Goal: Task Accomplishment & Management: Manage account settings

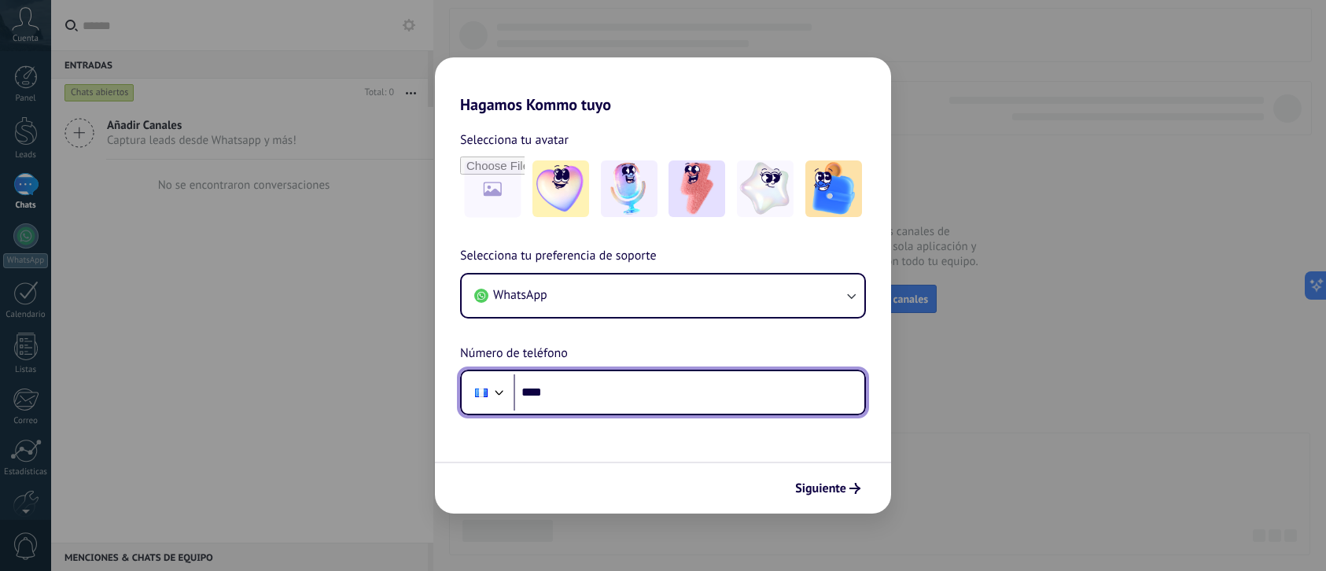
click at [624, 395] on input "****" at bounding box center [689, 392] width 351 height 36
type input "**********"
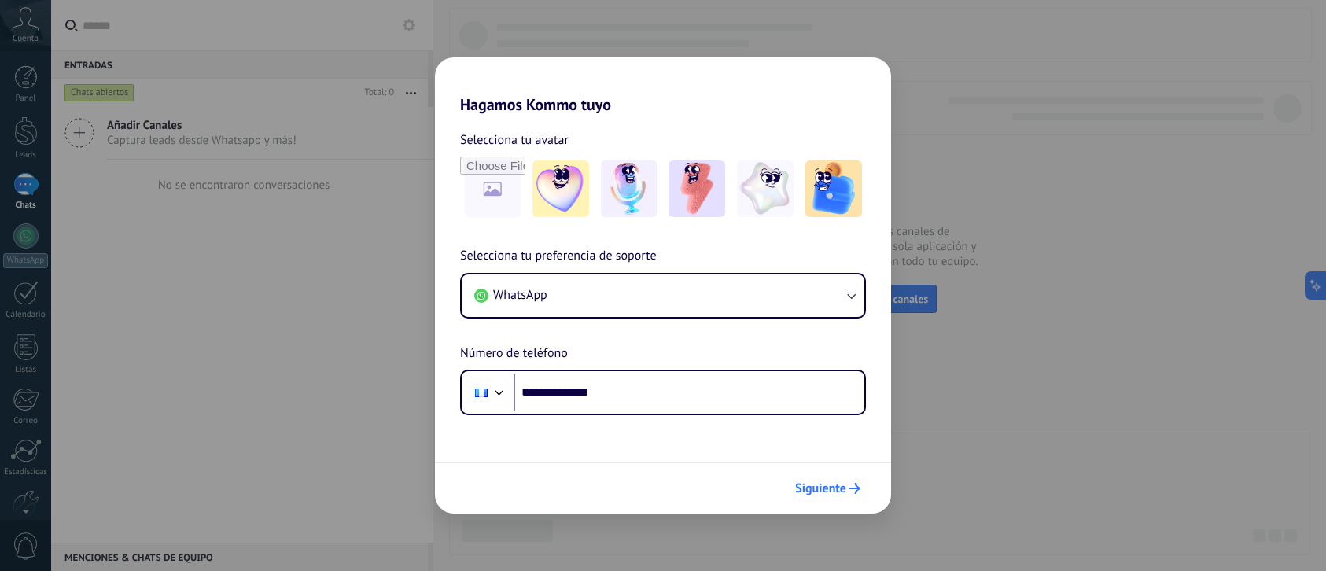
click at [830, 486] on span "Siguiente" at bounding box center [820, 488] width 51 height 11
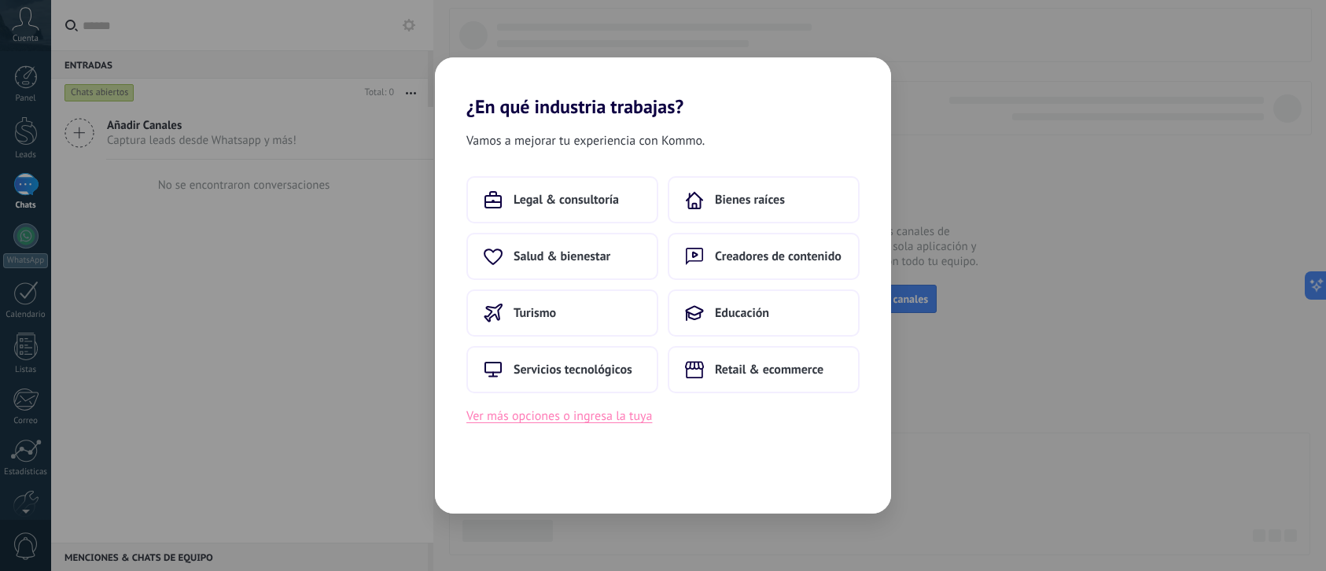
click at [585, 417] on button "Ver más opciones o ingresa la tuya" at bounding box center [559, 416] width 186 height 20
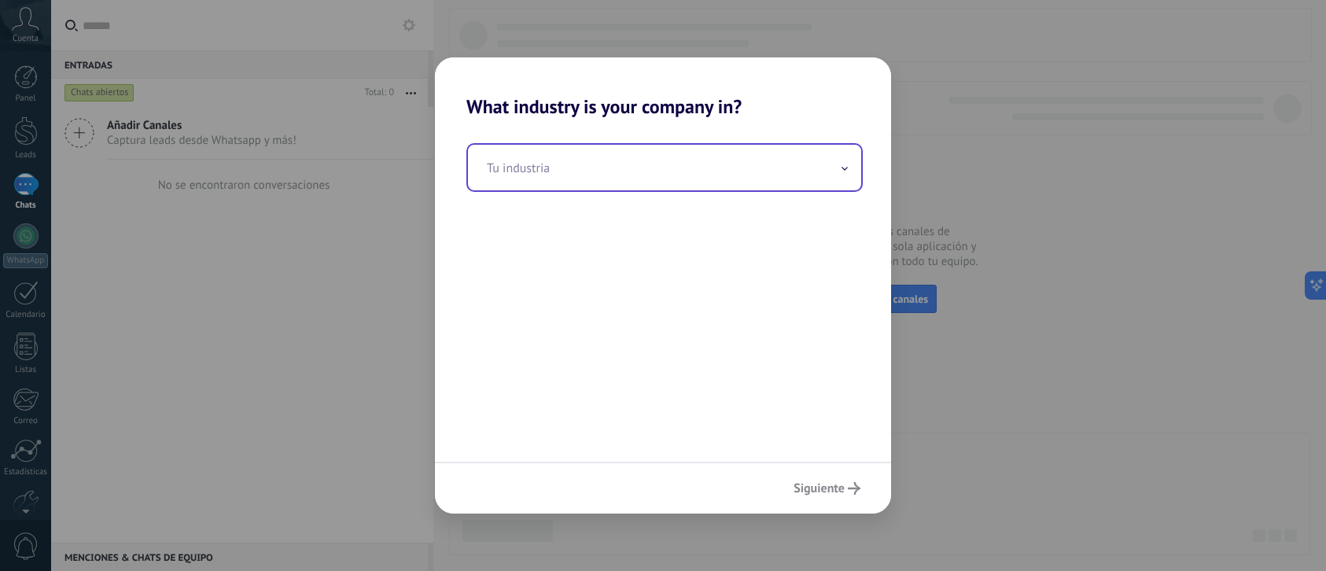
click at [558, 174] on input "text" at bounding box center [664, 168] width 393 height 46
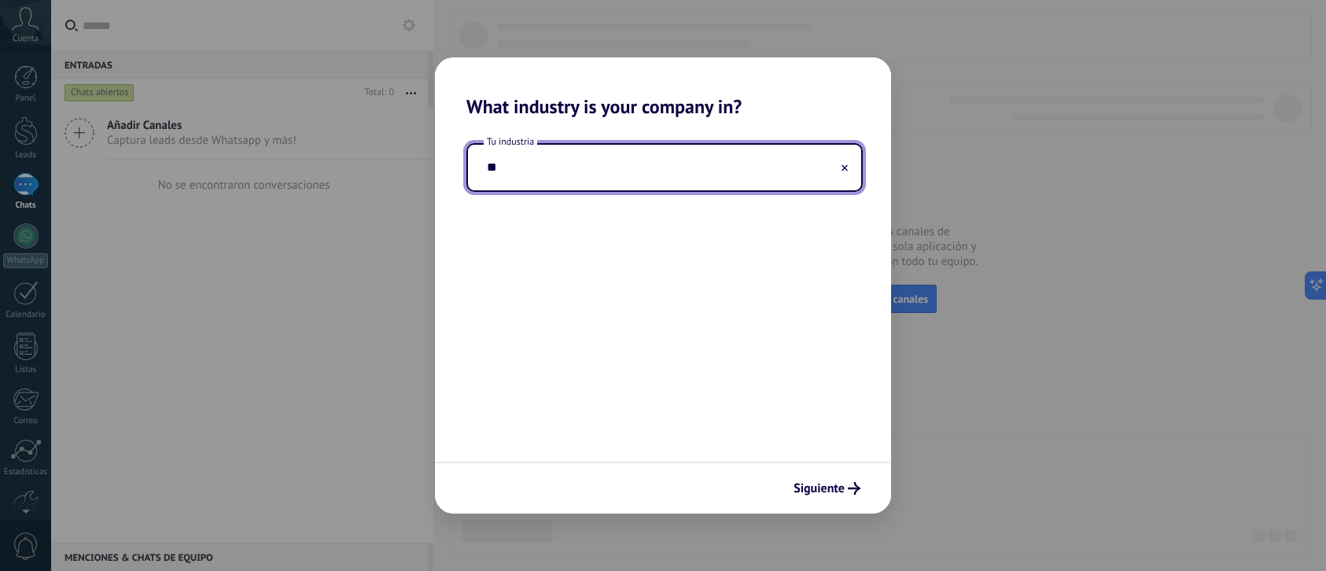
type input "*"
type input "*******"
click at [865, 495] on button "Siguiente" at bounding box center [826, 488] width 81 height 27
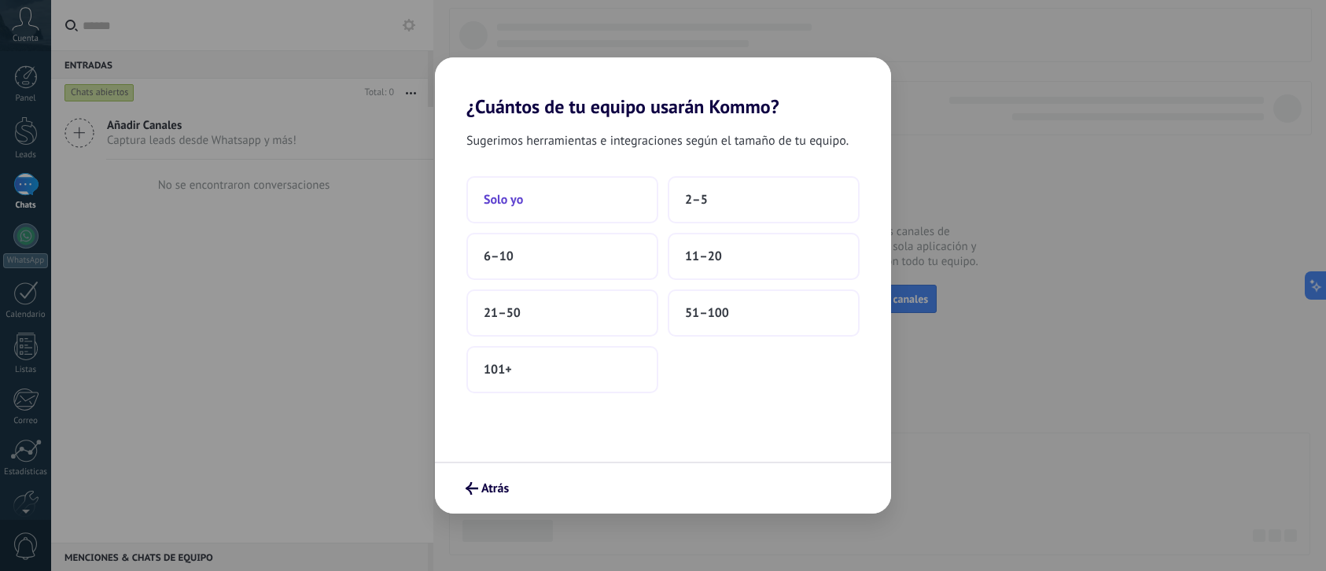
click at [582, 193] on button "Solo yo" at bounding box center [562, 199] width 192 height 47
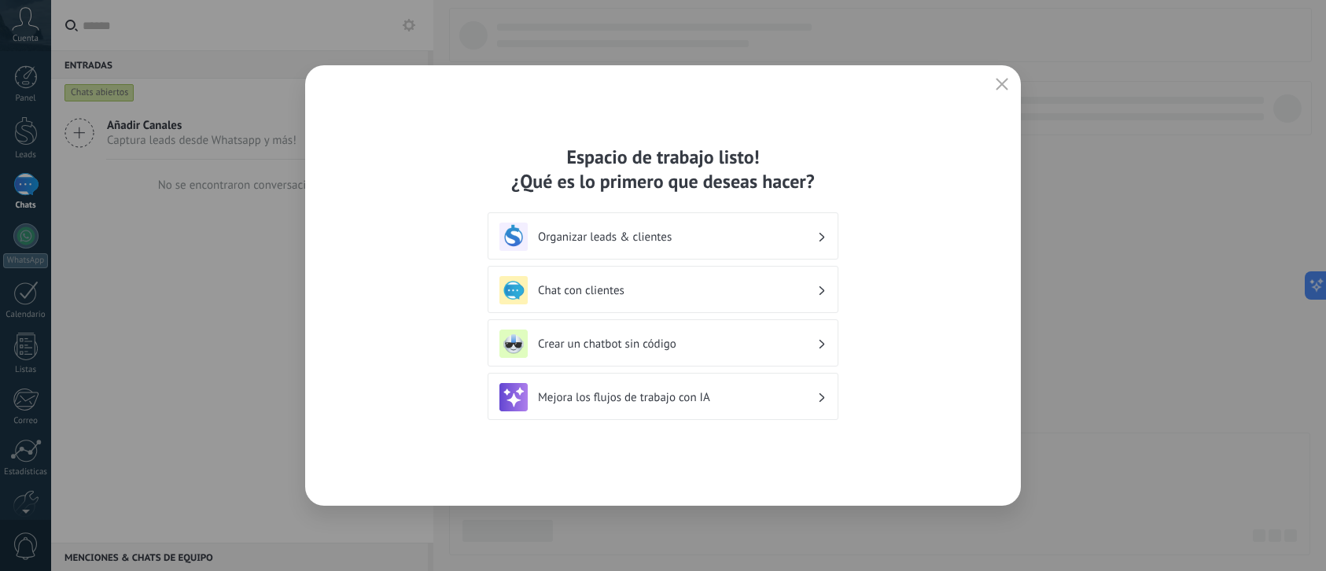
click at [614, 246] on div "Organizar leads & clientes" at bounding box center [662, 237] width 327 height 28
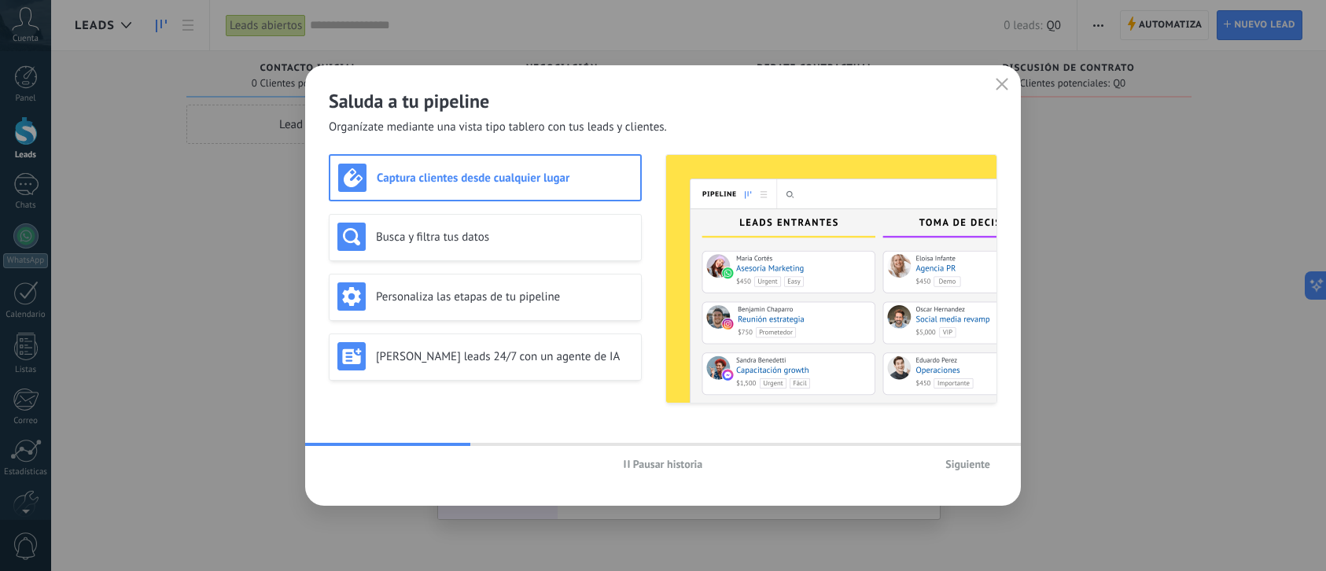
click at [490, 178] on h3 "Captura clientes desde cualquier lugar" at bounding box center [505, 178] width 256 height 15
click at [591, 187] on div "Captura clientes desde cualquier lugar" at bounding box center [485, 178] width 294 height 28
click at [981, 466] on span "Siguiente" at bounding box center [967, 463] width 45 height 11
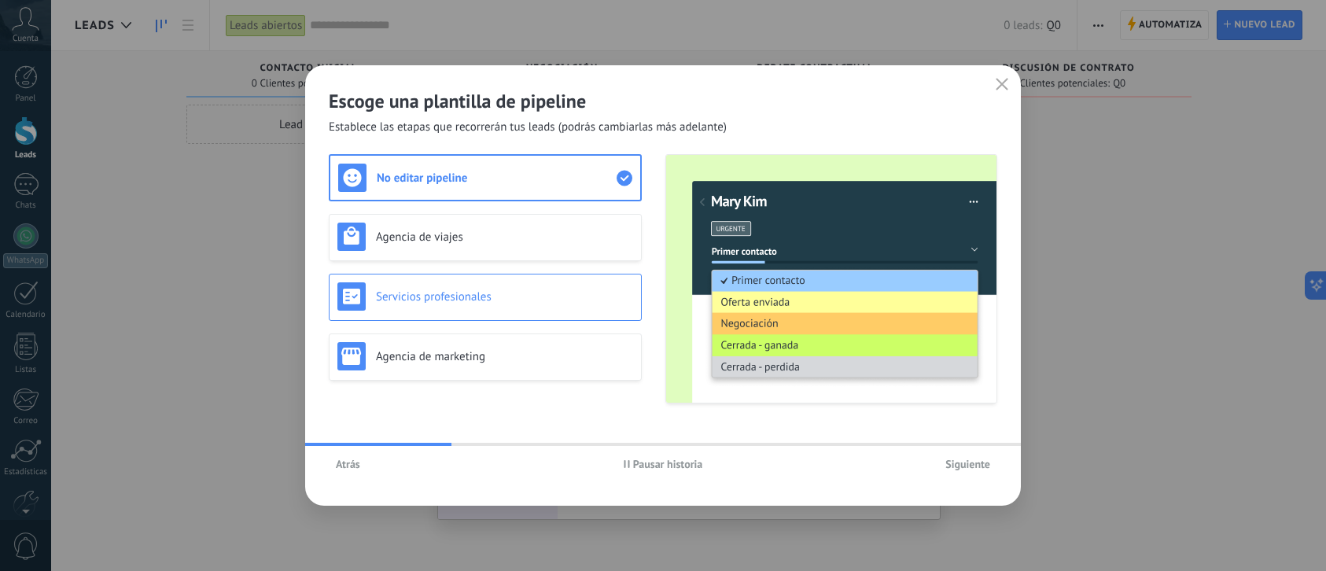
click at [520, 318] on div "Servicios profesionales" at bounding box center [485, 297] width 313 height 47
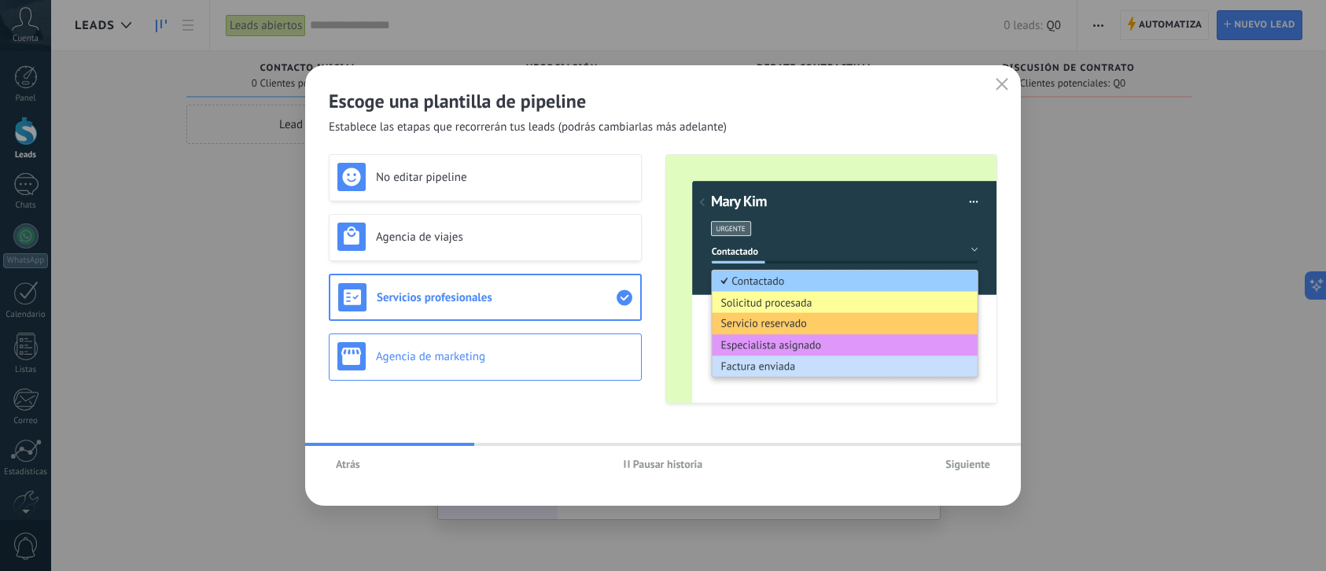
click at [517, 349] on h3 "Agencia de marketing" at bounding box center [504, 356] width 257 height 15
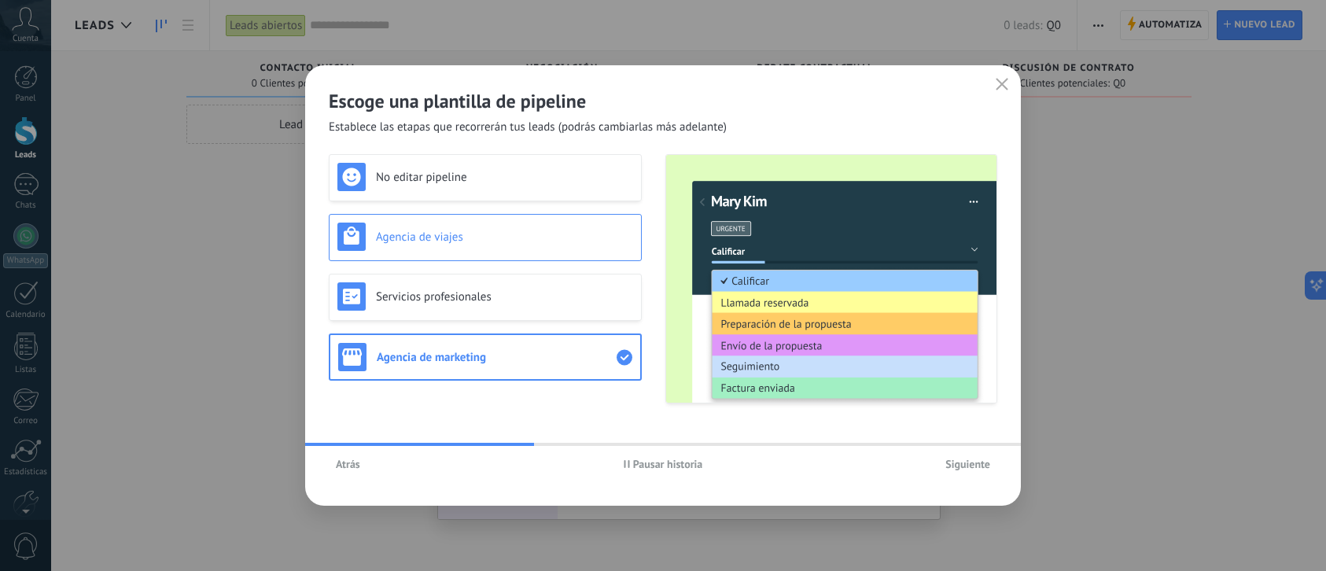
click at [492, 237] on h3 "Agencia de viajes" at bounding box center [504, 237] width 257 height 15
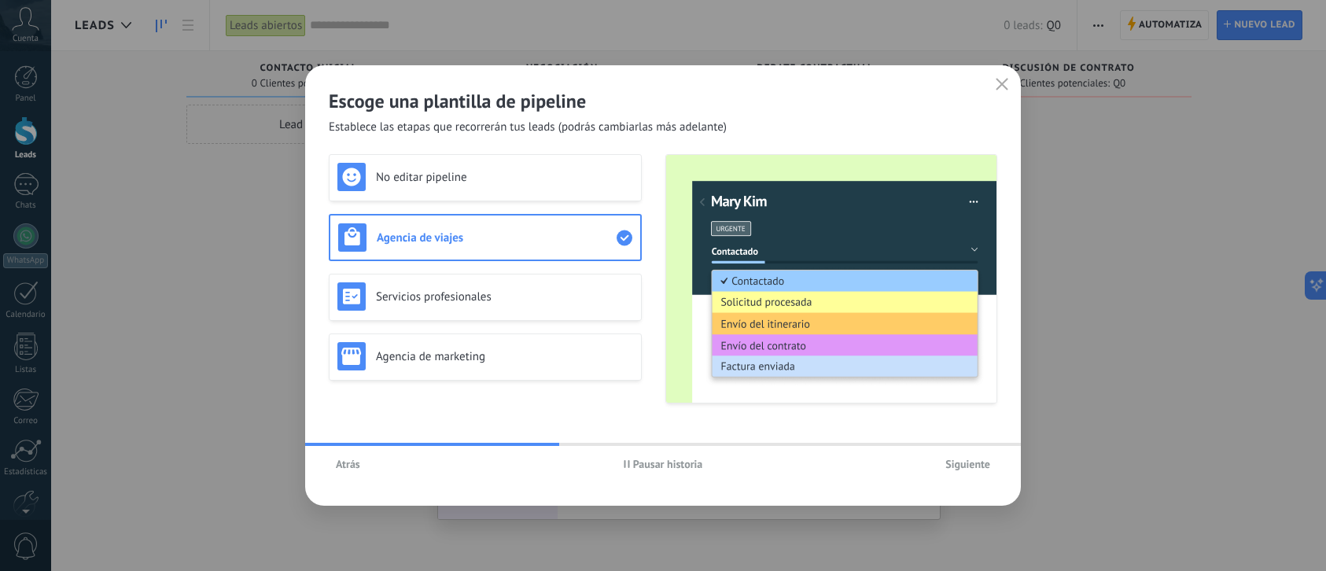
click at [482, 201] on div "No editar pipeline Agencia de viajes Servicios profesionales Agencia de marketi…" at bounding box center [485, 278] width 313 height 249
click at [482, 192] on div "No editar pipeline" at bounding box center [485, 177] width 313 height 47
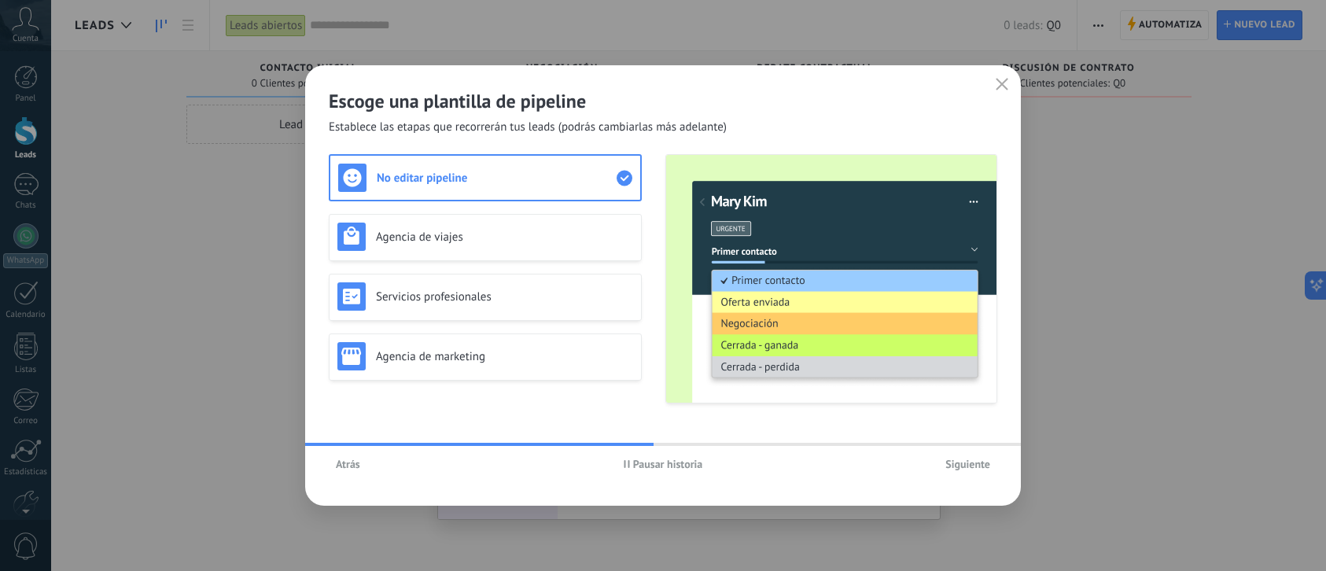
click at [793, 304] on img at bounding box center [831, 279] width 330 height 248
click at [786, 323] on img at bounding box center [831, 279] width 330 height 248
click at [779, 338] on img at bounding box center [831, 279] width 330 height 248
click at [657, 464] on span "Pausar historia" at bounding box center [668, 463] width 70 height 11
click at [544, 260] on div "Agencia de viajes" at bounding box center [485, 237] width 313 height 47
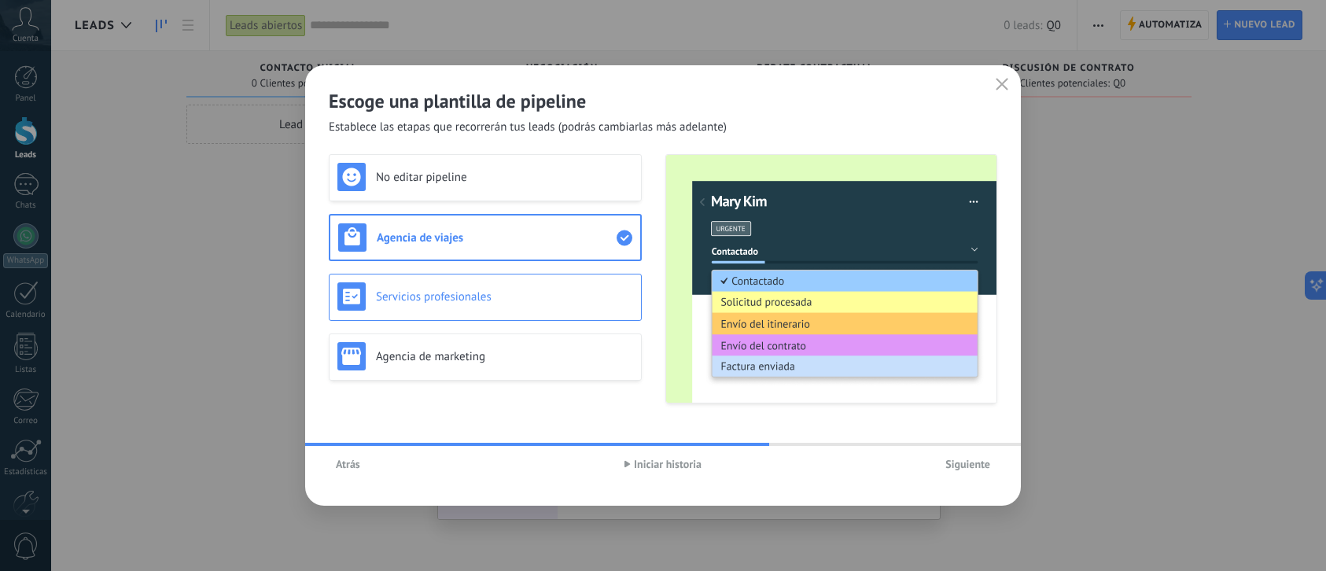
click at [551, 304] on div "Servicios profesionales" at bounding box center [485, 296] width 296 height 28
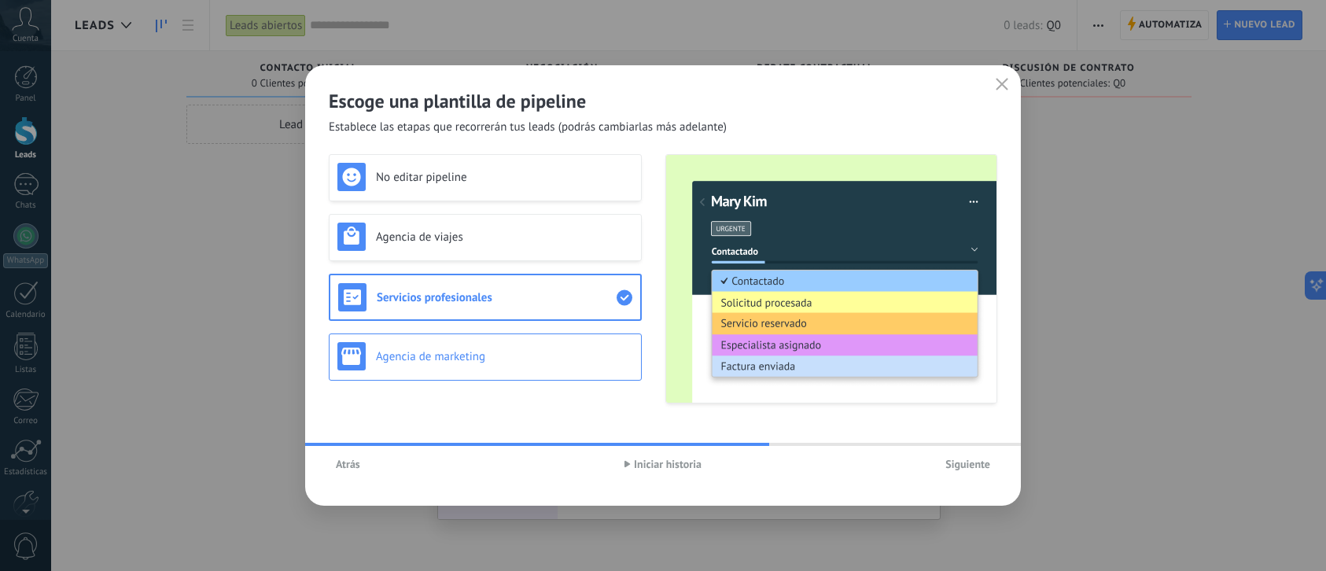
click at [574, 337] on div "Agencia de marketing" at bounding box center [485, 356] width 313 height 47
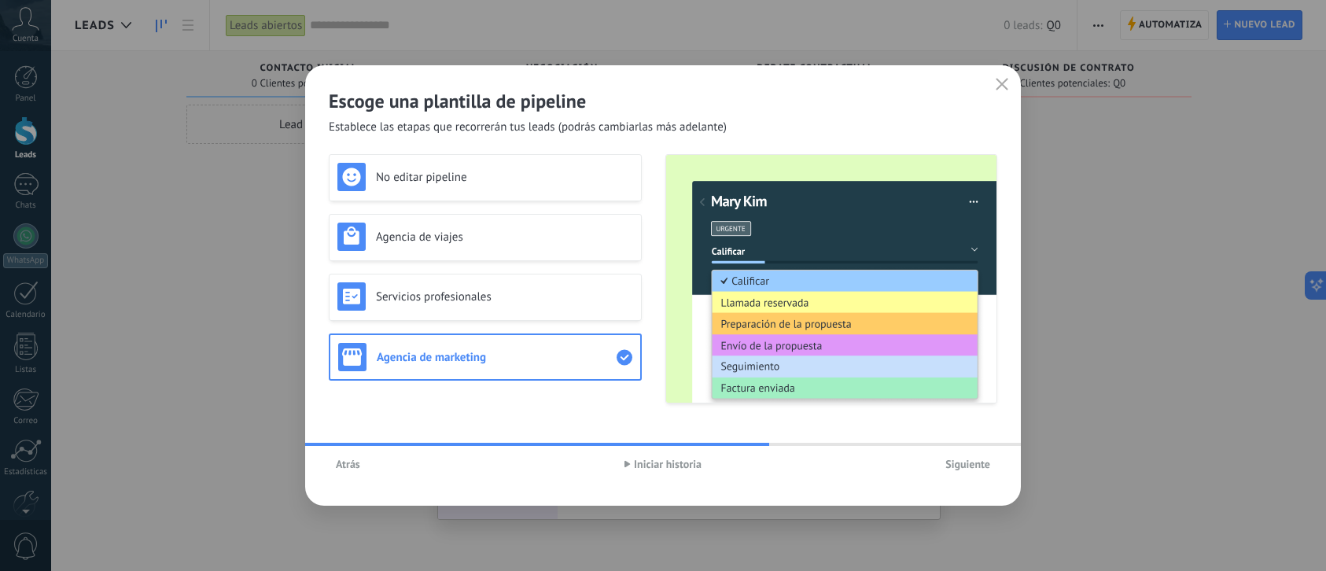
click at [552, 210] on div "No editar pipeline Agencia de viajes Servicios profesionales Agencia de marketi…" at bounding box center [485, 278] width 313 height 249
click at [552, 236] on h3 "Agencia de viajes" at bounding box center [504, 237] width 257 height 15
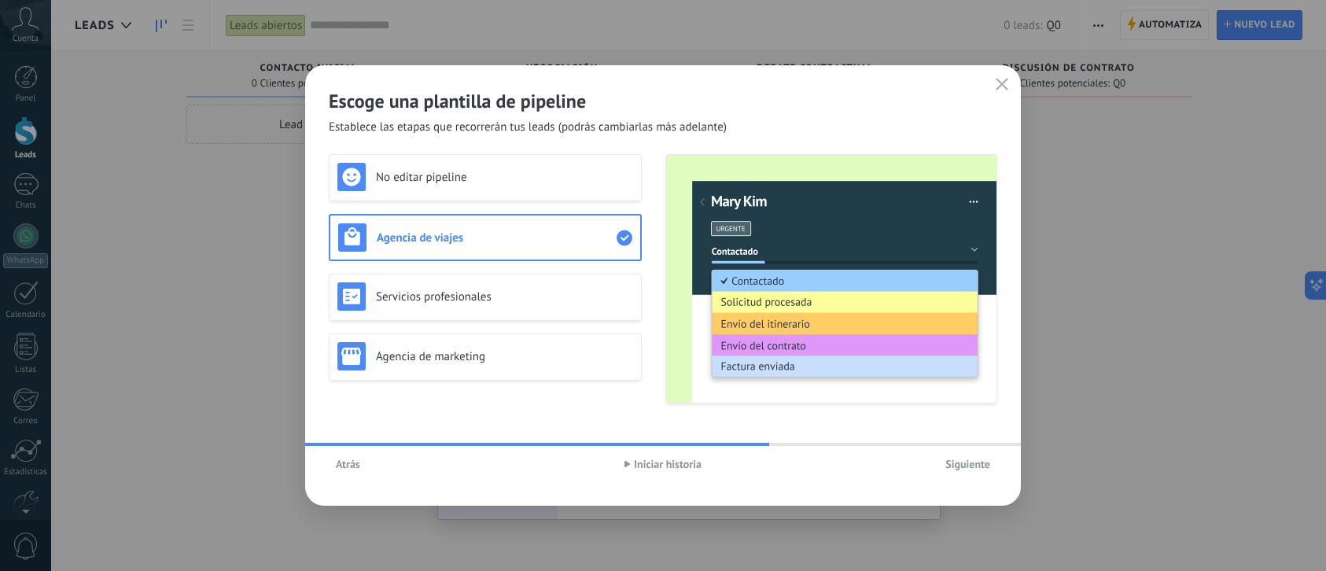
click at [539, 266] on div "No editar pipeline Agencia de viajes Servicios profesionales Agencia de marketi…" at bounding box center [485, 278] width 313 height 249
click at [548, 290] on h3 "Servicios profesionales" at bounding box center [504, 296] width 257 height 15
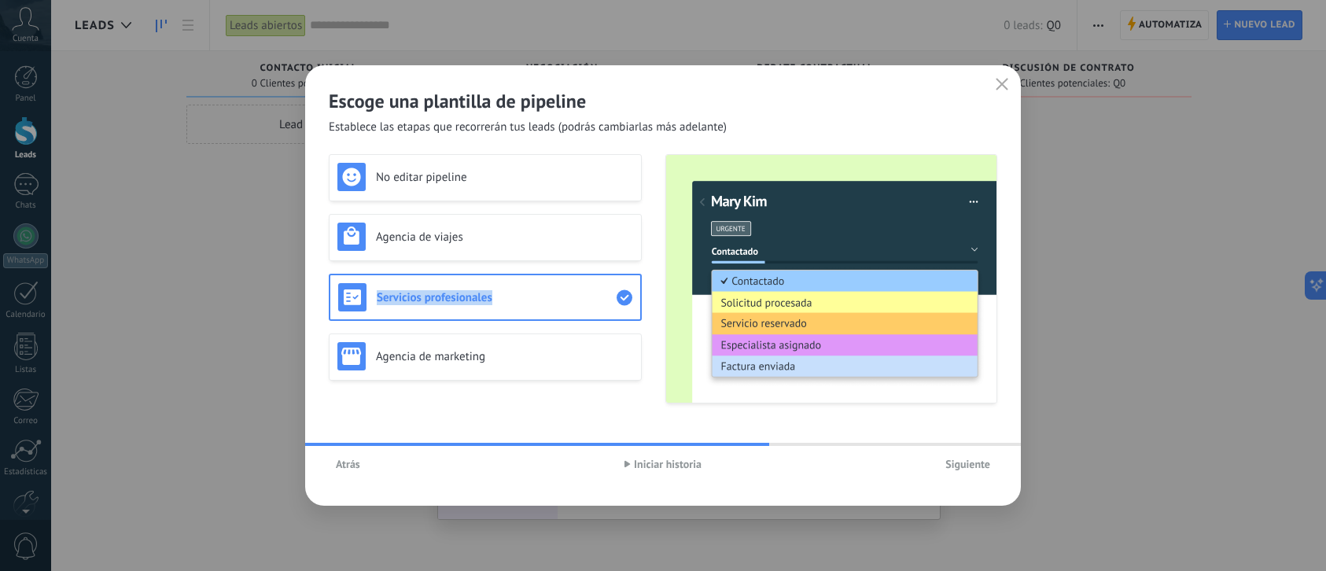
click at [536, 296] on h3 "Servicios profesionales" at bounding box center [497, 297] width 240 height 15
click at [516, 371] on div "Agencia de marketing" at bounding box center [485, 356] width 313 height 47
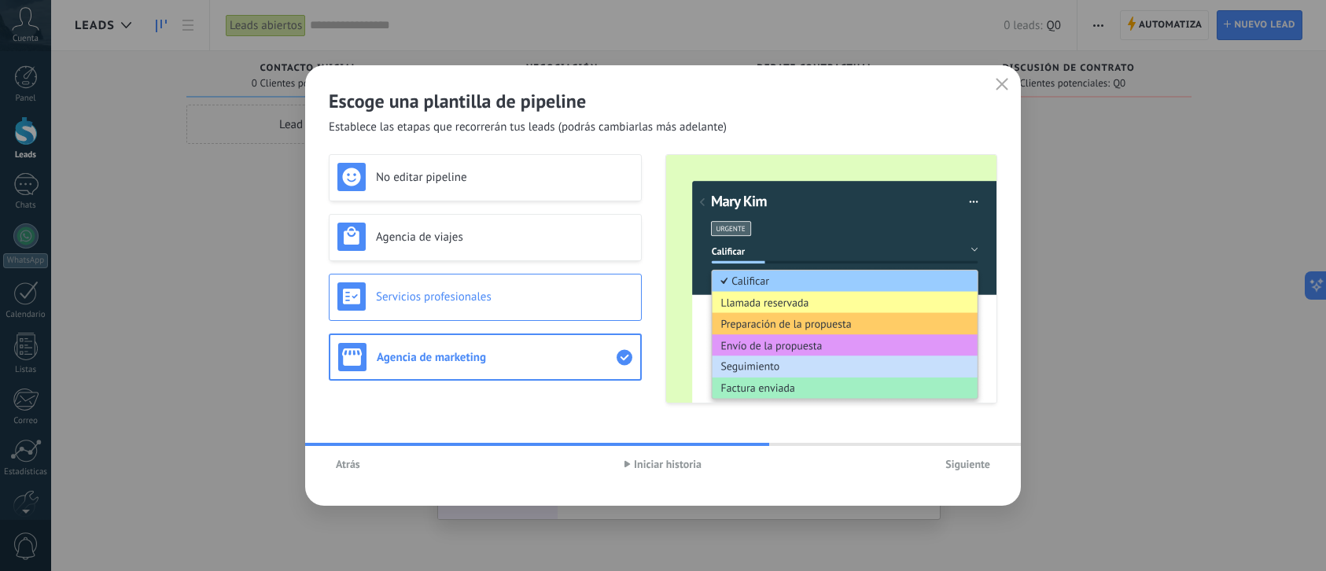
click at [517, 306] on div "Servicios profesionales" at bounding box center [485, 296] width 296 height 28
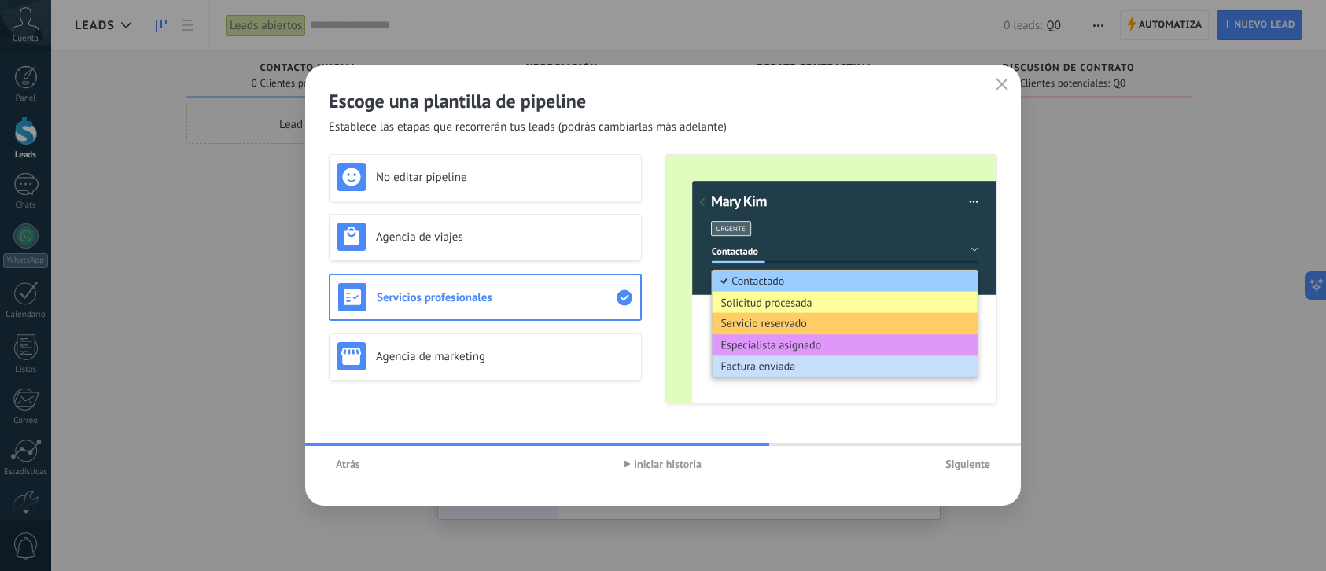
click at [959, 463] on span "Siguiente" at bounding box center [967, 463] width 45 height 11
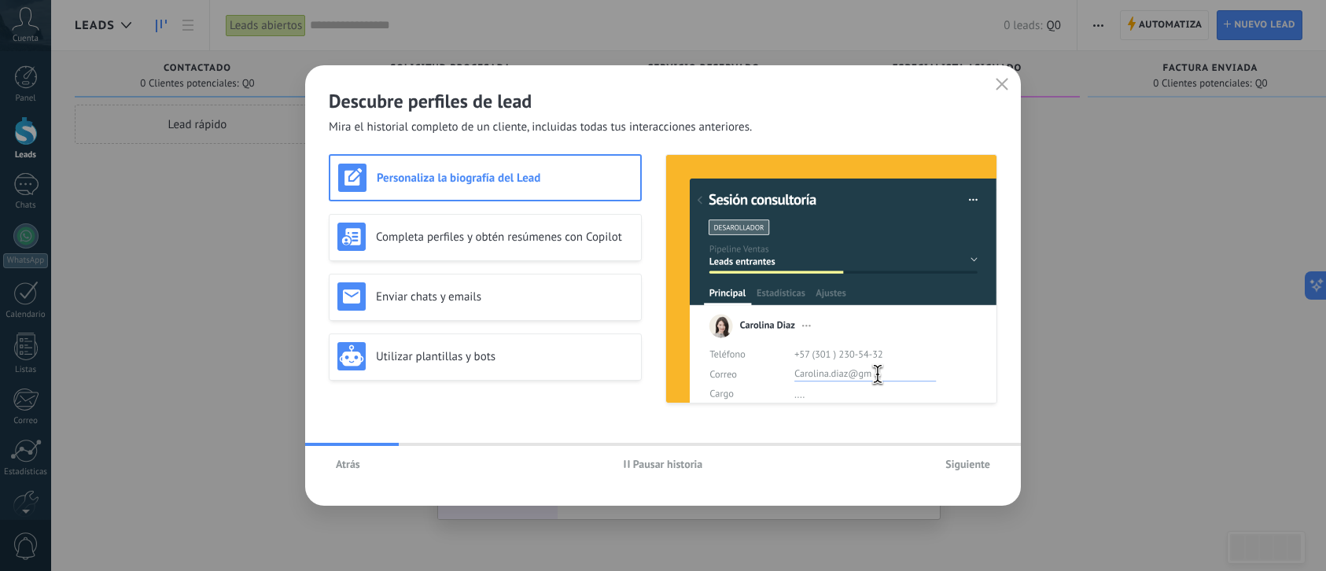
click at [508, 185] on h3 "Personaliza la biografía del Lead" at bounding box center [505, 178] width 256 height 15
click at [521, 223] on div "Completa perfiles y obtén resúmenes con Copilot" at bounding box center [485, 237] width 296 height 28
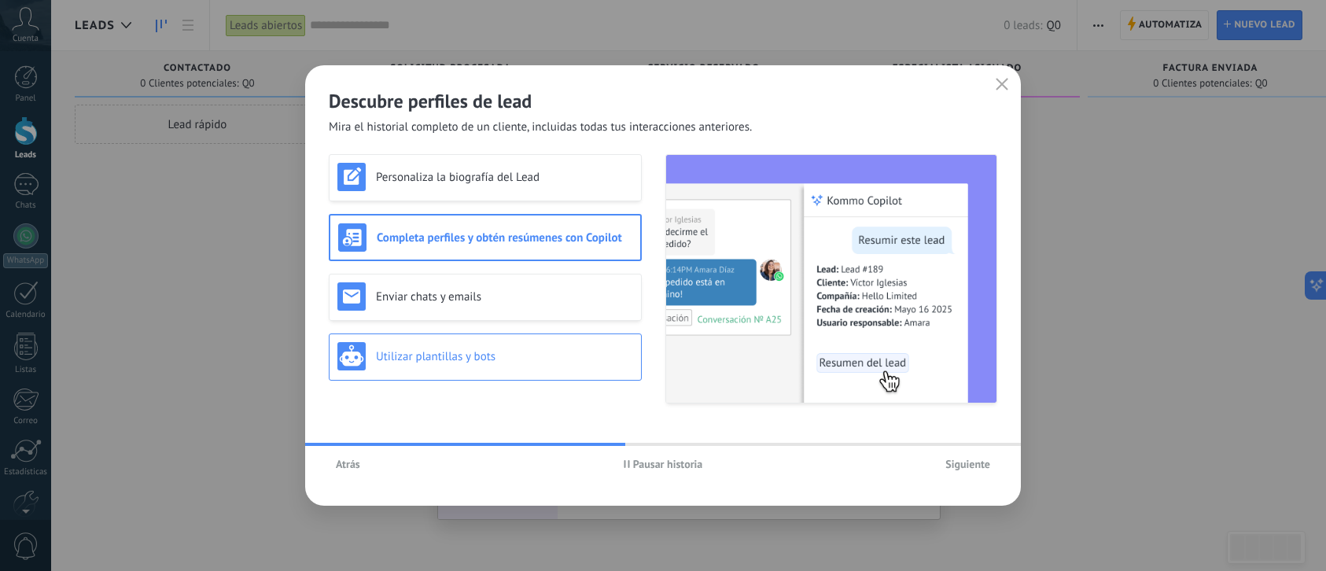
click at [537, 345] on div "Utilizar plantillas y bots" at bounding box center [485, 356] width 296 height 28
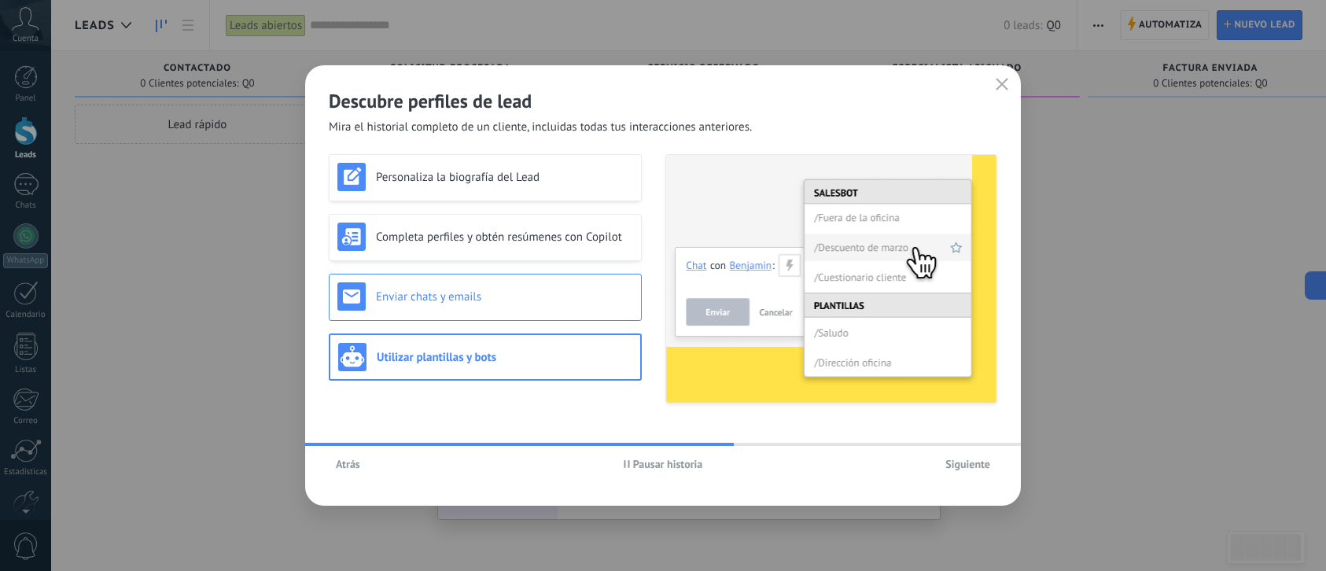
click at [533, 297] on h3 "Enviar chats y emails" at bounding box center [504, 296] width 257 height 15
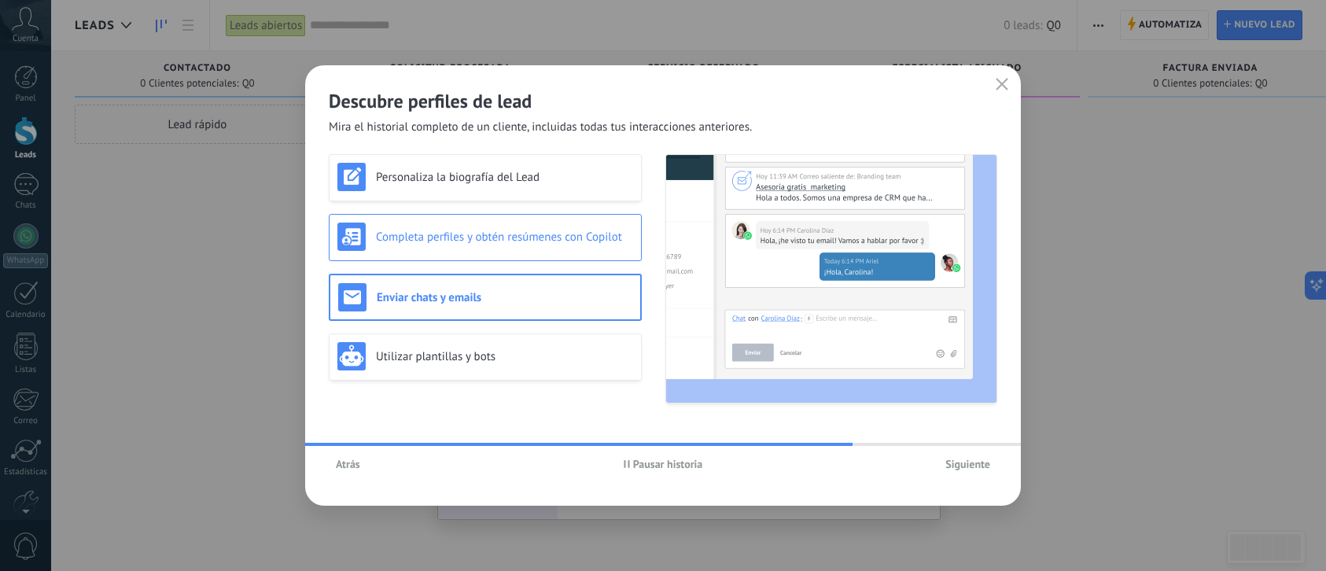
click at [523, 245] on div "Completa perfiles y obtén resúmenes con Copilot" at bounding box center [485, 237] width 296 height 28
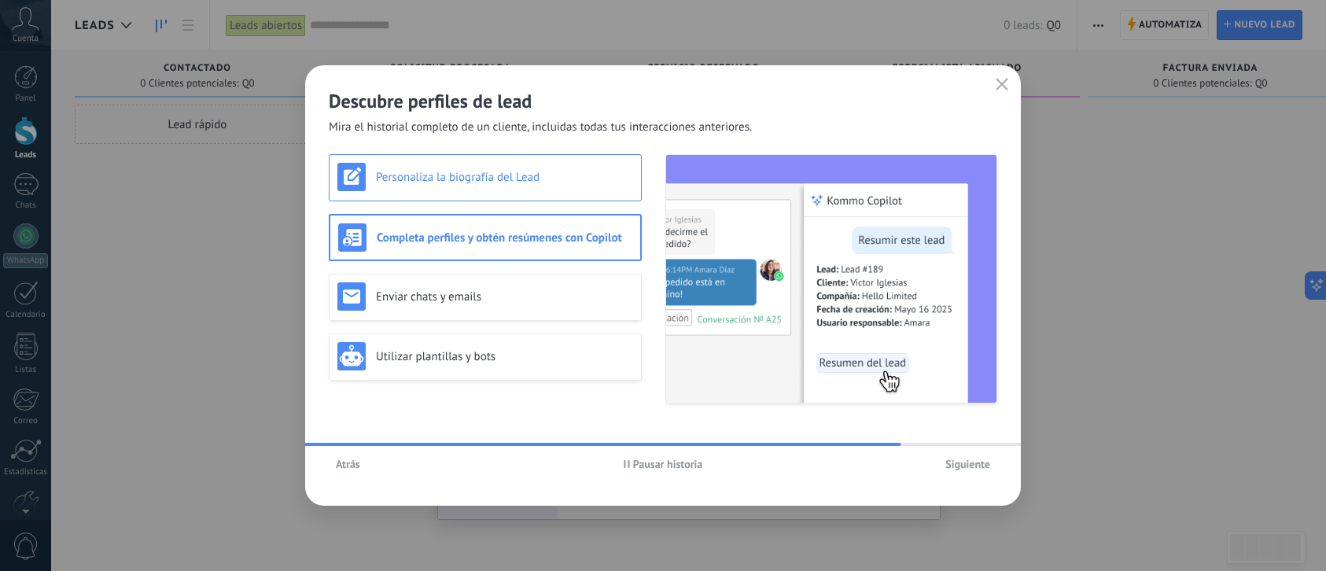
click at [510, 195] on div "Personaliza la biografía del Lead" at bounding box center [485, 177] width 313 height 47
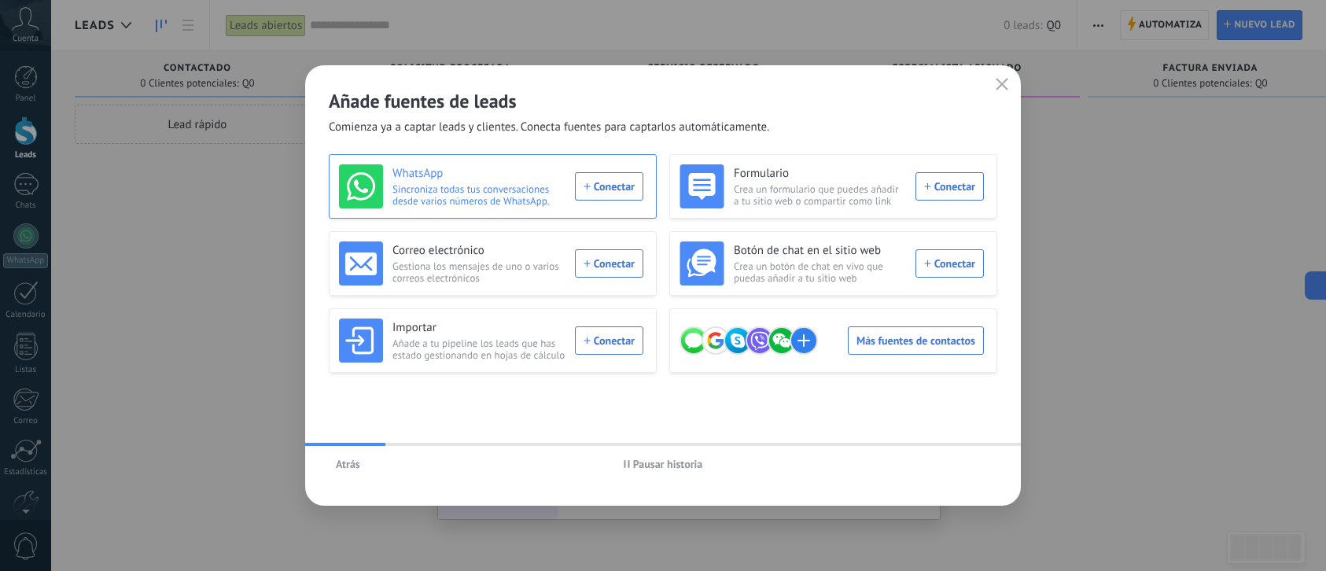
click at [584, 196] on div "WhatsApp Sincroniza todas tus conversaciones desde varios números de WhatsApp. …" at bounding box center [491, 186] width 304 height 44
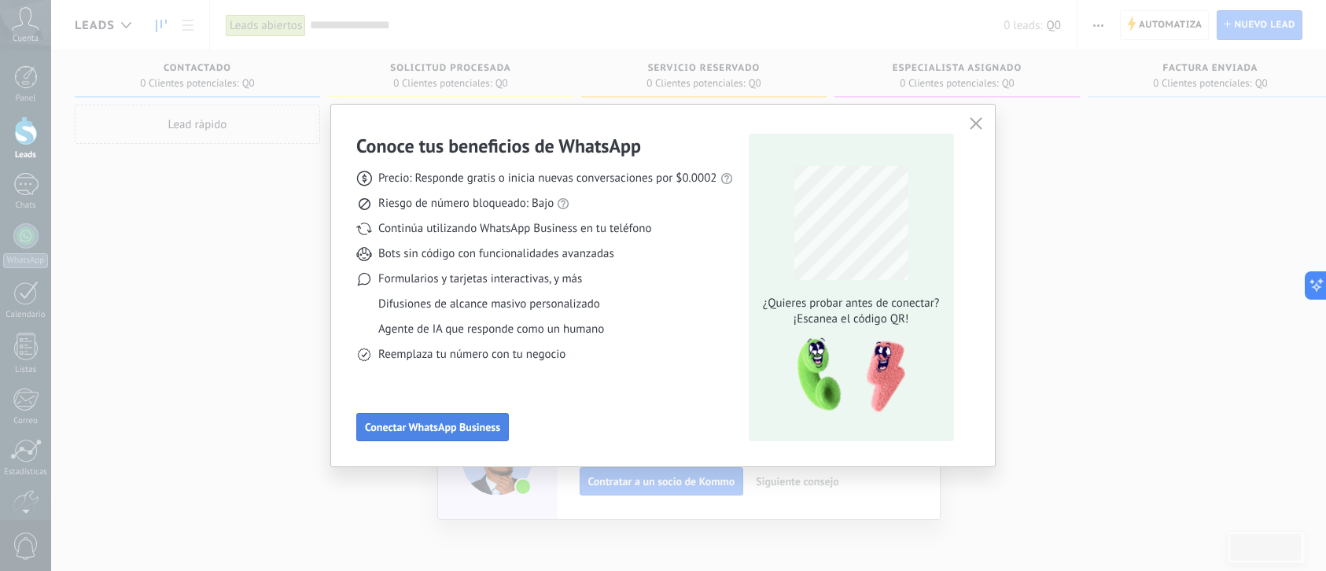
click at [468, 435] on button "Conectar WhatsApp Business" at bounding box center [432, 427] width 153 height 28
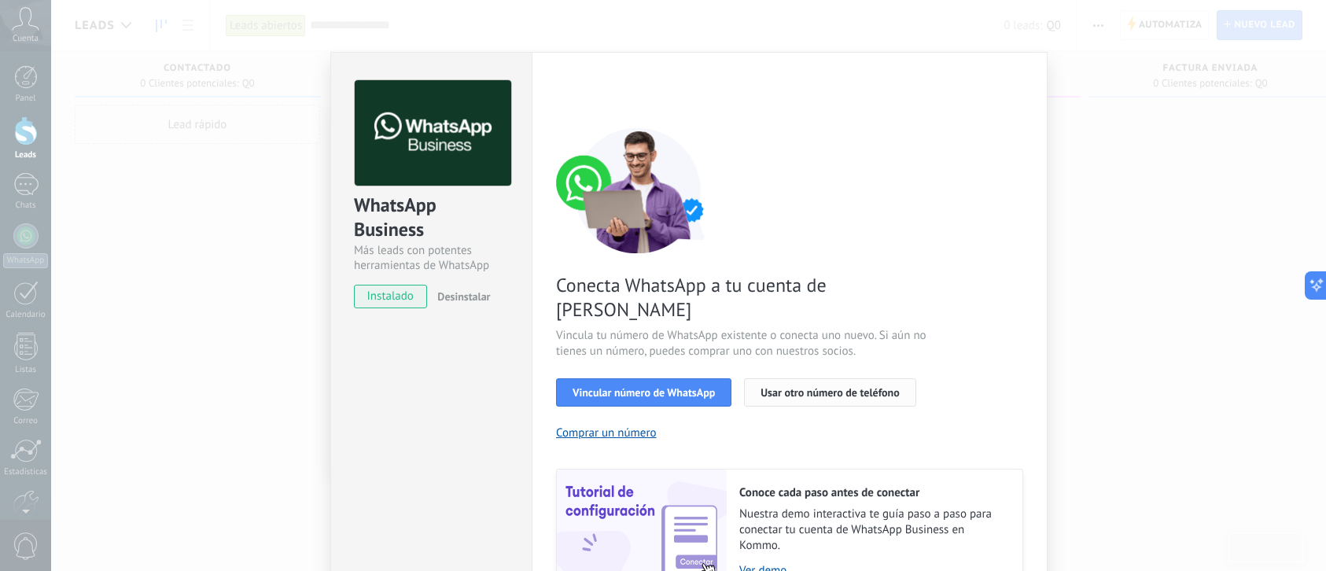
drag, startPoint x: 657, startPoint y: 376, endPoint x: 776, endPoint y: 371, distance: 118.8
click at [768, 378] on div "Vincular número de WhatsApp Usar otro número de teléfono" at bounding box center [789, 392] width 467 height 28
click at [776, 387] on span "Usar otro número de teléfono" at bounding box center [829, 392] width 138 height 11
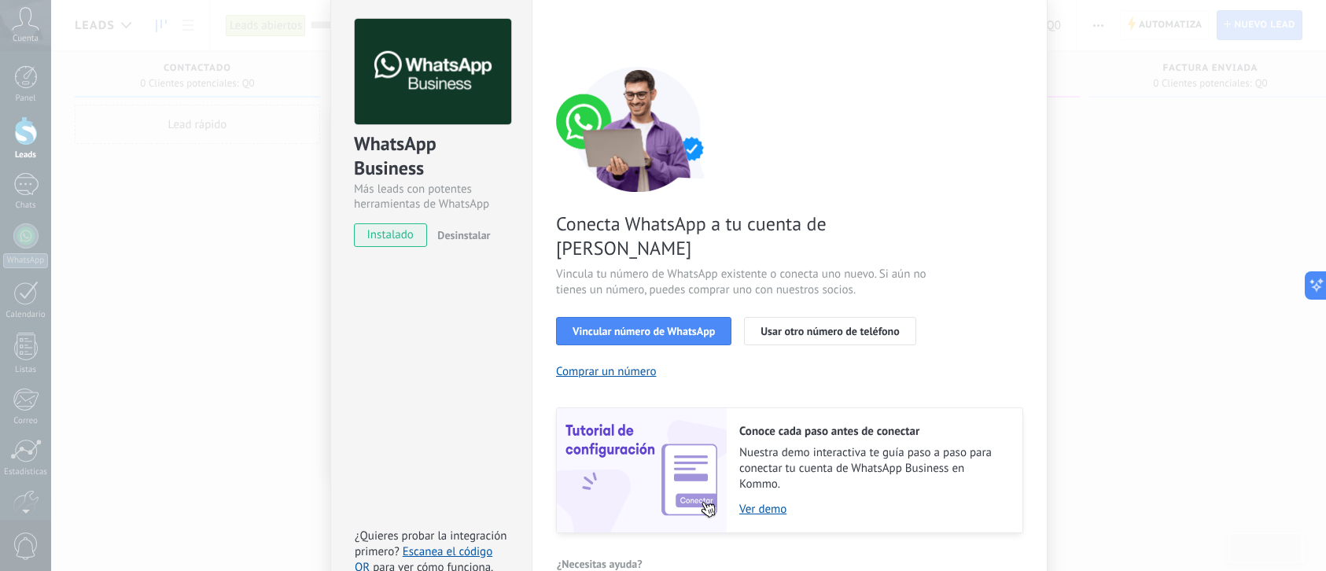
scroll to position [69, 0]
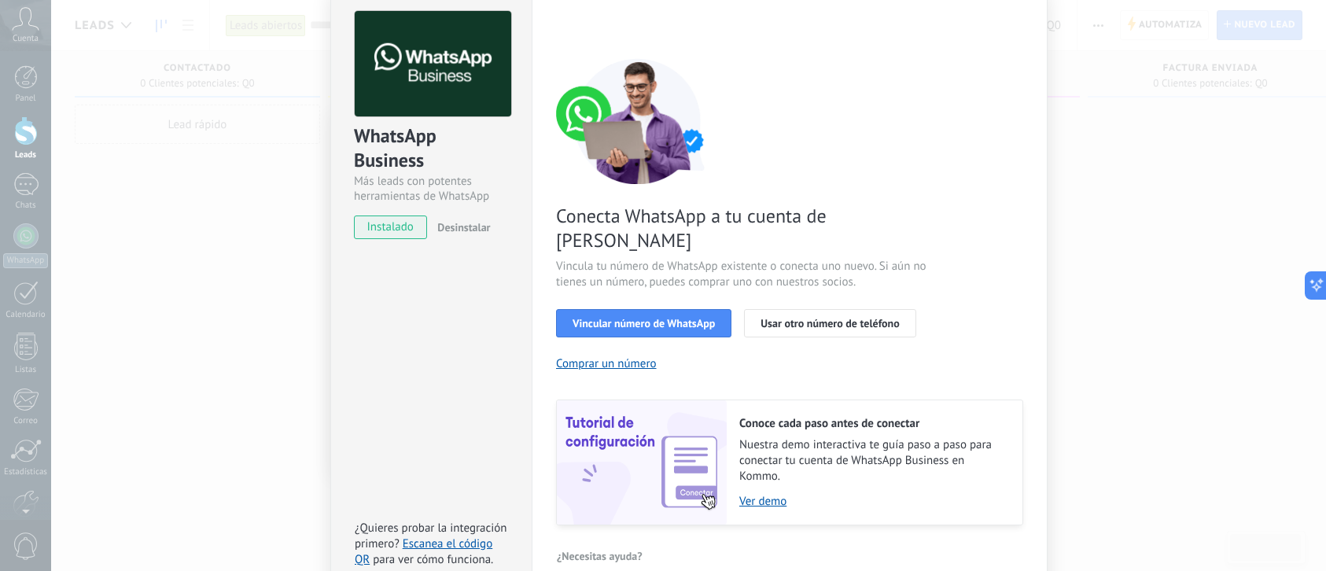
click at [204, 291] on div "WhatsApp Business Más leads con potentes herramientas de WhatsApp instalado Des…" at bounding box center [688, 285] width 1275 height 571
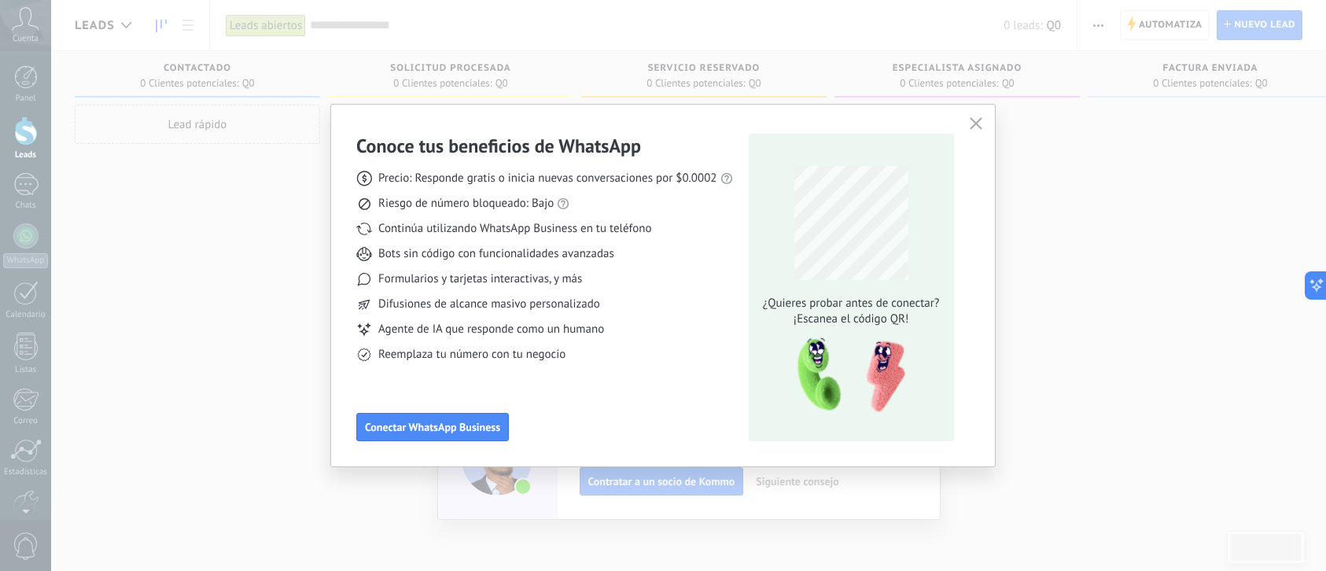
scroll to position [0, 0]
click at [220, 318] on div "Conoce tus beneficios de WhatsApp Precio: Responde gratis o inicia nuevas conve…" at bounding box center [663, 285] width 1326 height 571
click at [615, 234] on span "Continúa utilizando WhatsApp Business en tu teléfono" at bounding box center [514, 229] width 273 height 16
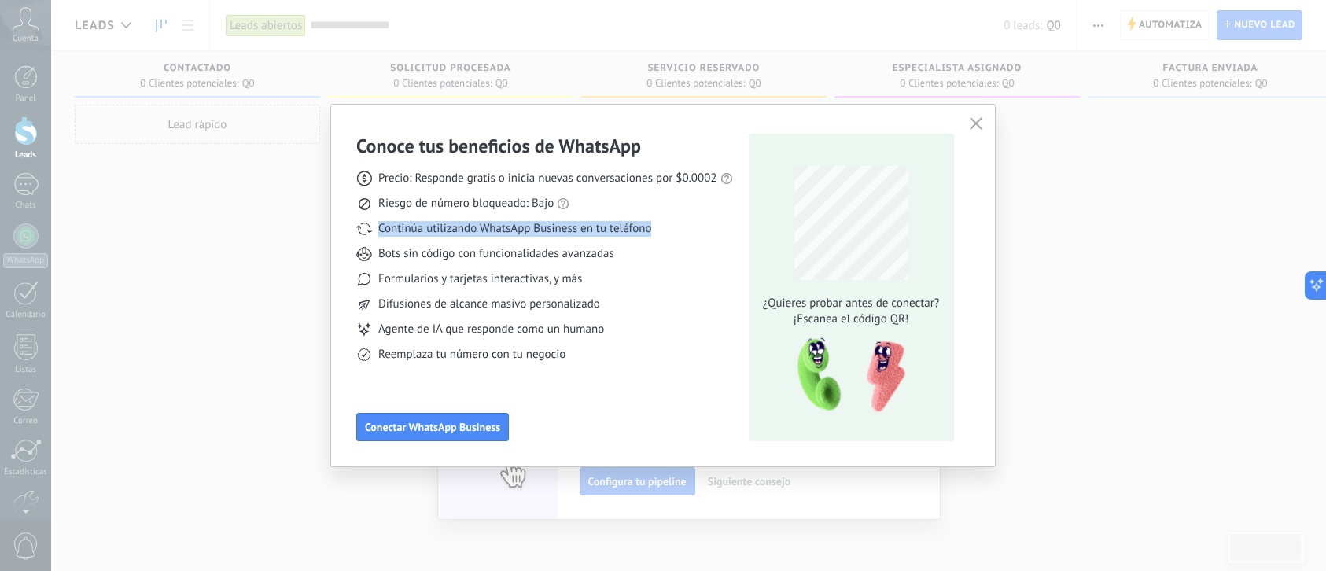
click at [615, 234] on span "Continúa utilizando WhatsApp Business en tu teléfono" at bounding box center [514, 229] width 273 height 16
click at [976, 121] on icon "button" at bounding box center [976, 123] width 13 height 13
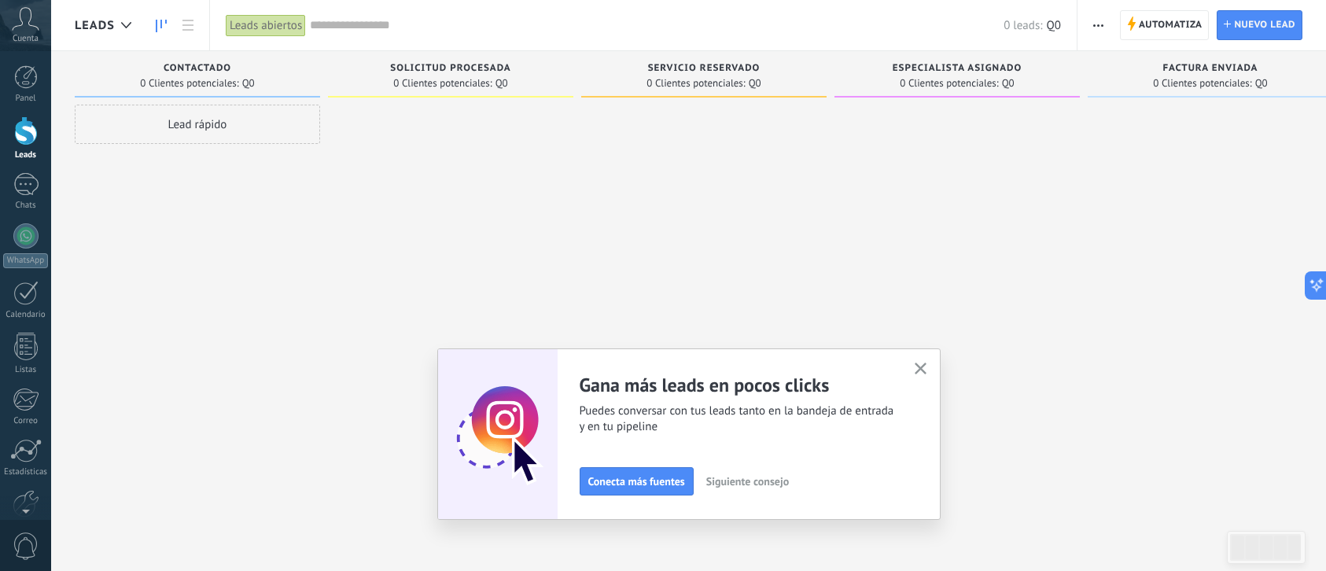
scroll to position [83, 0]
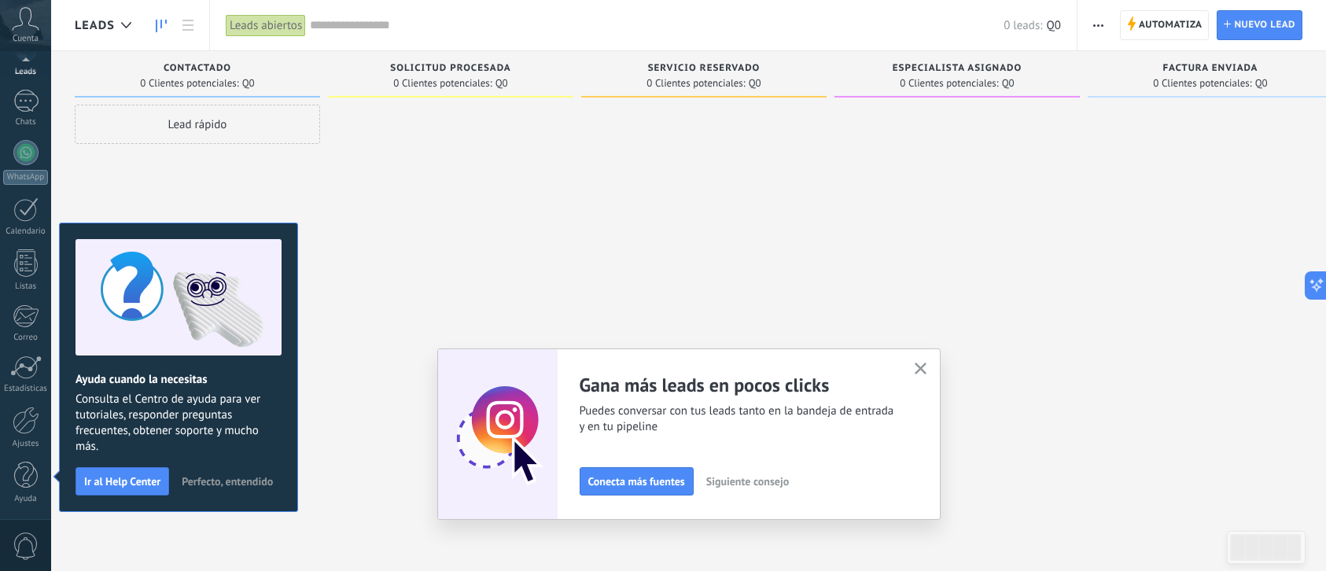
click at [473, 215] on div at bounding box center [450, 288] width 245 height 366
click at [925, 363] on use "button" at bounding box center [921, 369] width 12 height 12
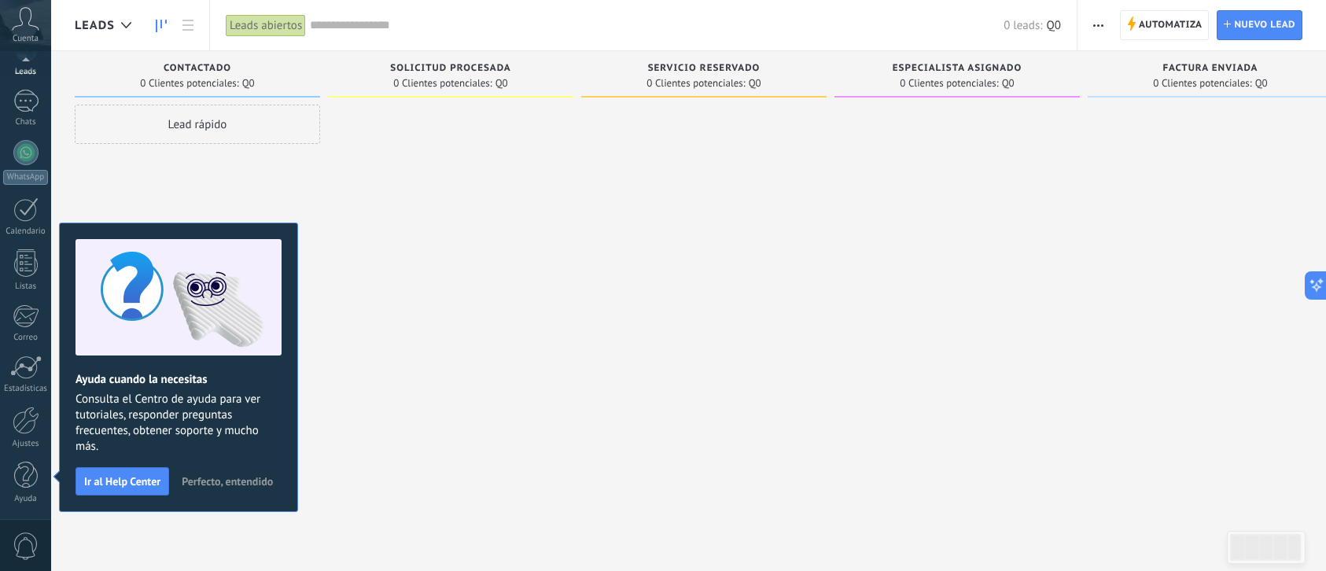
click at [223, 478] on span "Perfecto, entendido" at bounding box center [227, 481] width 91 height 11
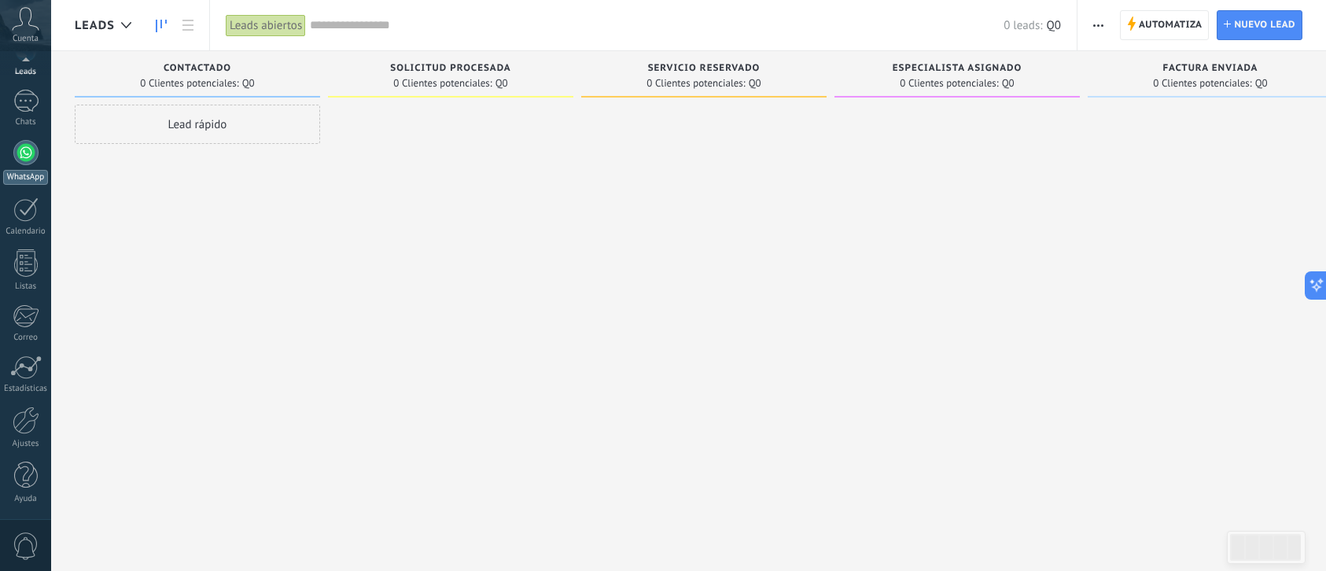
click at [23, 165] on link "WhatsApp" at bounding box center [25, 162] width 51 height 45
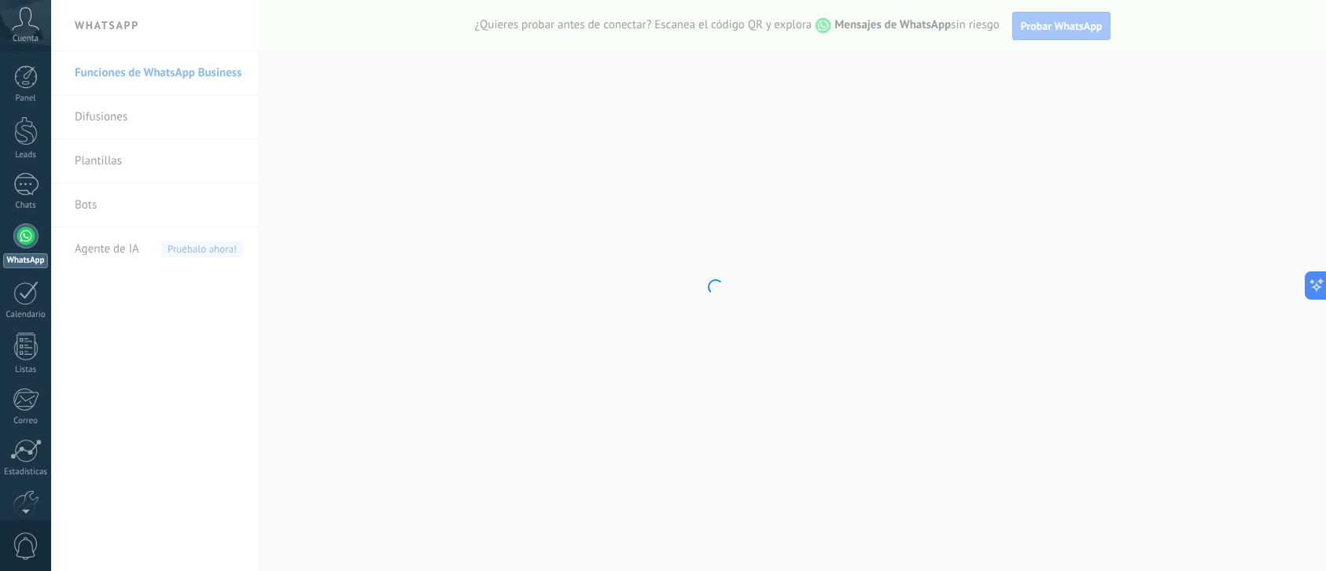
click at [162, 75] on body ".abccls-1,.abccls-2{fill-rule:evenodd}.abccls-2{fill:#fff} .abfcls-1{fill:none}…" at bounding box center [663, 285] width 1326 height 571
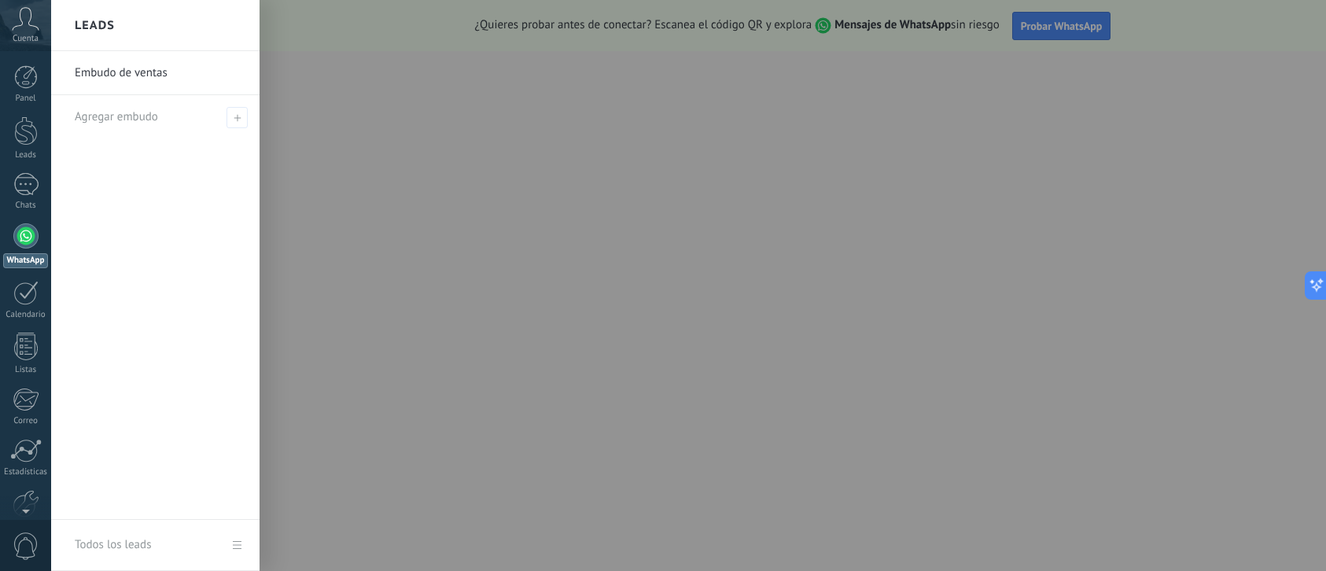
click at [495, 256] on div at bounding box center [714, 285] width 1326 height 571
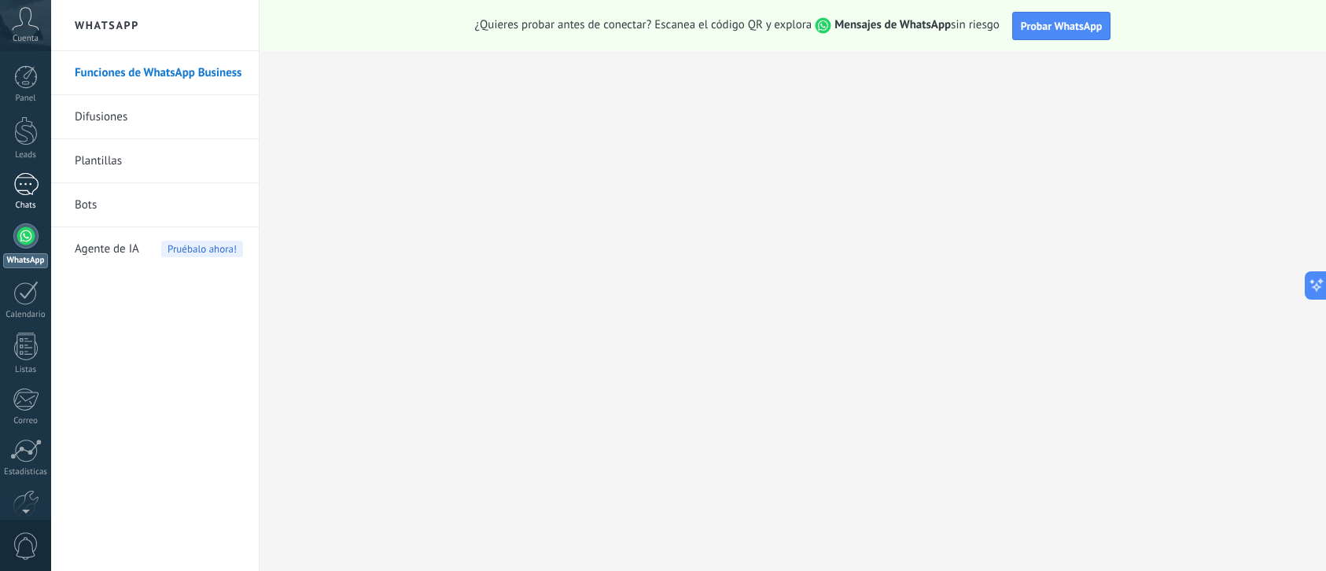
click at [46, 189] on link "Chats" at bounding box center [25, 192] width 51 height 38
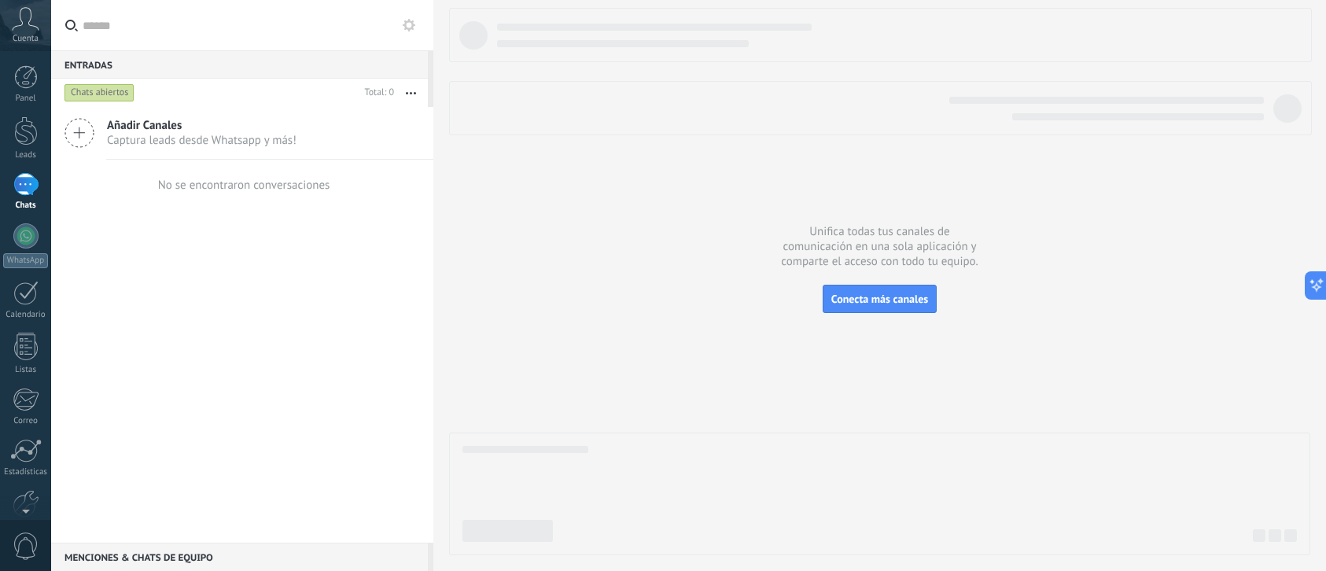
click at [94, 127] on div "Añadir Canales Captura leads desde Whatsapp y más!" at bounding box center [242, 133] width 382 height 53
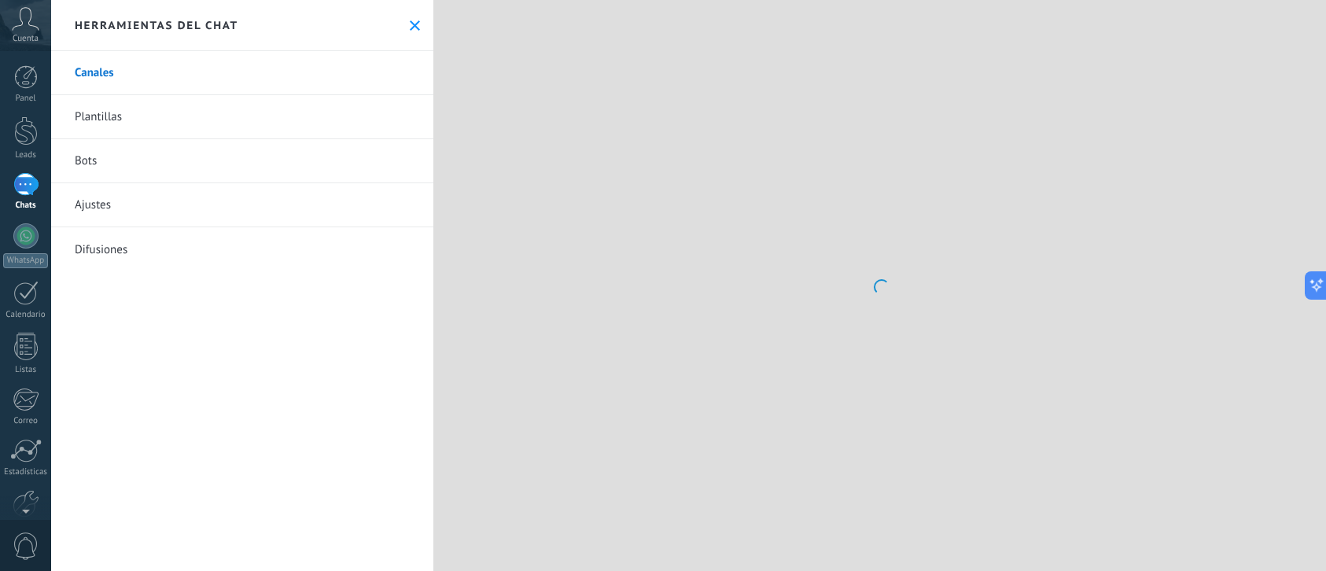
click at [84, 135] on link "Plantillas" at bounding box center [242, 117] width 382 height 44
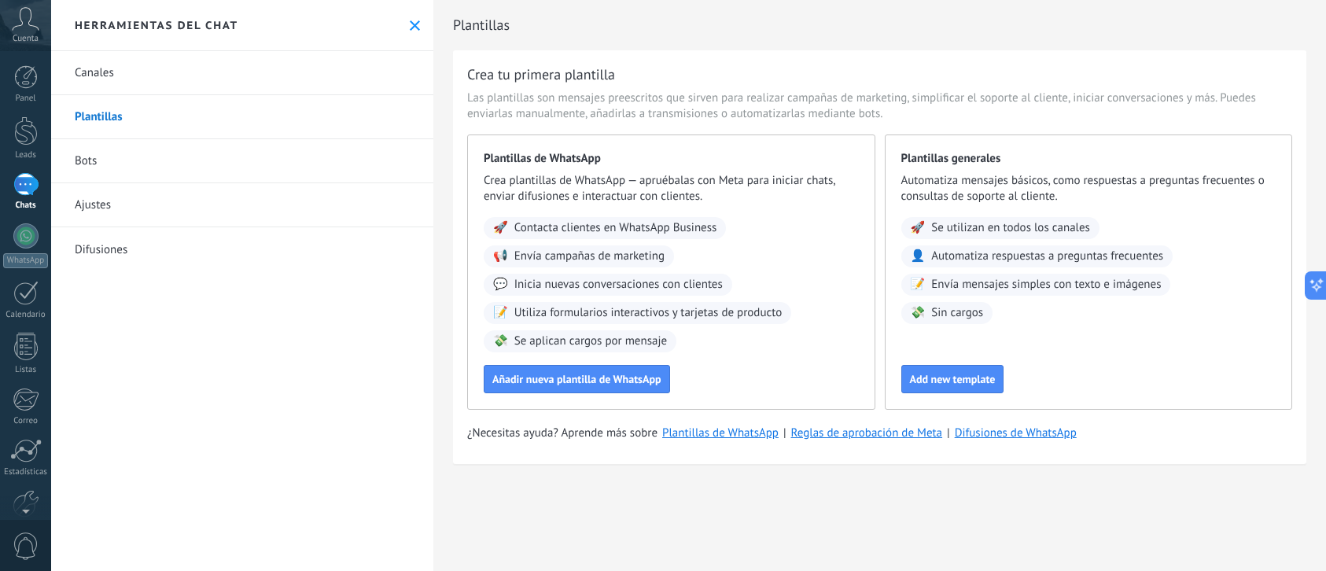
click at [141, 87] on link "Canales" at bounding box center [242, 73] width 382 height 44
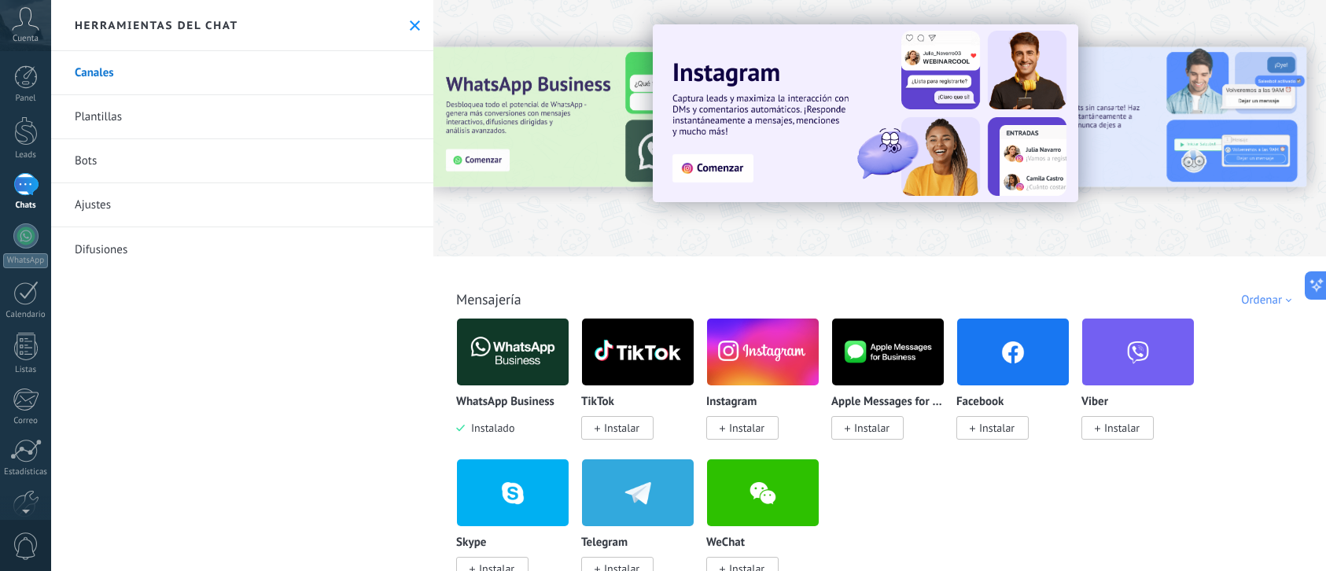
click at [610, 429] on span "Instalar" at bounding box center [621, 428] width 35 height 14
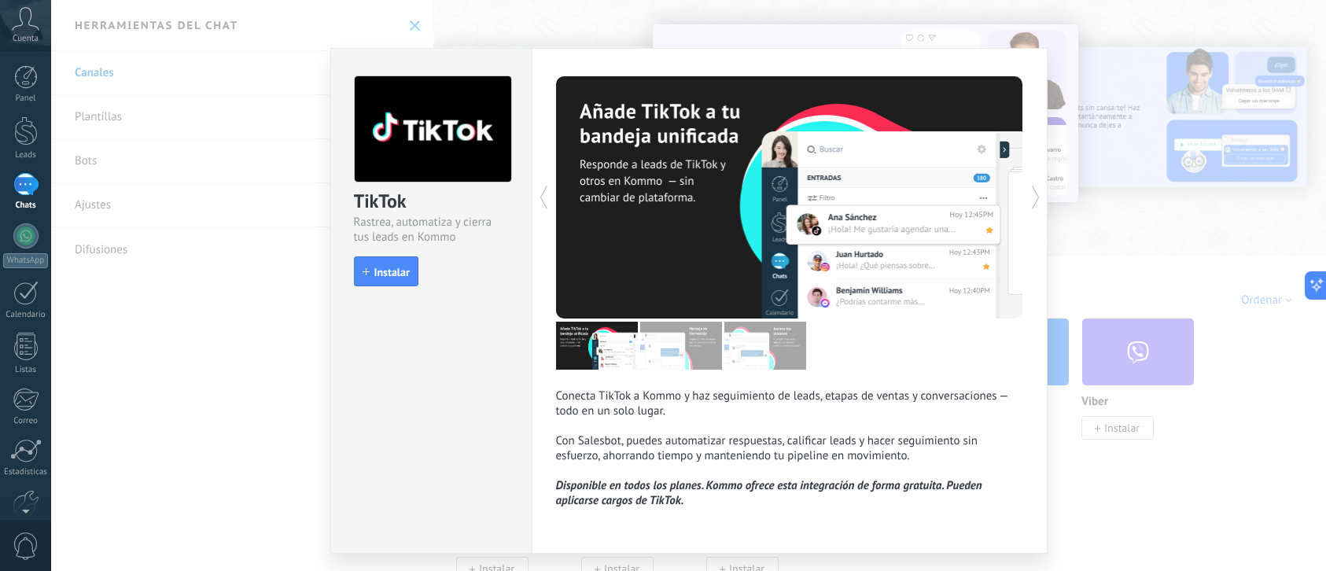
scroll to position [8, 0]
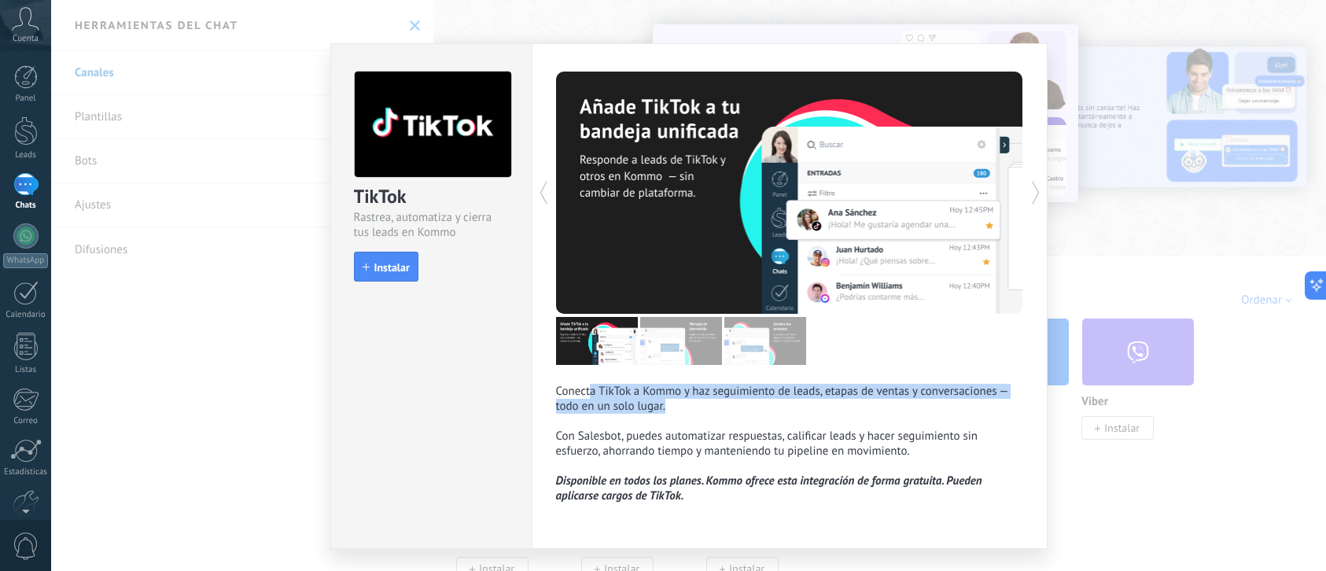
drag, startPoint x: 668, startPoint y: 403, endPoint x: 610, endPoint y: 397, distance: 57.8
click at [587, 391] on p "Conecta TikTok a Kommo y haz seguimiento de leads, etapas de ventas y conversac…" at bounding box center [789, 429] width 467 height 90
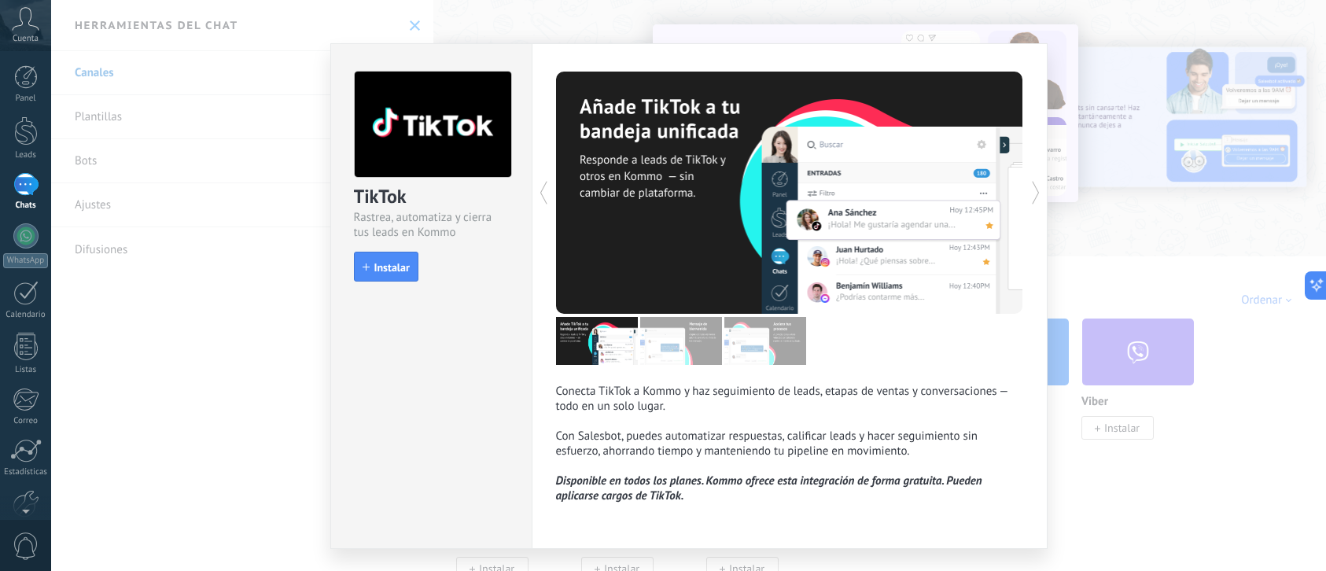
click at [655, 442] on p "Conecta TikTok a Kommo y haz seguimiento de leads, etapas de ventas y conversac…" at bounding box center [789, 429] width 467 height 90
click at [90, 65] on div "TikTok Rastrea, automatiza y cierra tus leads en Kommo install Instalar Conecta…" at bounding box center [688, 285] width 1275 height 571
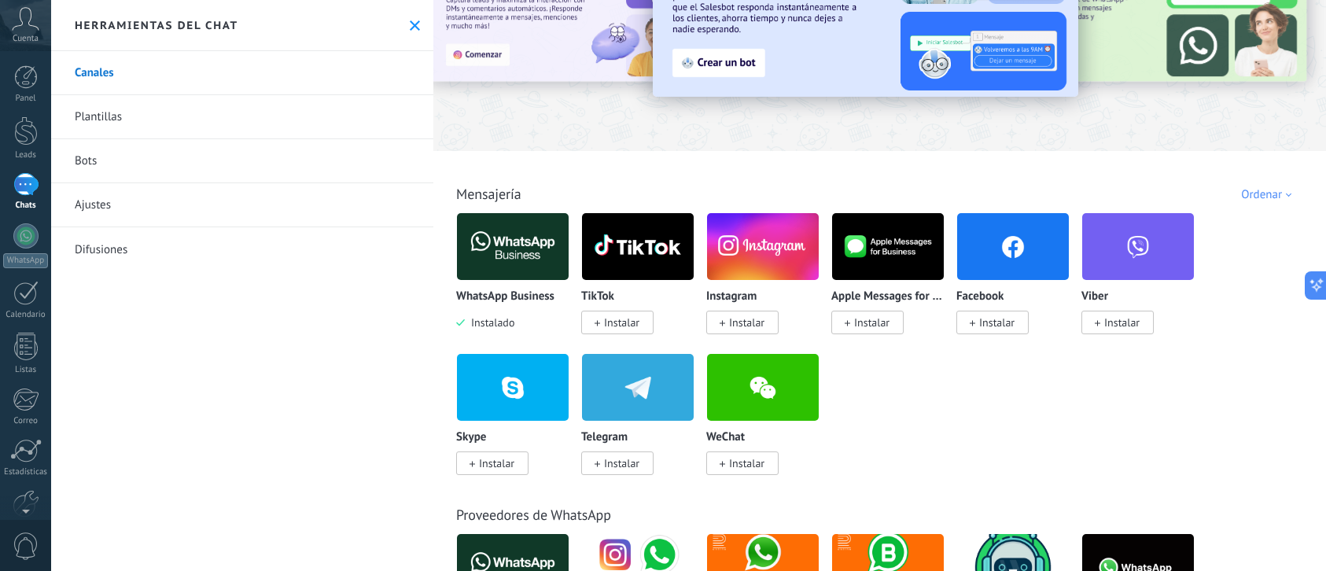
scroll to position [109, 0]
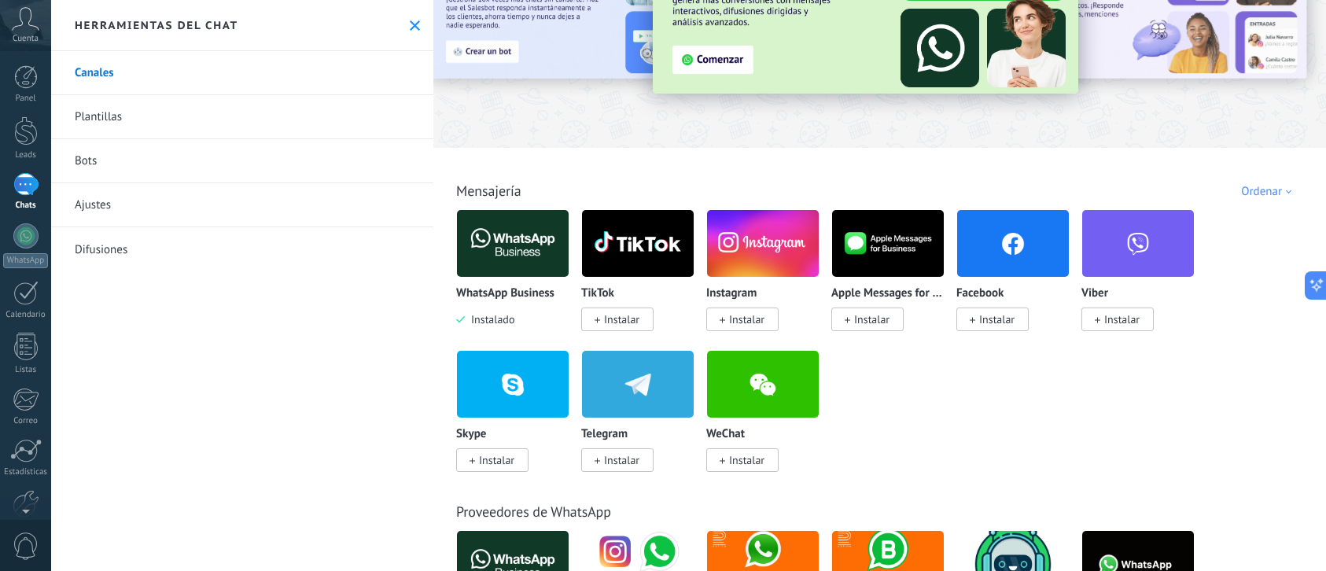
click at [749, 323] on span "Instalar" at bounding box center [746, 319] width 35 height 14
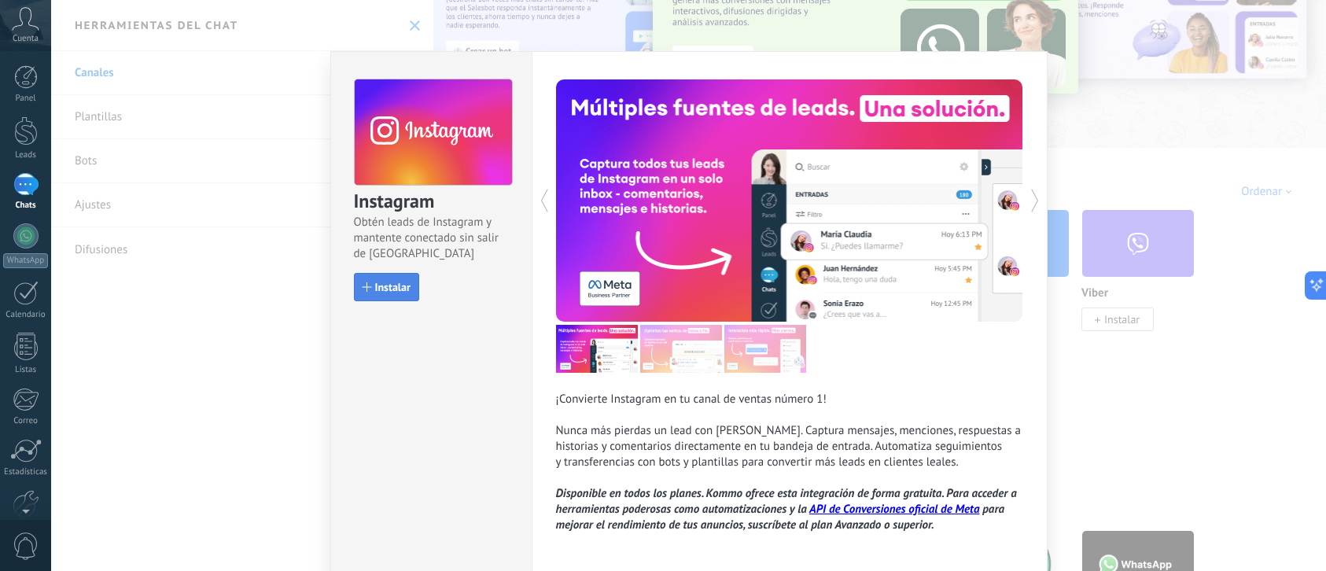
click at [392, 285] on span "Instalar" at bounding box center [392, 287] width 35 height 11
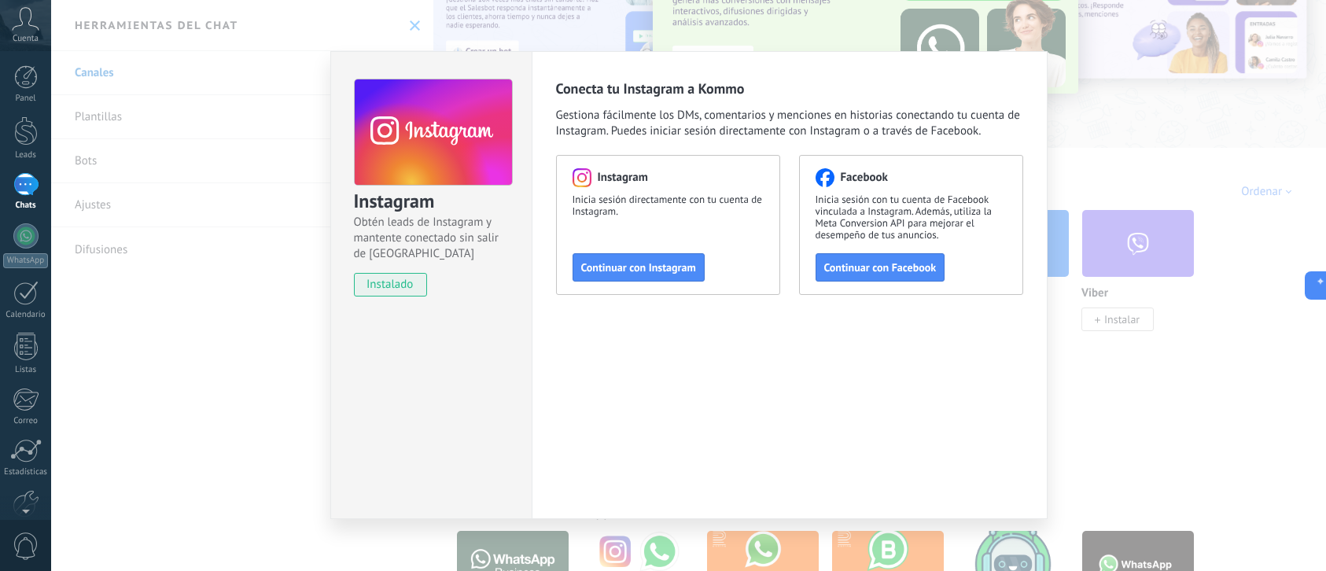
click at [813, 359] on div "Conecta tu Instagram a Kommo Gestiona fácilmente los DMs, comentarios y mencion…" at bounding box center [790, 285] width 516 height 468
click at [87, 83] on div "Instagram Obtén leads de Instagram y mantente conectado sin salir de Kommo inst…" at bounding box center [688, 285] width 1275 height 571
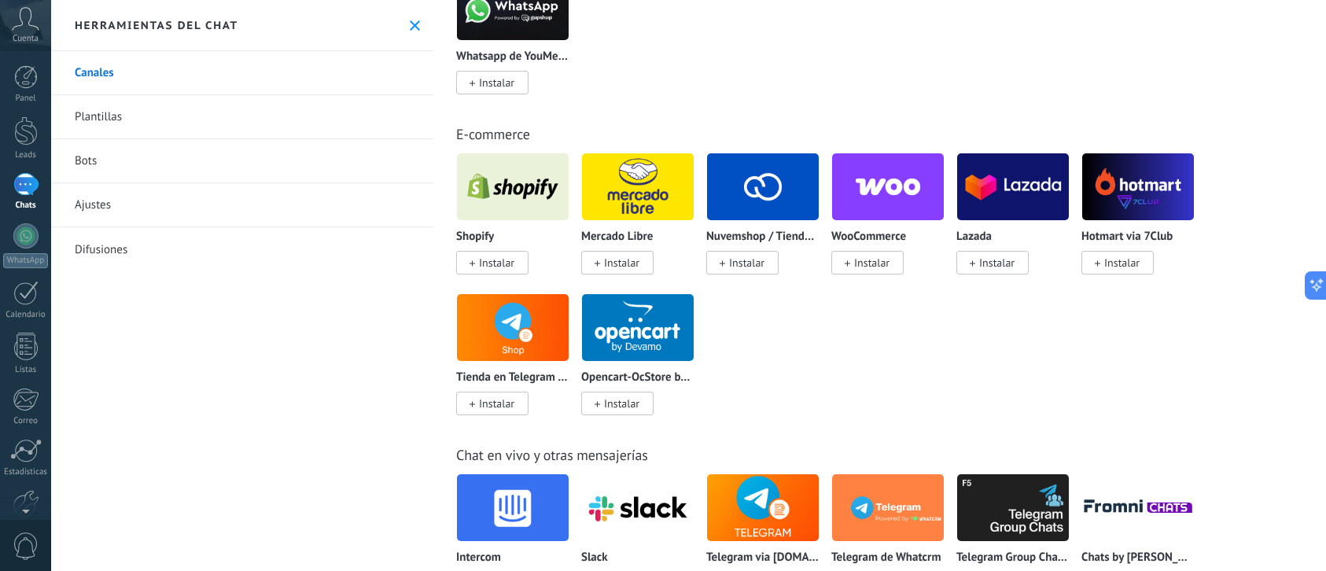
scroll to position [823, 0]
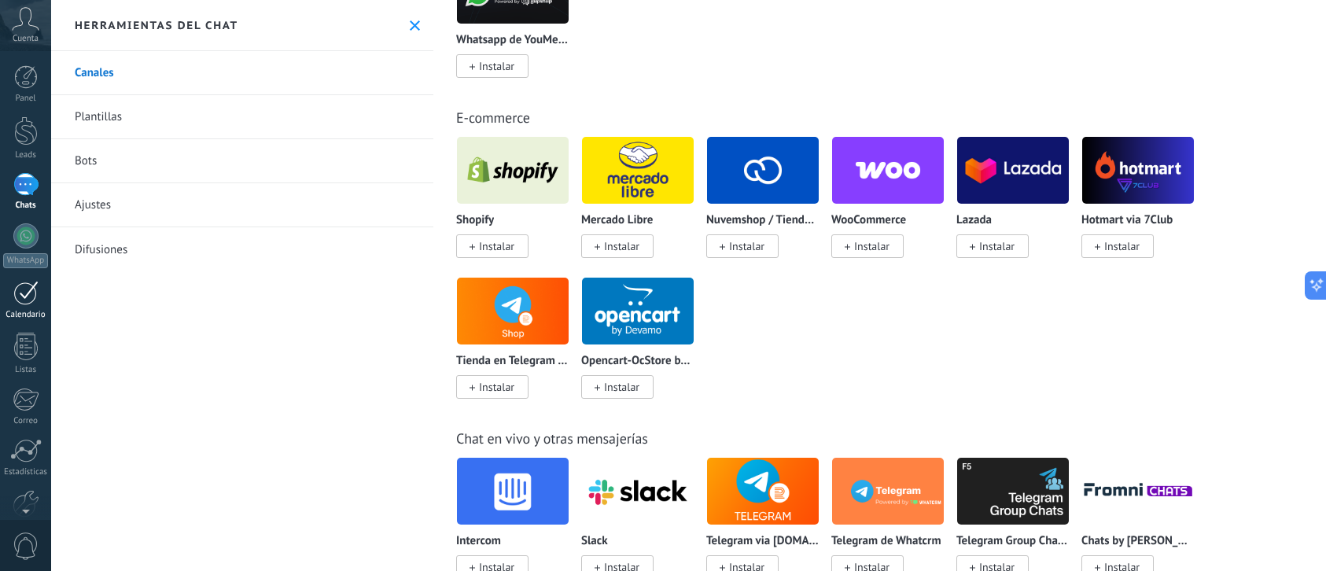
click at [32, 312] on div "Calendario" at bounding box center [26, 315] width 46 height 10
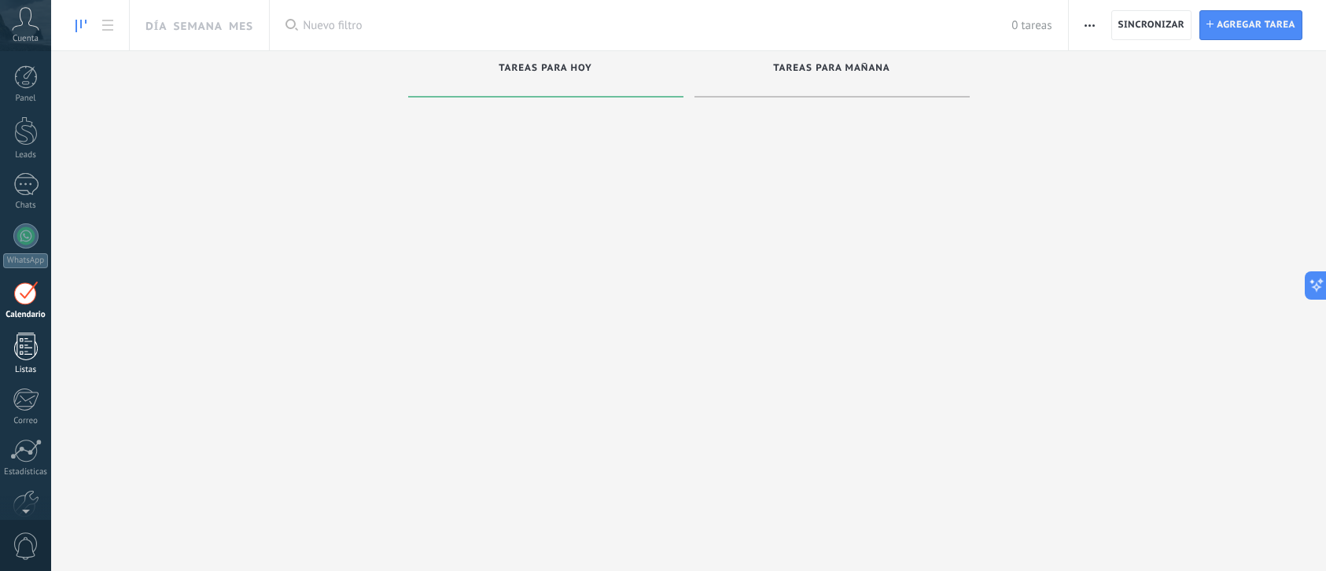
click at [32, 345] on div at bounding box center [26, 347] width 24 height 28
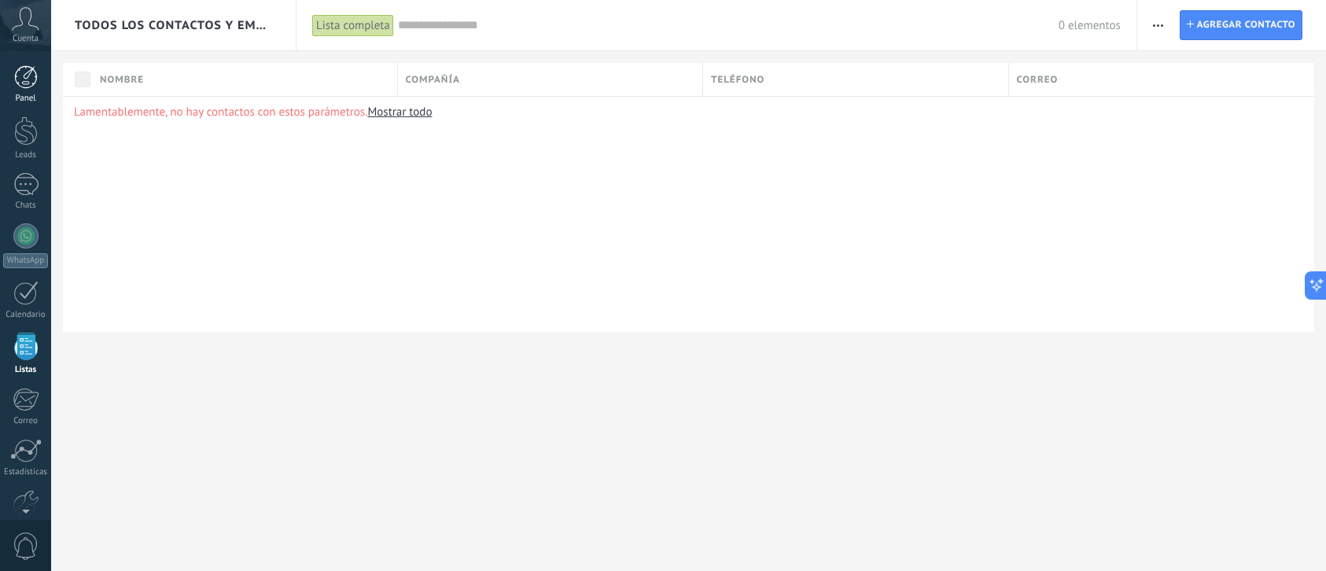
click at [29, 79] on div at bounding box center [26, 77] width 24 height 24
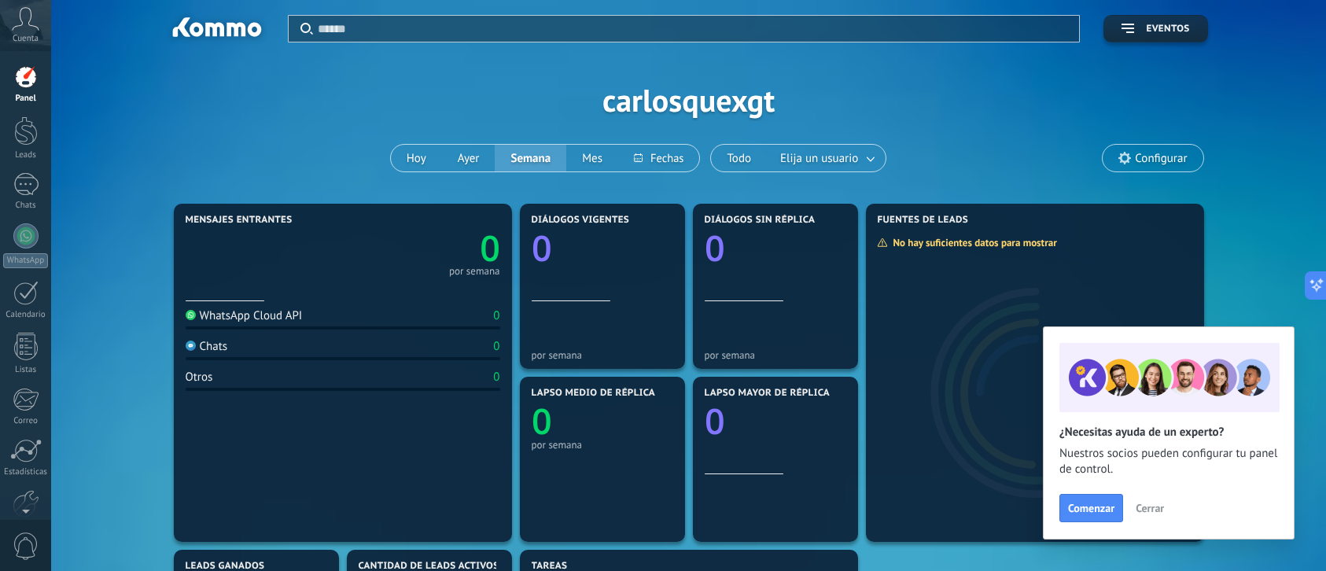
click at [716, 101] on div "Aplicar Eventos carlosquexgt [DATE] [DATE] Semana Mes Todo Elija un usuario Con…" at bounding box center [689, 100] width 1228 height 200
drag, startPoint x: 716, startPoint y: 101, endPoint x: 455, endPoint y: 184, distance: 274.1
click at [716, 101] on div "Aplicar Eventos carlosquexgt [DATE] [DATE] Semana Mes Todo Elija un usuario Con…" at bounding box center [689, 100] width 1228 height 200
click at [295, 319] on div "WhatsApp Cloud API" at bounding box center [244, 315] width 117 height 15
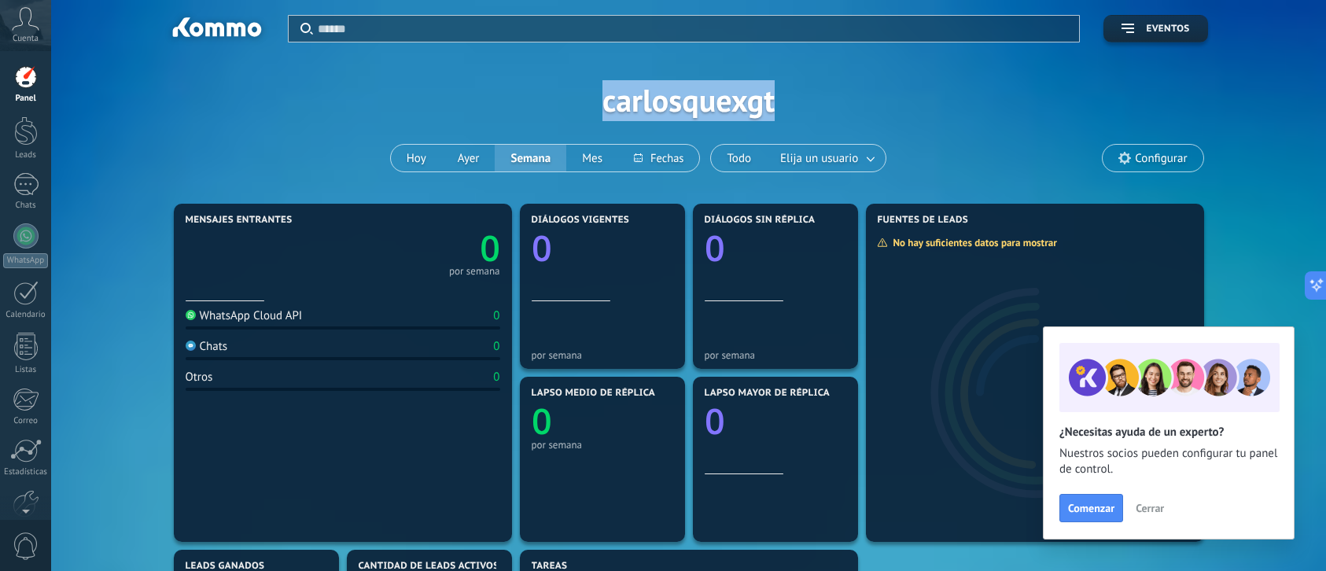
click at [1142, 506] on span "Cerrar" at bounding box center [1150, 508] width 28 height 11
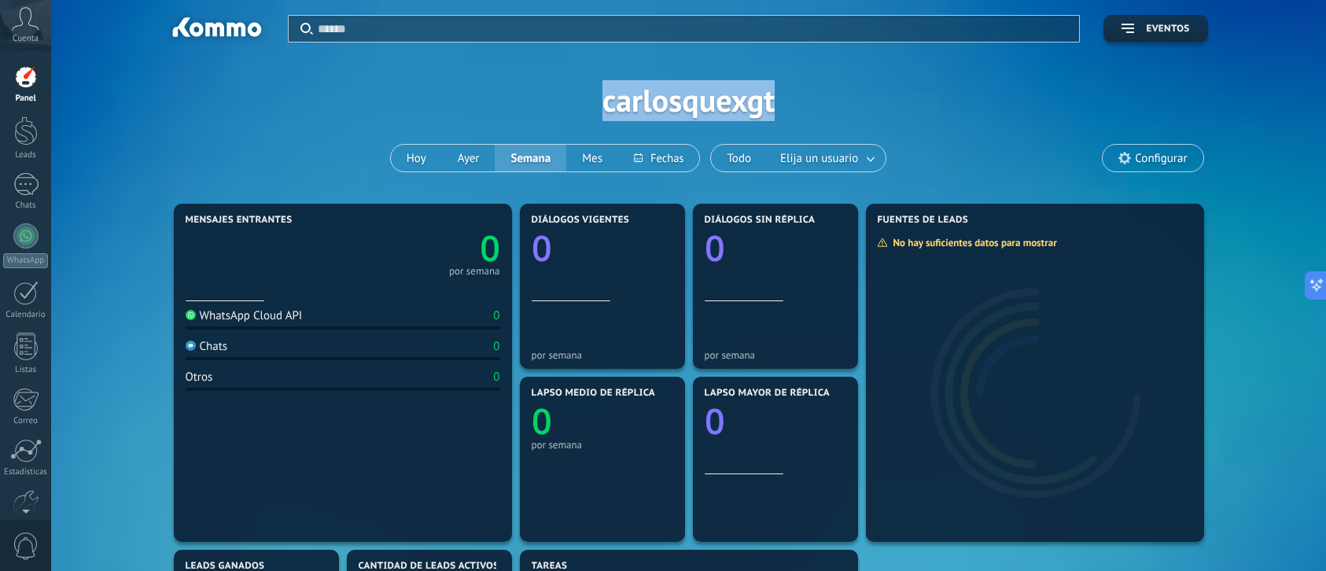
click at [311, 34] on use at bounding box center [306, 29] width 13 height 12
click at [36, 407] on div at bounding box center [26, 400] width 26 height 24
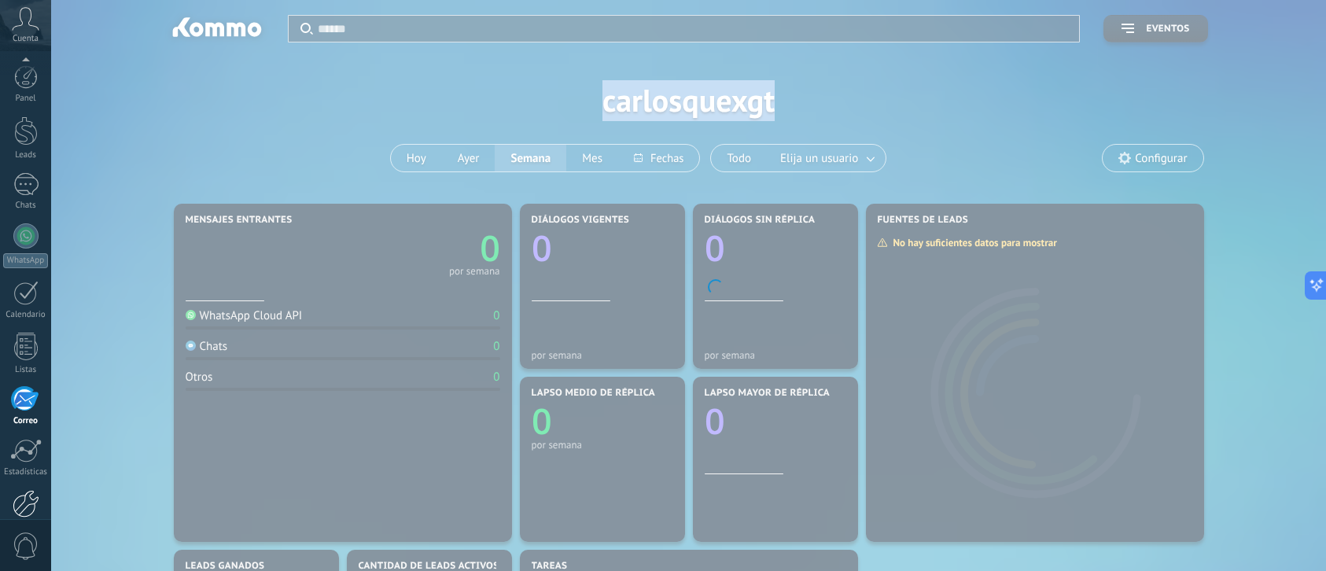
scroll to position [83, 0]
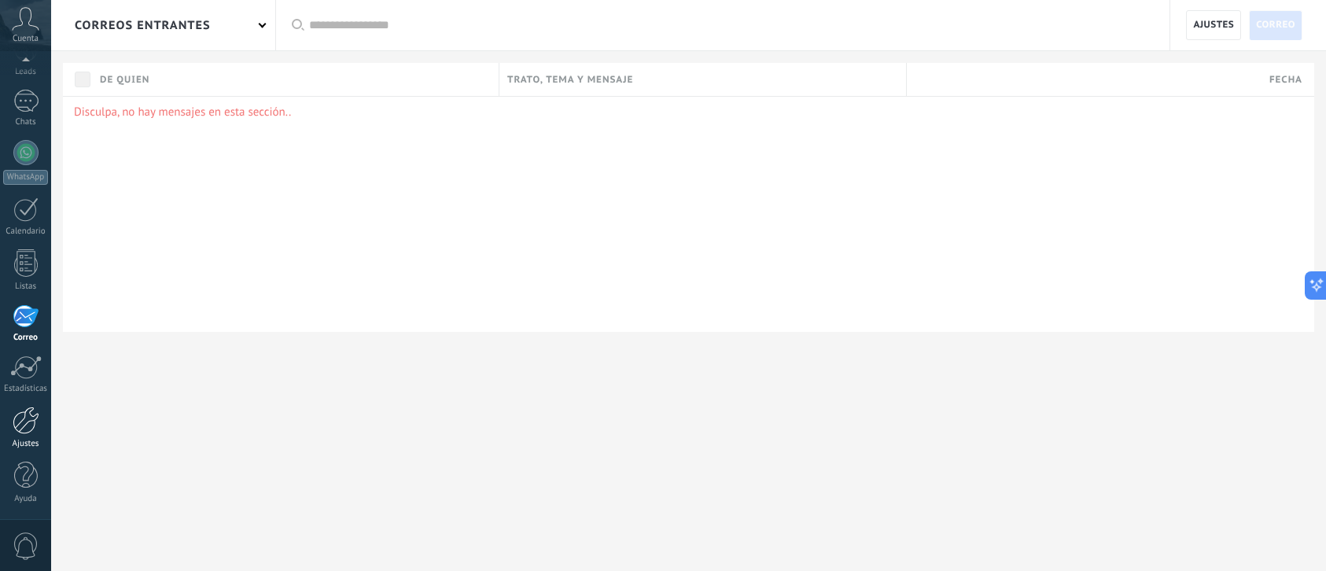
click at [16, 414] on div at bounding box center [26, 421] width 27 height 28
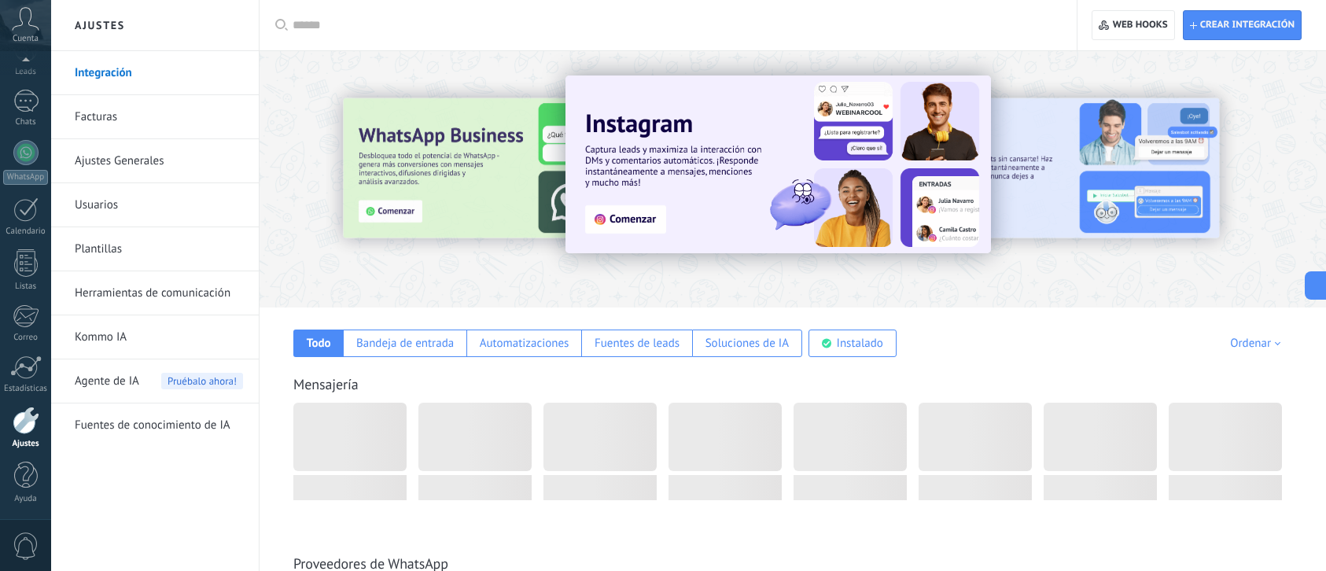
click at [20, 422] on div at bounding box center [26, 421] width 27 height 28
click at [149, 105] on link "Facturas" at bounding box center [159, 117] width 168 height 44
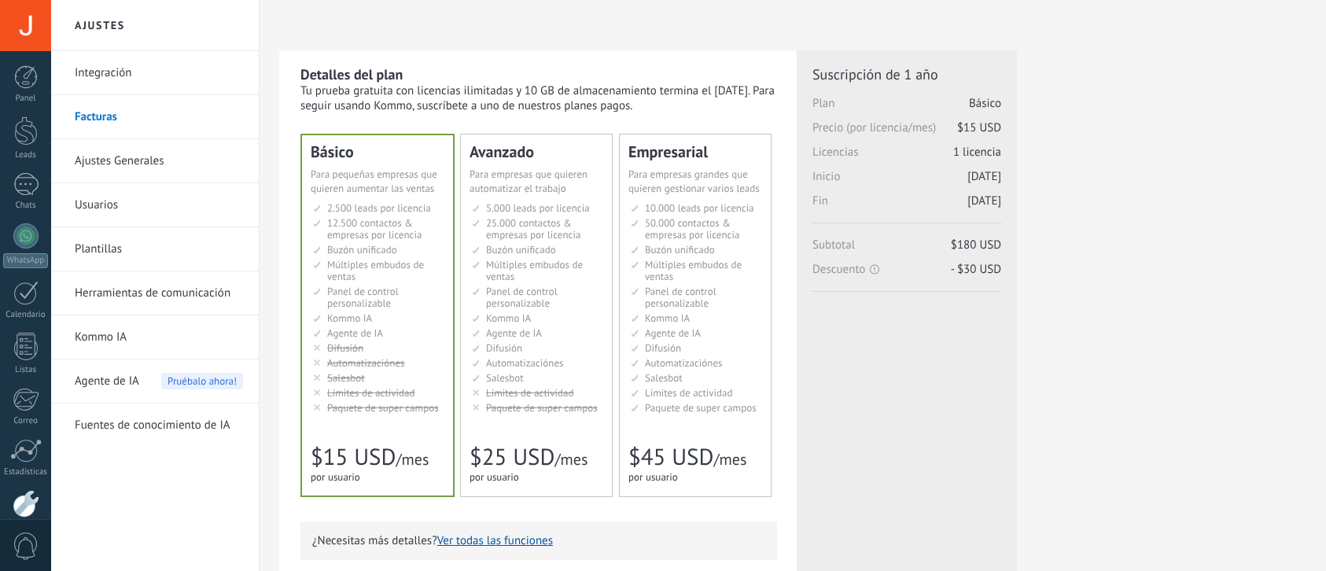
click at [447, 333] on div "Básico Для увеличения продаж в малом бизнесе For small businesses that want to …" at bounding box center [377, 315] width 151 height 360
click at [456, 326] on div "Básico Для увеличения продаж в малом бизнесе For small businesses that want to …" at bounding box center [539, 315] width 475 height 362
click at [498, 317] on span "Kommo IA" at bounding box center [508, 317] width 45 height 13
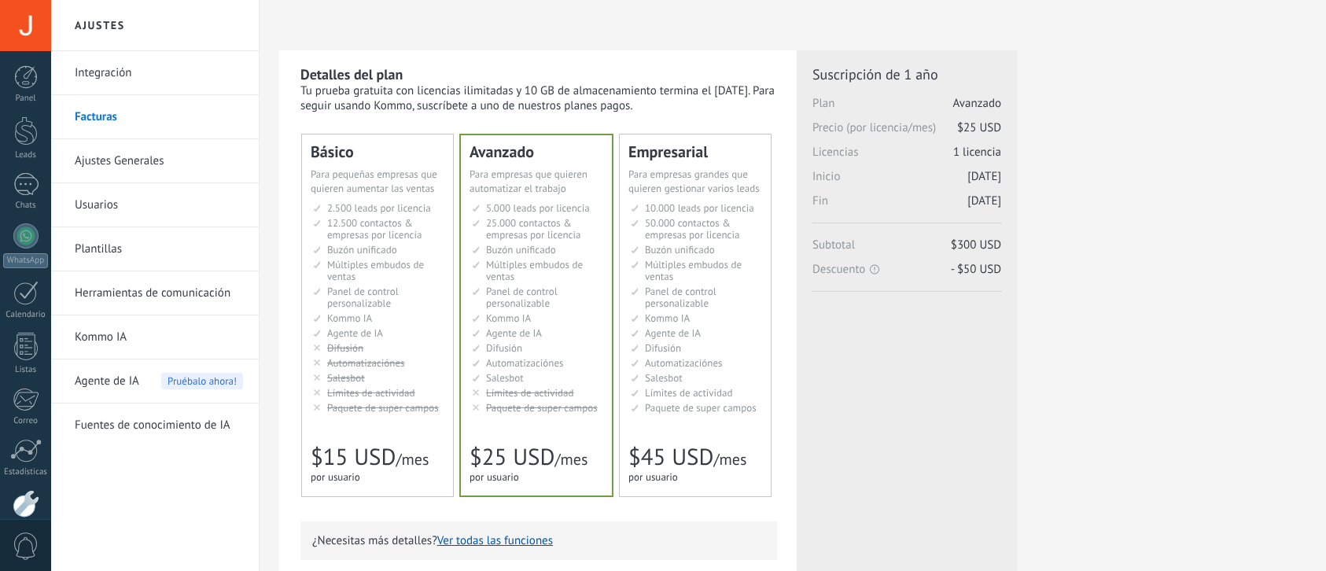
click at [497, 317] on span "Kommo IA" at bounding box center [508, 317] width 45 height 13
click at [403, 366] on span "Automatizaciónes" at bounding box center [366, 362] width 78 height 13
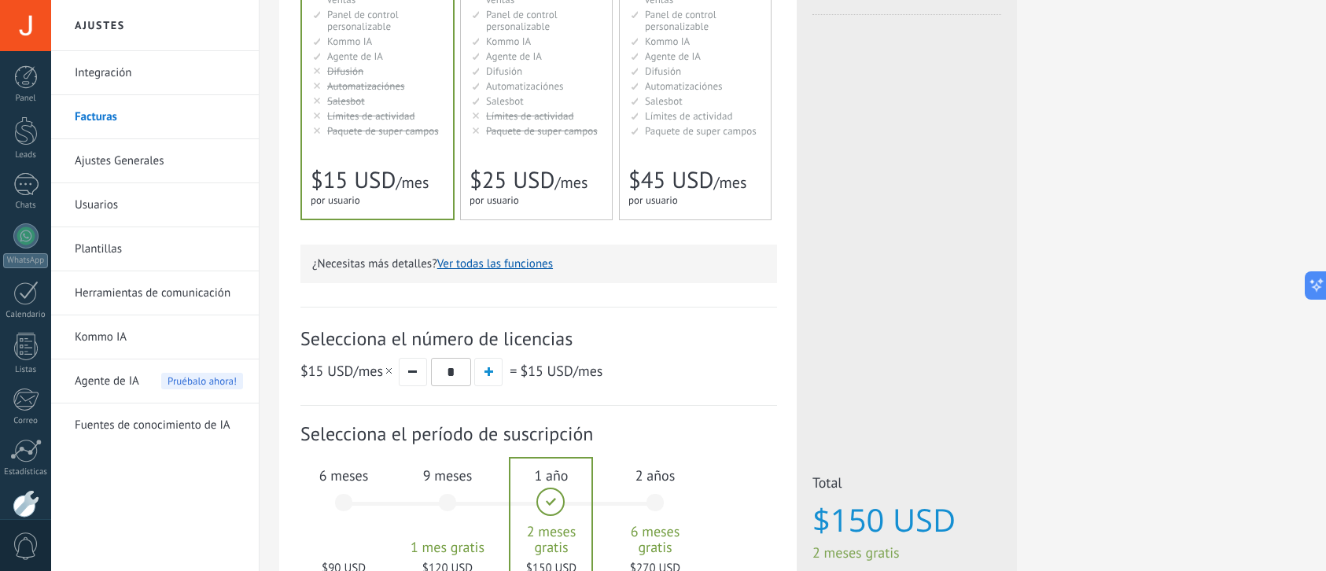
scroll to position [436, 0]
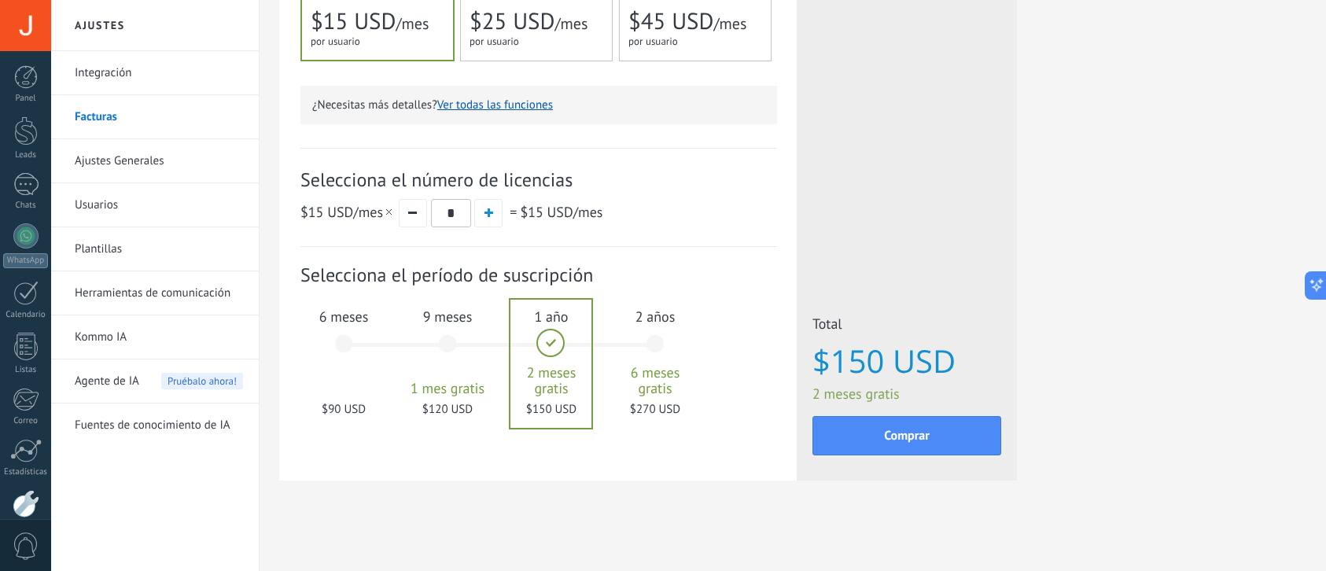
click at [485, 407] on span "$120 USD" at bounding box center [447, 409] width 85 height 15
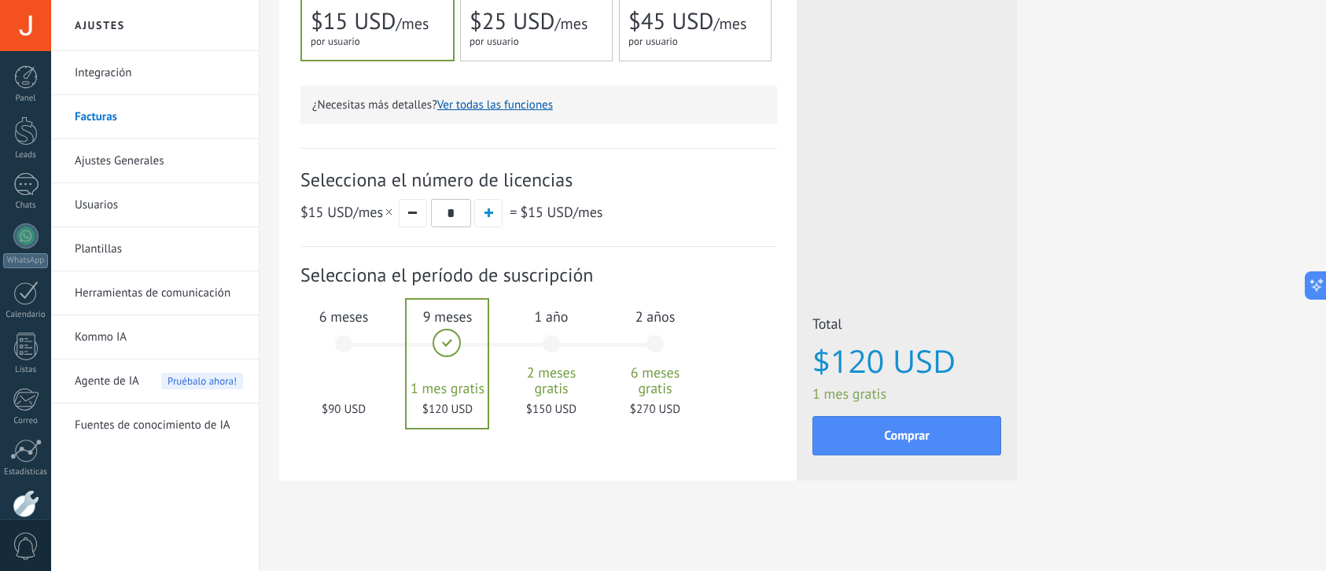
click at [459, 363] on div at bounding box center [447, 364] width 81 height 128
click at [398, 374] on div "1 mes 25 $ USD 2 meses 50 $ USD 3 meses 6 meses" at bounding box center [506, 353] width 311 height 127
click at [369, 378] on div "6 meses $90 USD" at bounding box center [343, 351] width 85 height 111
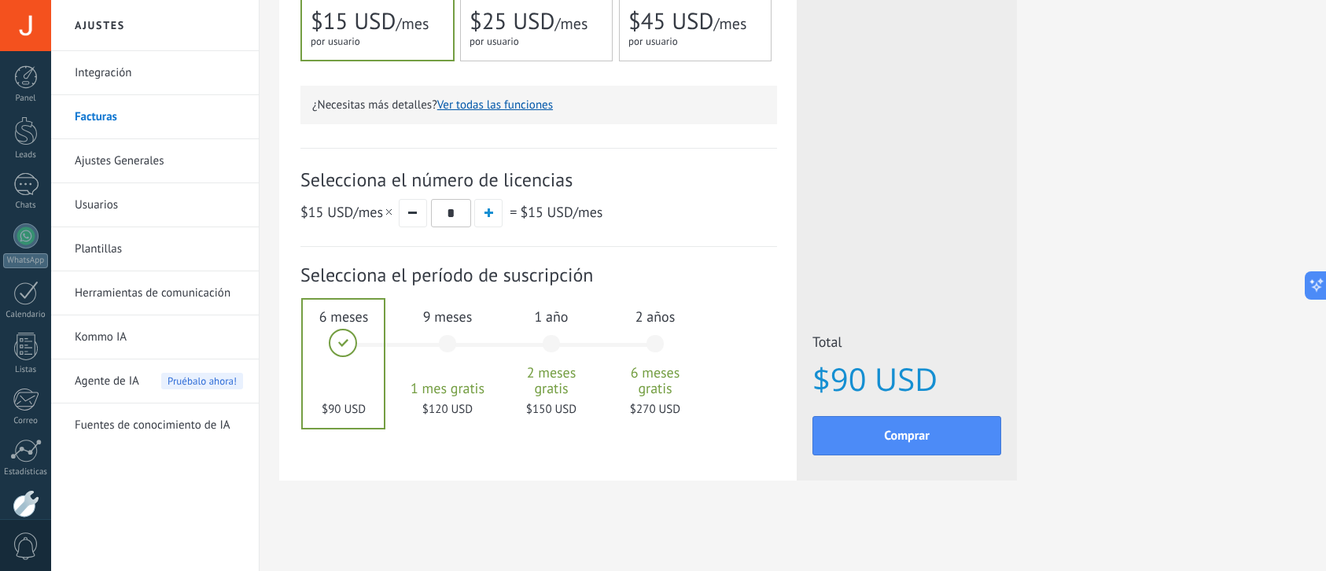
click at [554, 375] on span "2 meses gratis" at bounding box center [551, 380] width 85 height 31
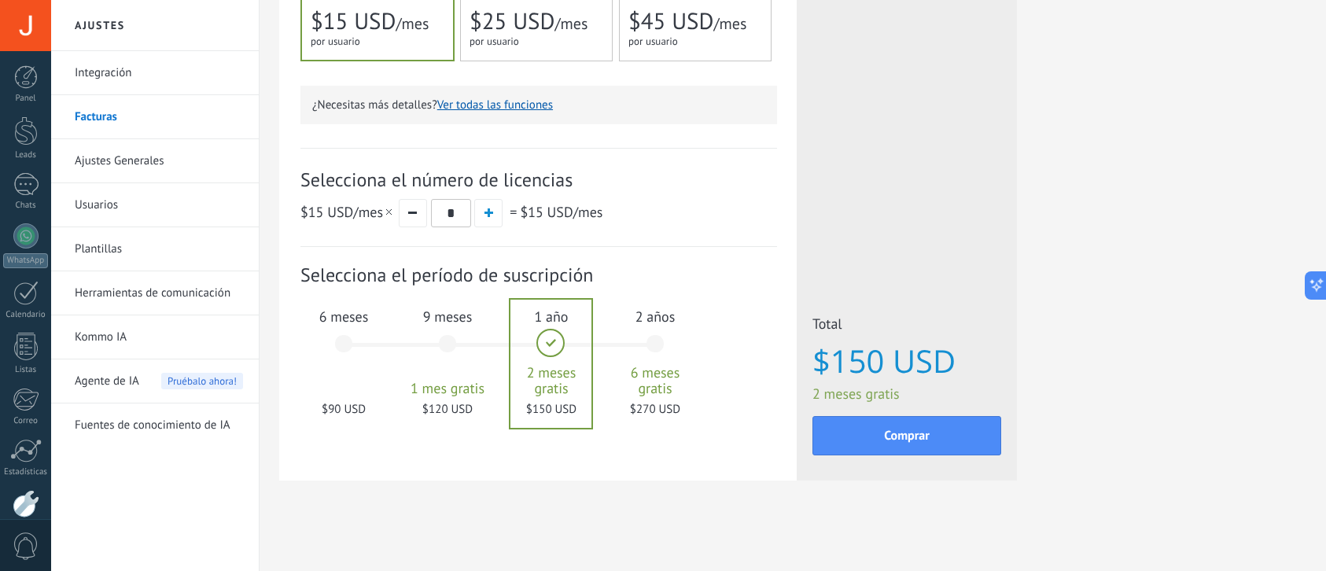
click at [661, 390] on span "6 meses gratis" at bounding box center [655, 380] width 85 height 31
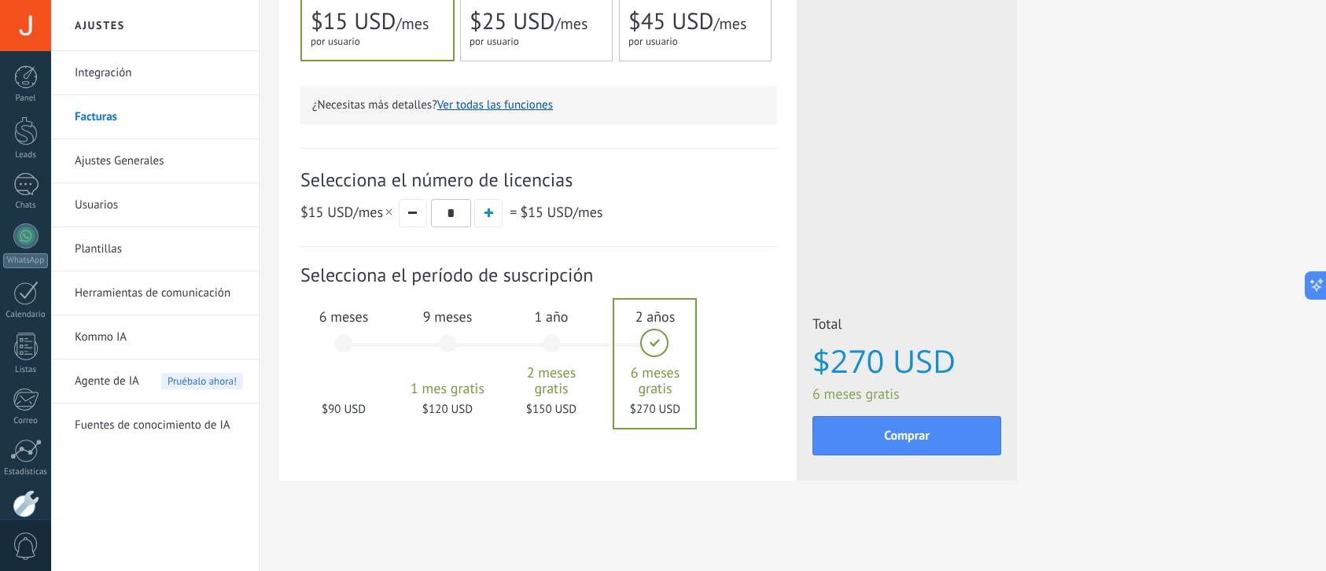
click at [596, 391] on div "1 mes 25 $ USD 2 meses 50 $ USD 3 meses 6 meses" at bounding box center [506, 353] width 311 height 127
click at [575, 394] on span "2 meses gratis" at bounding box center [551, 380] width 85 height 31
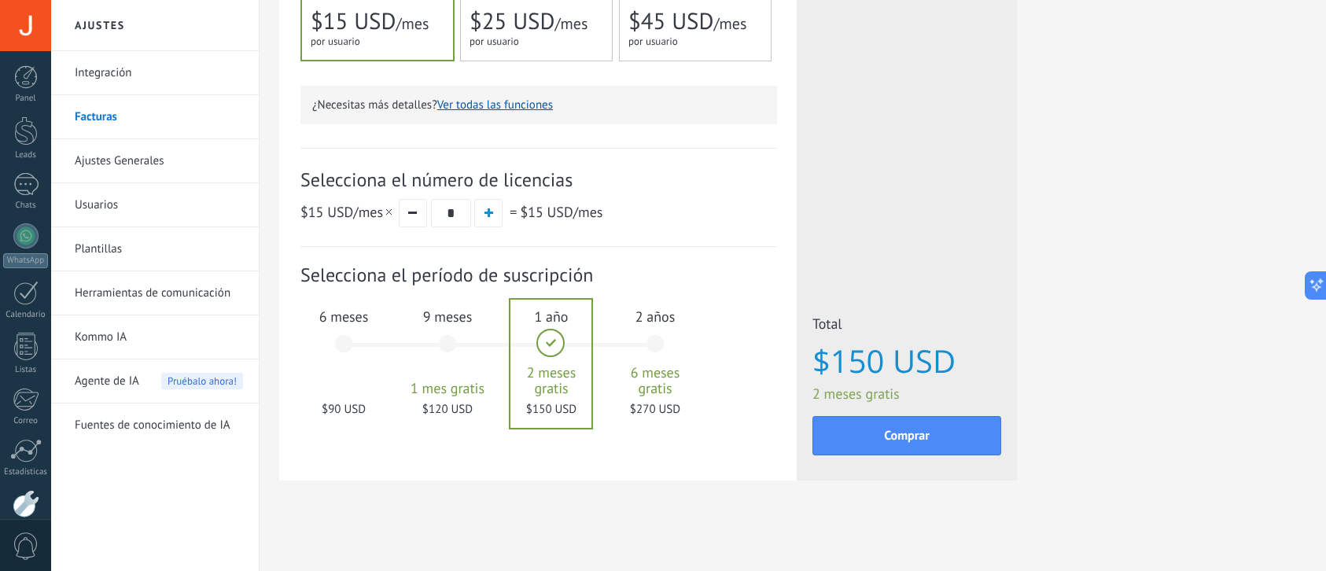
click at [455, 216] on input "*" at bounding box center [451, 213] width 40 height 28
drag, startPoint x: 424, startPoint y: 187, endPoint x: 544, endPoint y: 182, distance: 120.4
click at [544, 182] on span "Selecciona el número de licencias" at bounding box center [538, 180] width 477 height 24
click at [29, 87] on div at bounding box center [26, 77] width 24 height 24
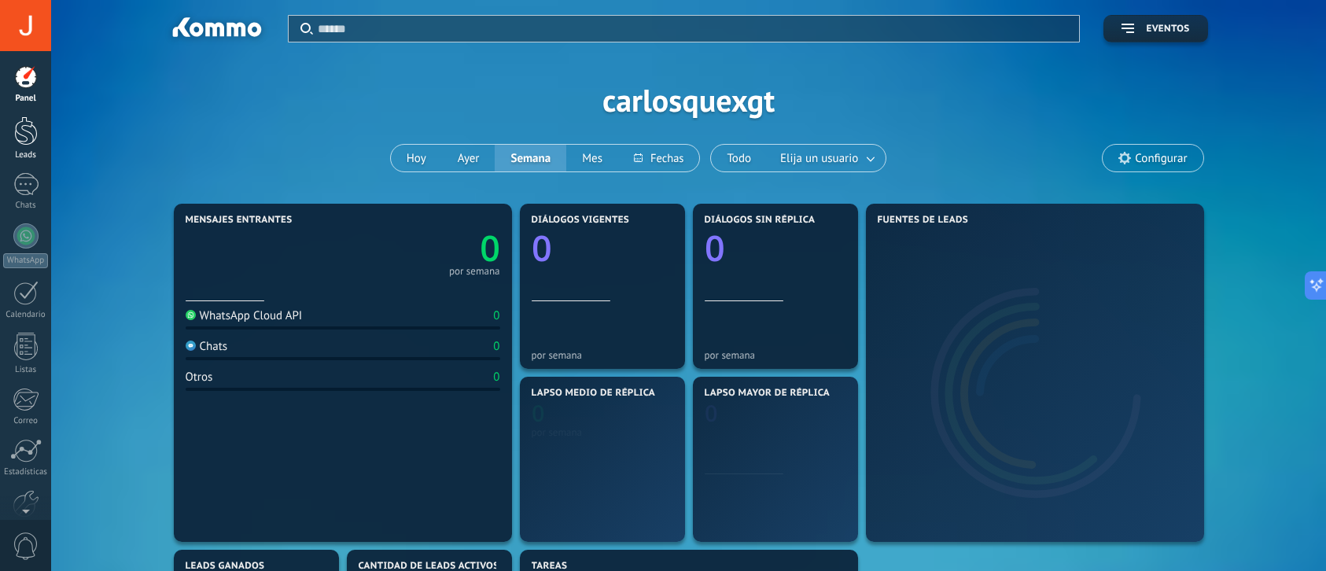
click at [31, 142] on div at bounding box center [26, 130] width 24 height 29
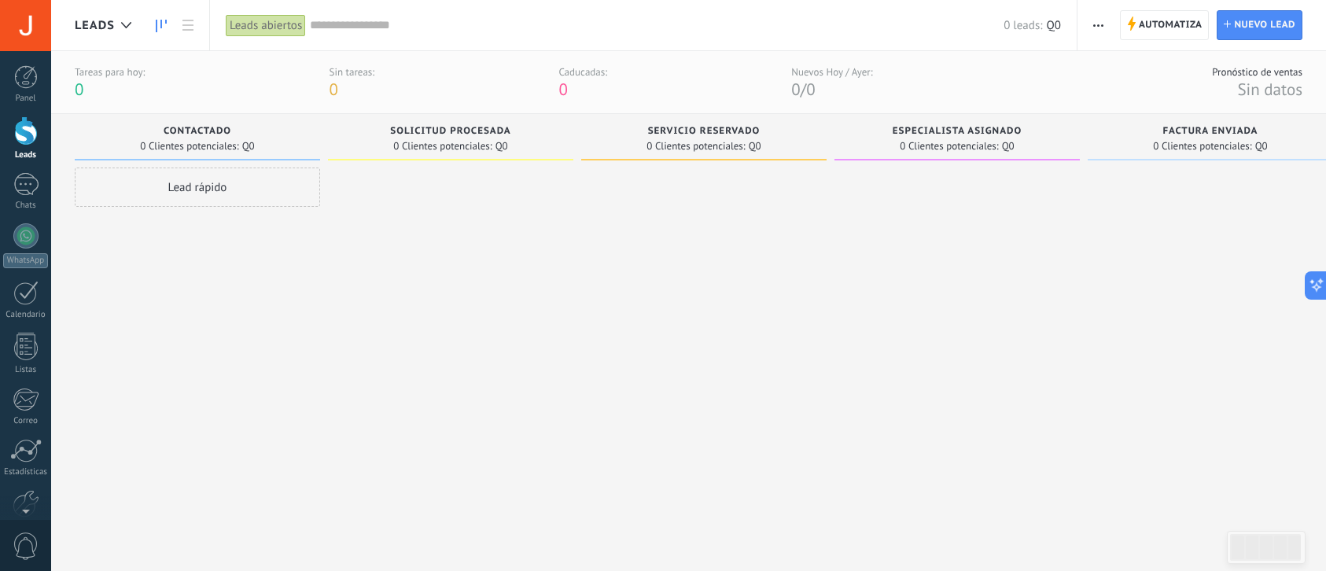
click at [1206, 142] on span "0 Clientes potenciales:" at bounding box center [1202, 146] width 98 height 9
click at [941, 157] on div "Especialista asignado 0 Clientes potenciales: Q0" at bounding box center [956, 137] width 245 height 46
click at [664, 145] on span "0 Clientes potenciales:" at bounding box center [695, 146] width 98 height 9
click at [453, 145] on span "0 Clientes potenciales:" at bounding box center [442, 146] width 98 height 9
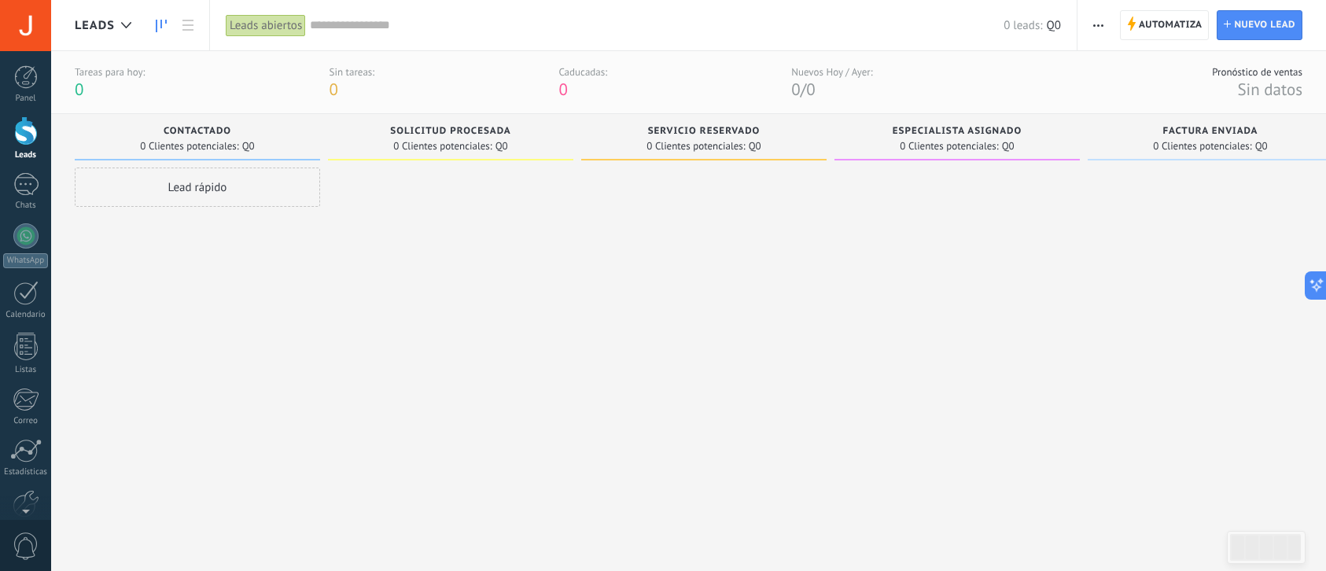
click at [168, 135] on span "Contactado" at bounding box center [198, 131] width 68 height 11
click at [193, 174] on div "Lead rápido" at bounding box center [197, 187] width 245 height 39
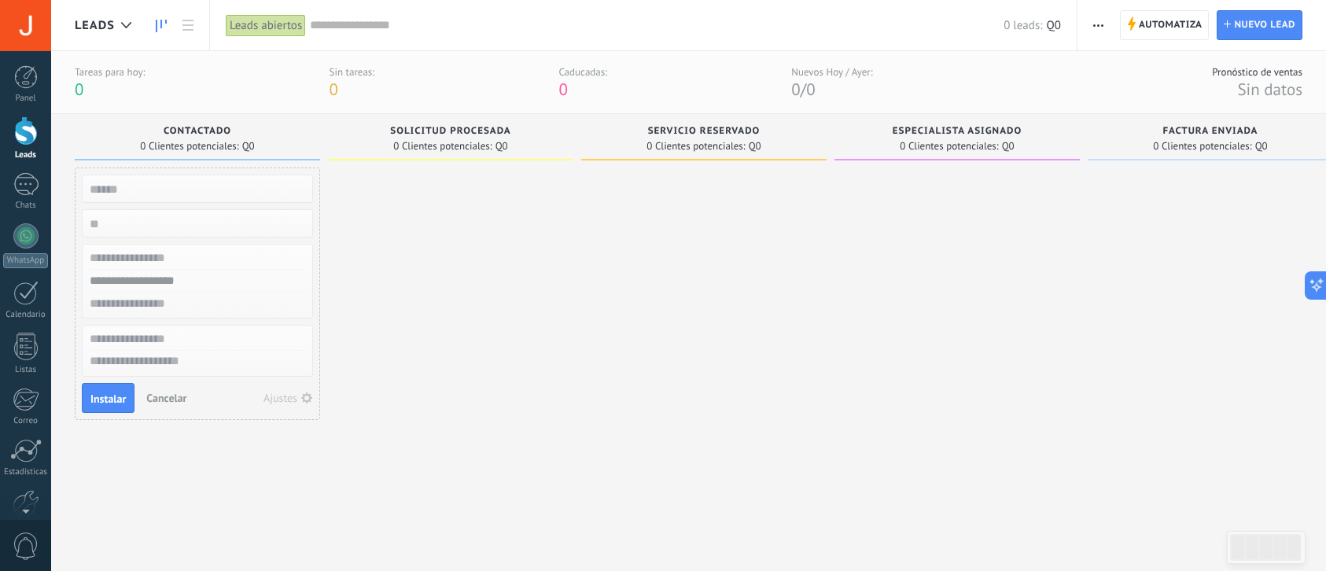
click at [451, 121] on div "Solicitud procesada 0 Clientes potenciales: Q0" at bounding box center [450, 137] width 245 height 46
click at [461, 175] on div at bounding box center [450, 351] width 245 height 366
click at [1101, 20] on span "button" at bounding box center [1098, 25] width 10 height 30
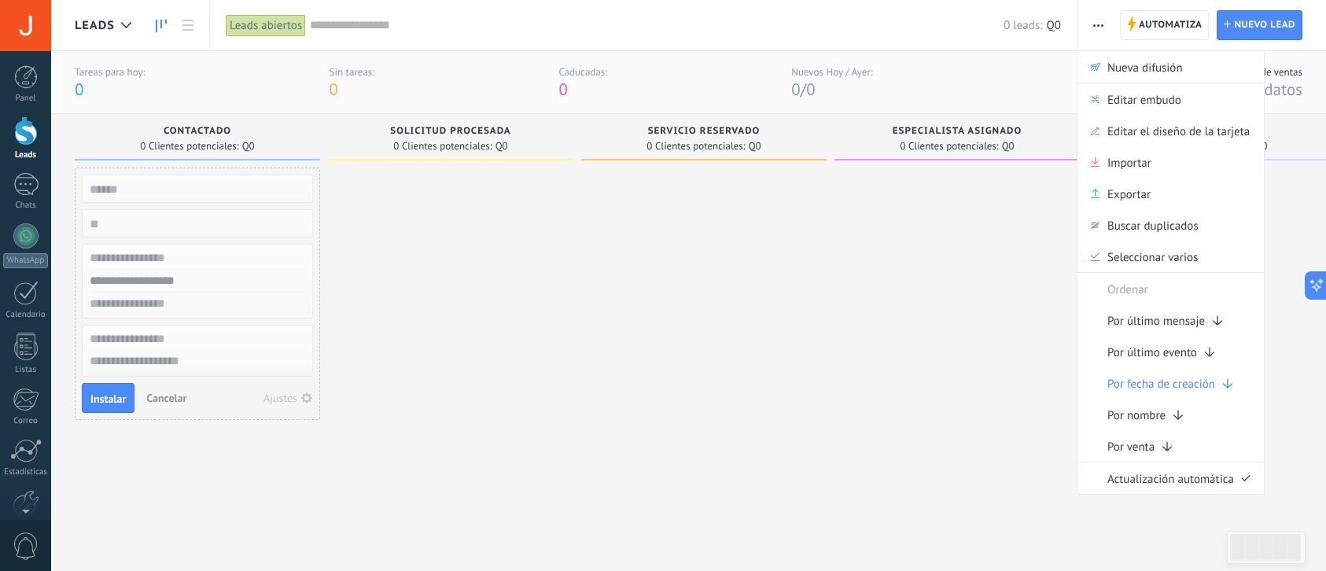
click at [904, 261] on div at bounding box center [956, 351] width 245 height 366
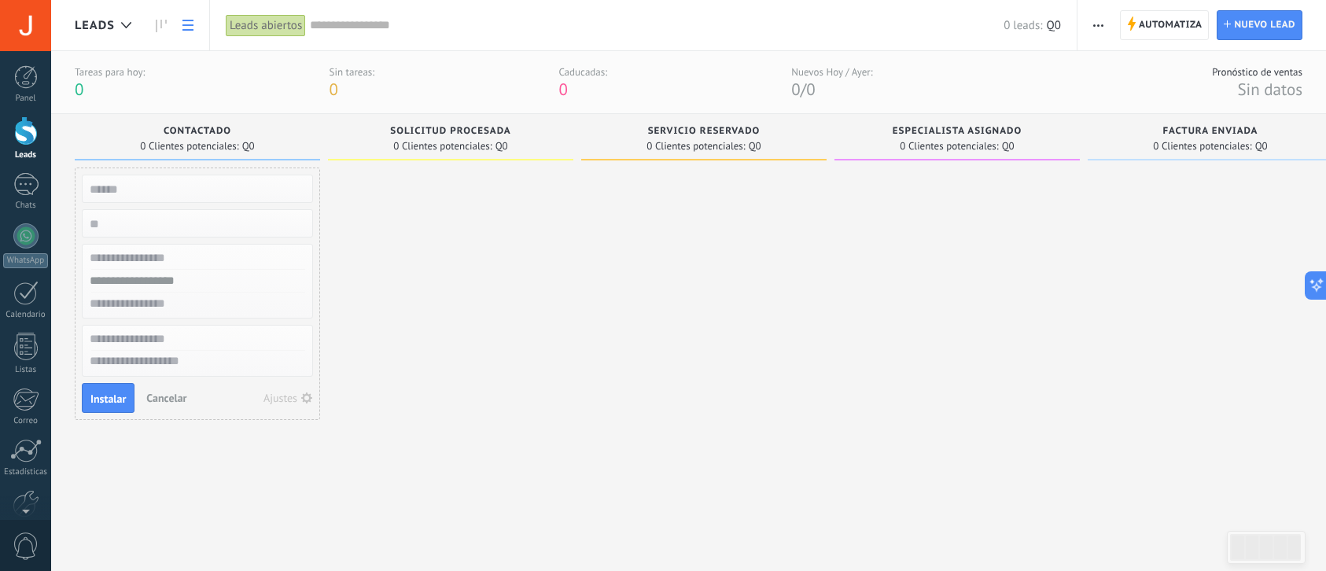
click at [195, 25] on link at bounding box center [188, 25] width 27 height 31
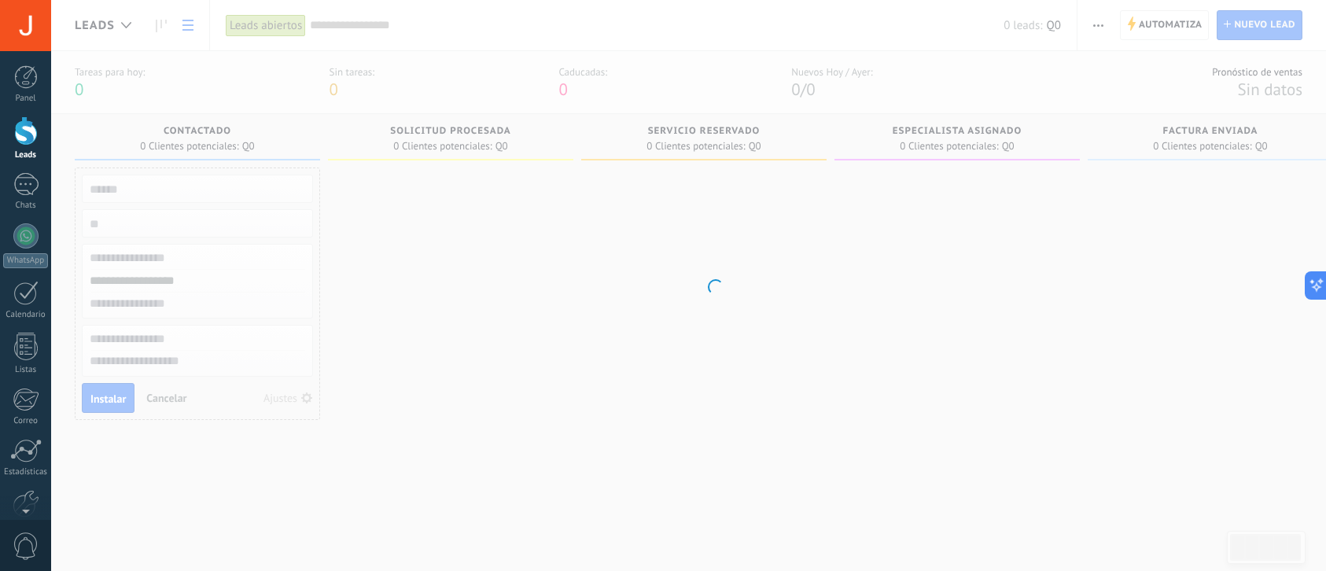
click at [268, 21] on body ".abccls-1,.abccls-2{fill-rule:evenodd}.abccls-2{fill:#fff} .abfcls-1{fill:none}…" at bounding box center [663, 285] width 1326 height 571
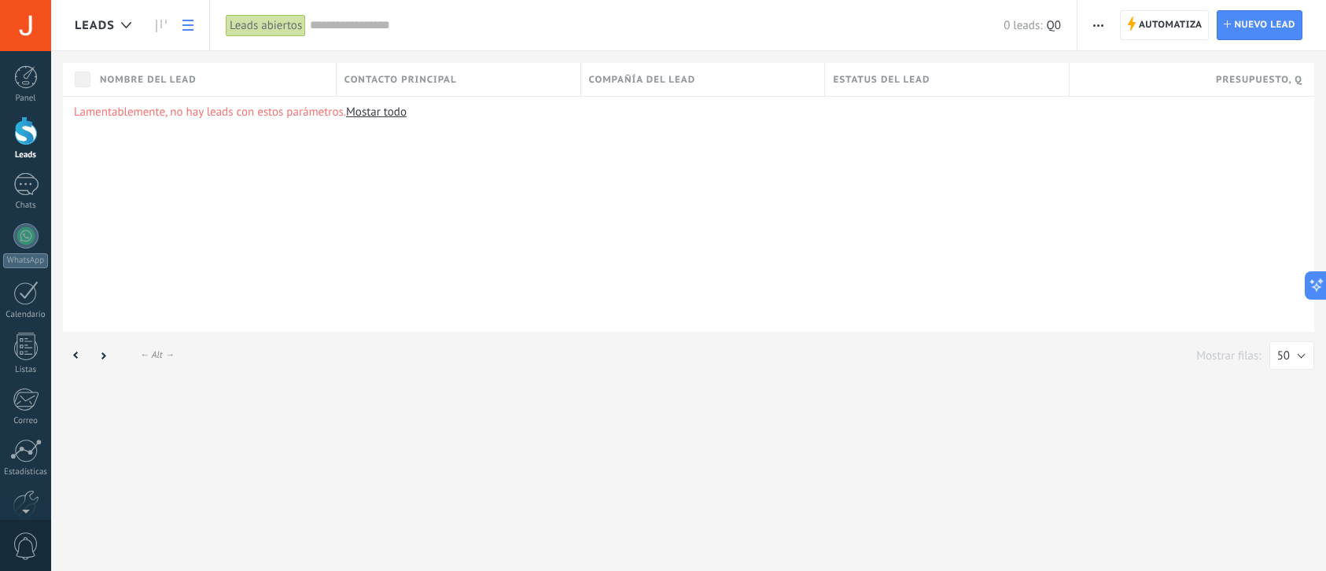
click at [267, 23] on div "Leads abiertos" at bounding box center [266, 25] width 80 height 23
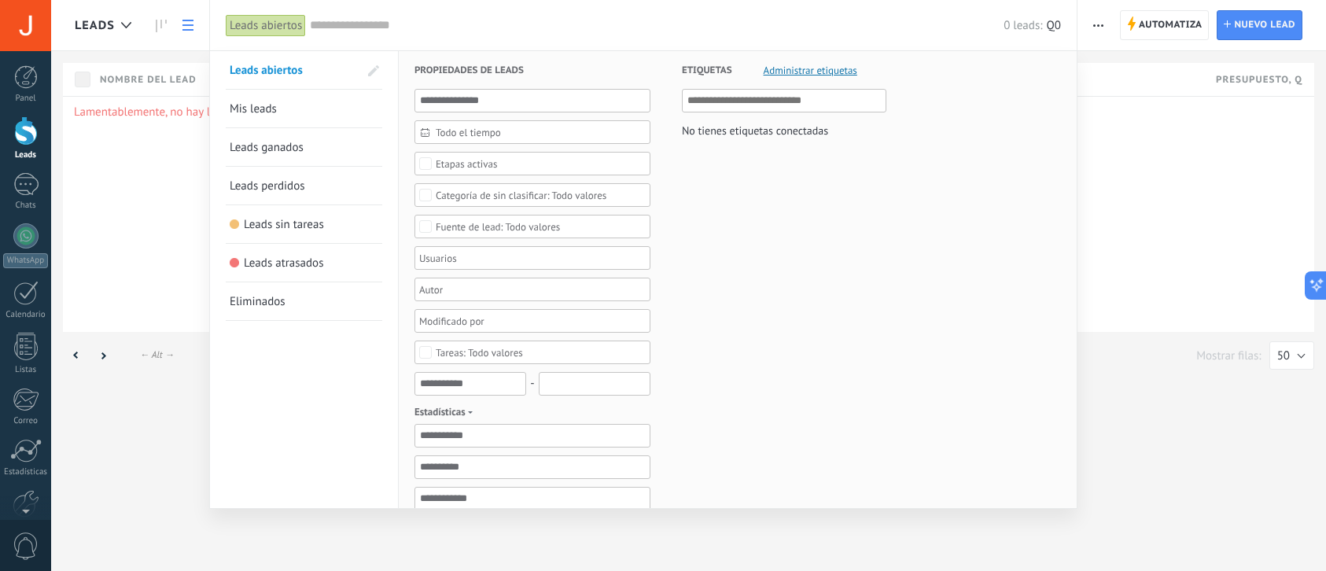
click at [284, 74] on span "Leads abiertos" at bounding box center [266, 70] width 73 height 15
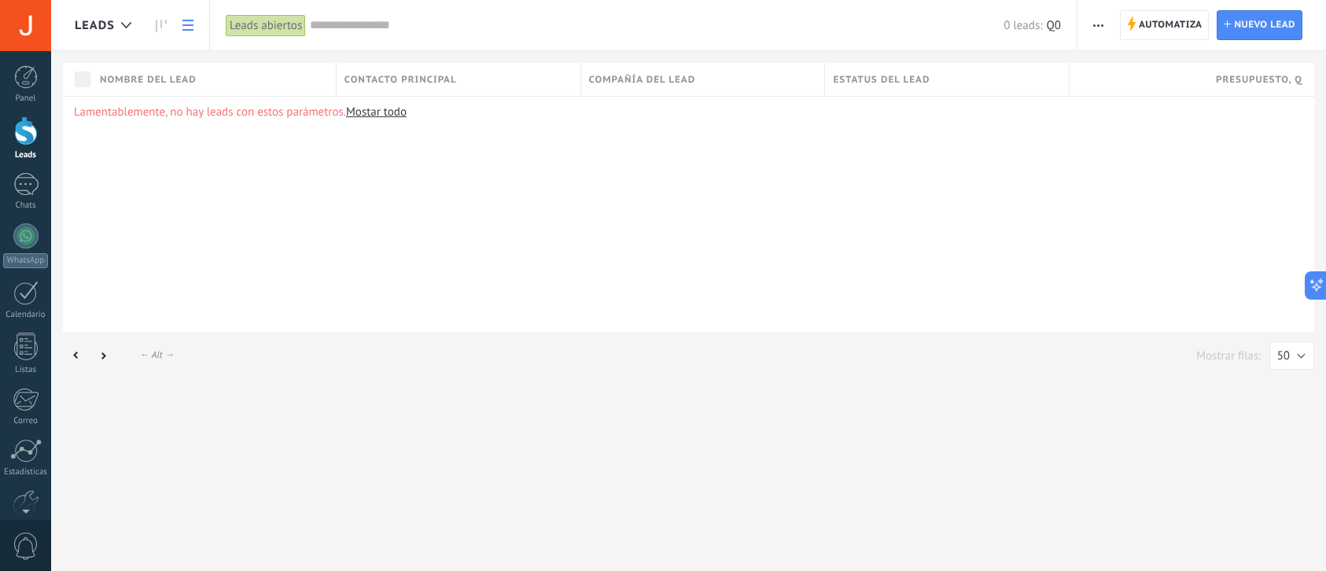
click at [28, 138] on div at bounding box center [26, 130] width 24 height 29
click at [31, 190] on div at bounding box center [25, 184] width 25 height 23
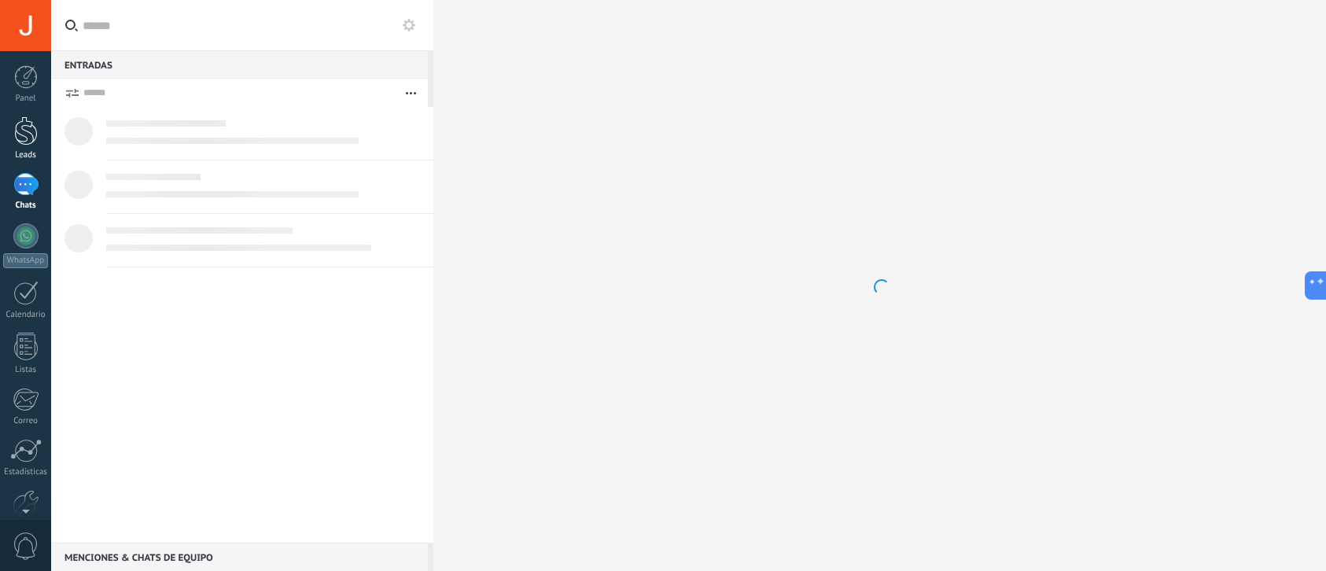
click at [20, 145] on link "Leads" at bounding box center [25, 138] width 51 height 44
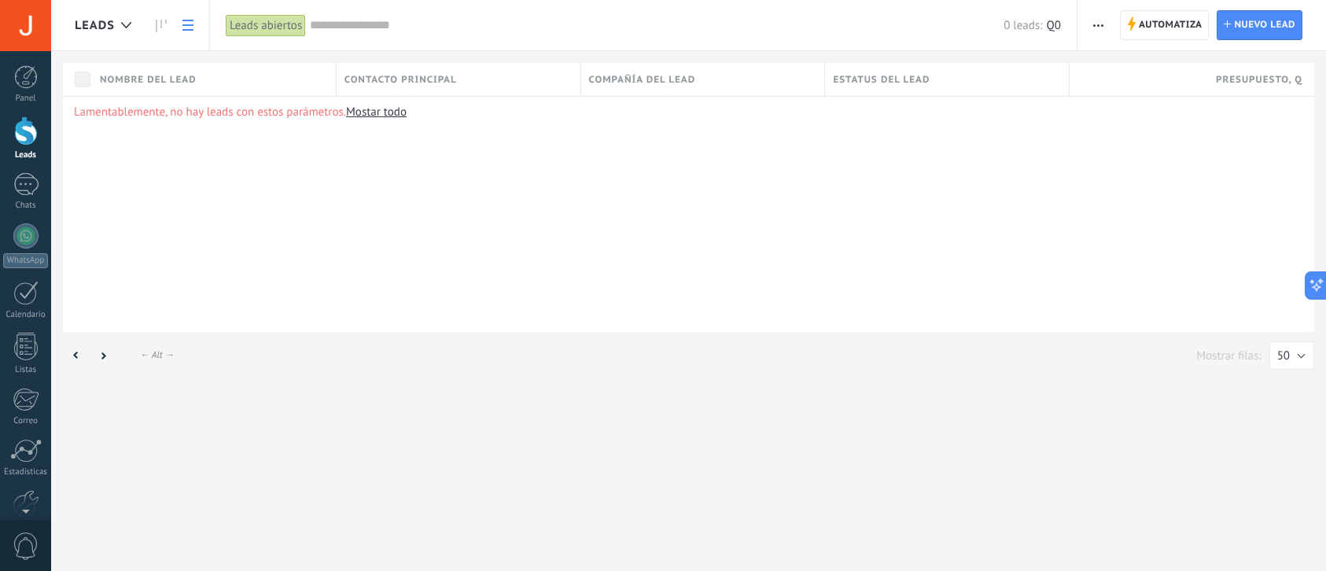
click at [264, 34] on div "Leads abiertos" at bounding box center [266, 25] width 80 height 23
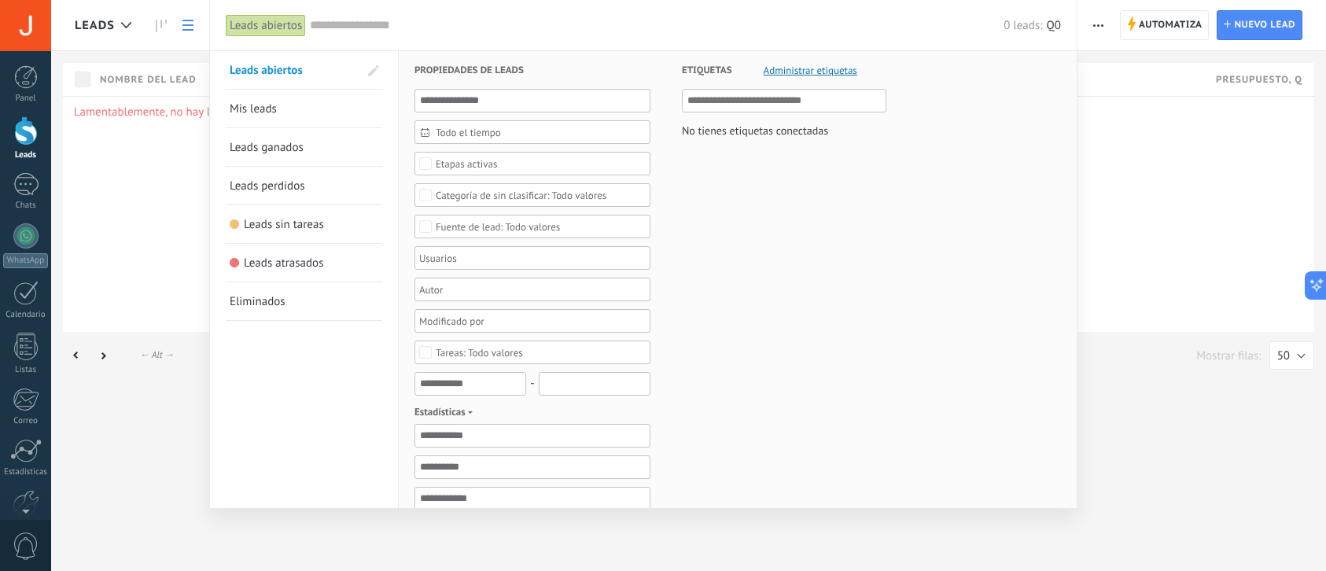
click at [270, 101] on span "Mis leads" at bounding box center [253, 108] width 47 height 15
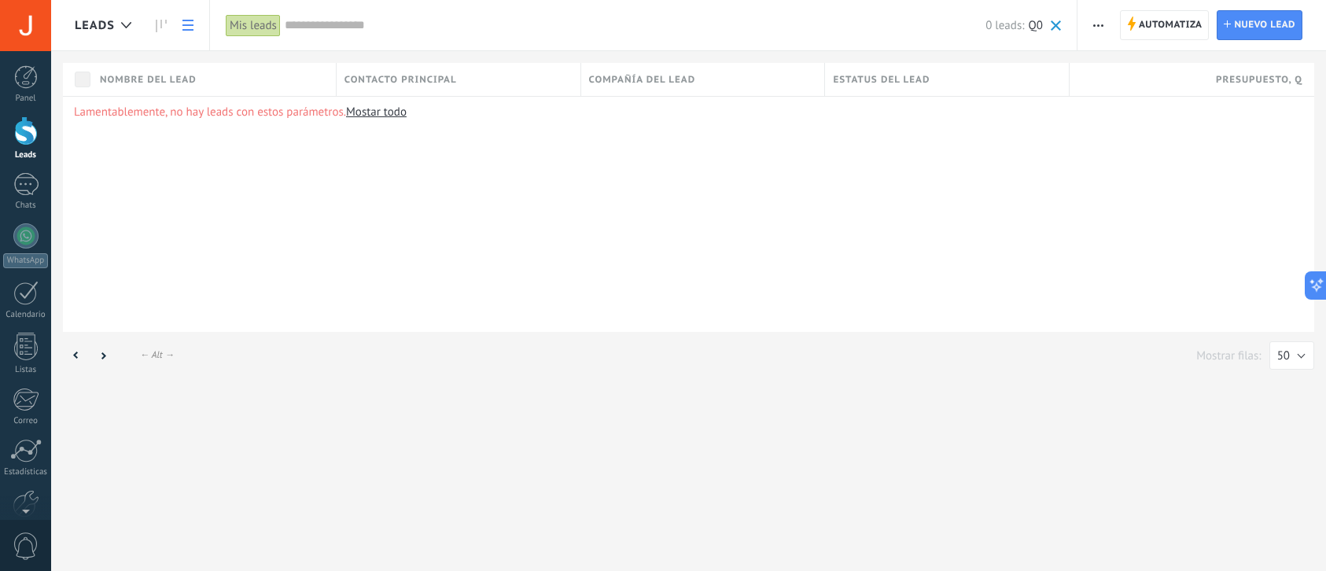
click at [1081, 24] on div "Automatiza Nueva difusión Editar embudo Imprimir Importar Exportar Buscar dupli…" at bounding box center [1201, 25] width 249 height 50
click at [1092, 25] on button "button" at bounding box center [1098, 25] width 23 height 30
click at [1132, 98] on span "Editar embudo" at bounding box center [1144, 98] width 74 height 31
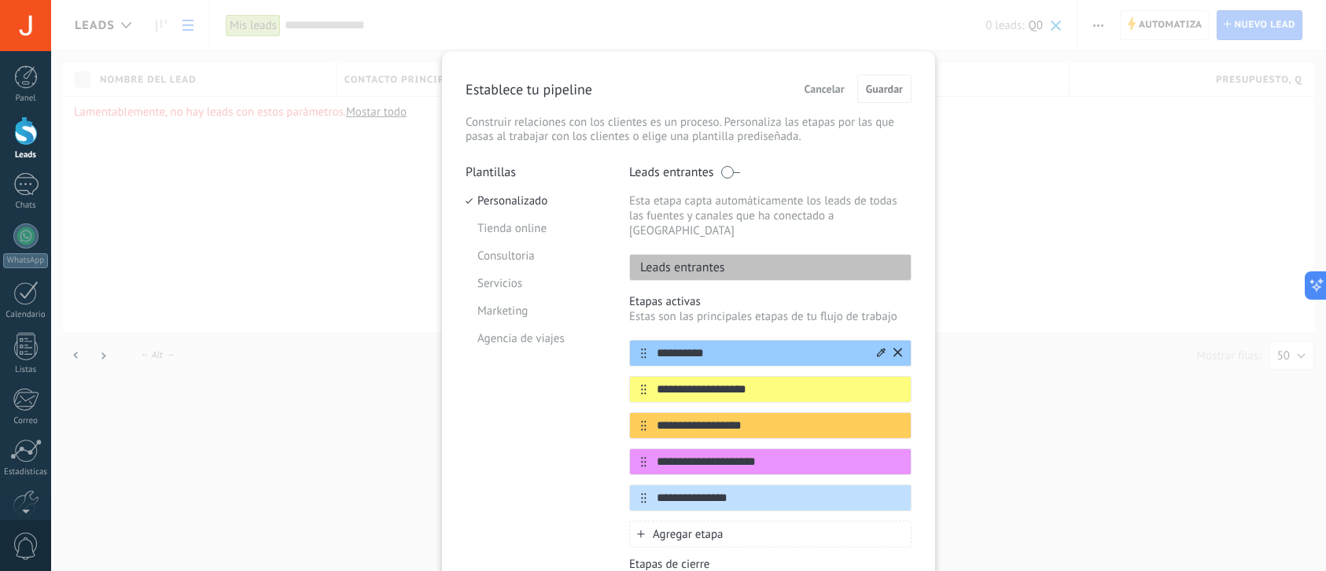
click at [688, 345] on input "**********" at bounding box center [760, 353] width 228 height 17
click at [682, 260] on p "Leads entrantes" at bounding box center [677, 268] width 95 height 16
click at [679, 260] on p "Leads entrantes" at bounding box center [677, 268] width 95 height 16
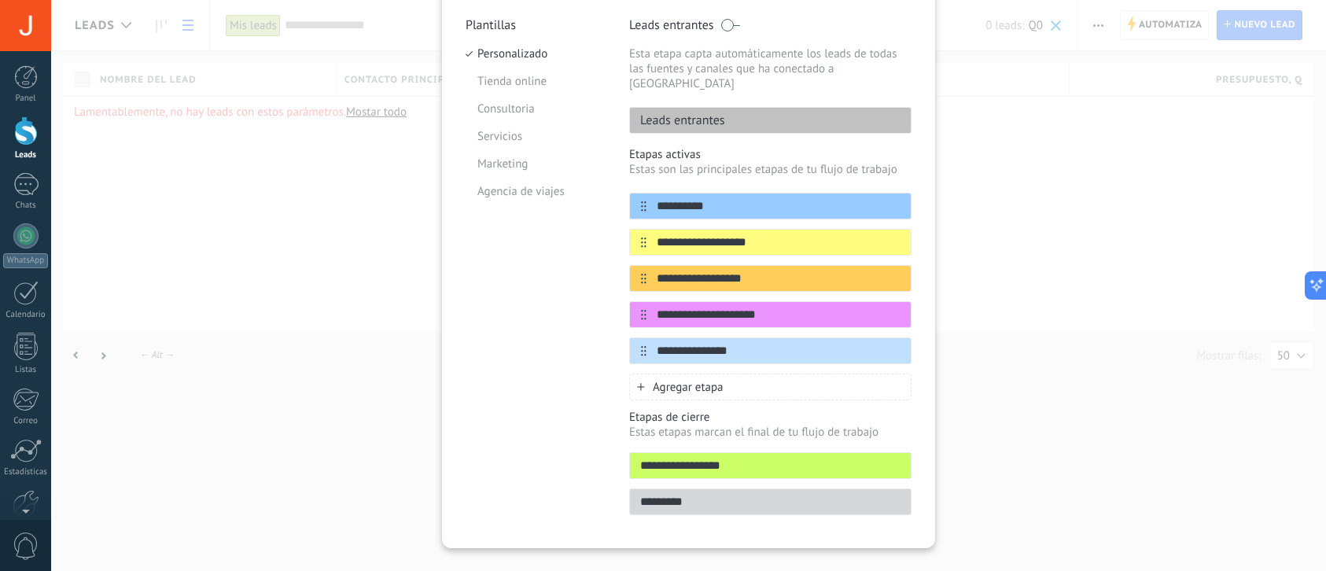
scroll to position [160, 0]
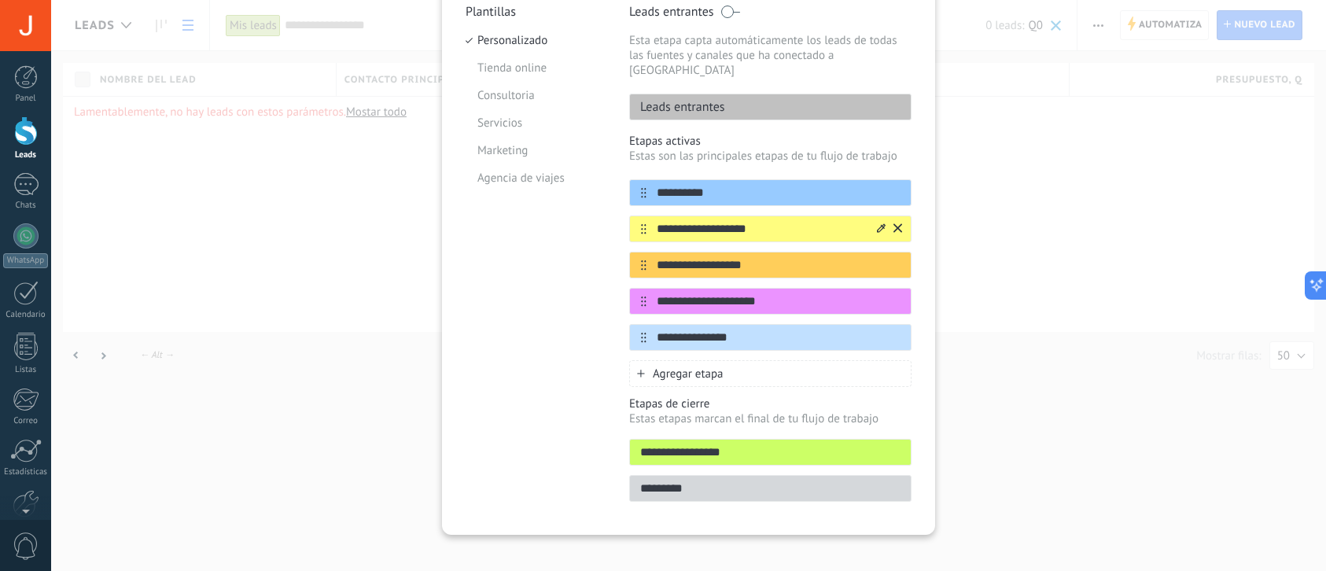
click at [695, 221] on input "**********" at bounding box center [760, 229] width 228 height 17
click at [694, 185] on input "**********" at bounding box center [760, 193] width 228 height 17
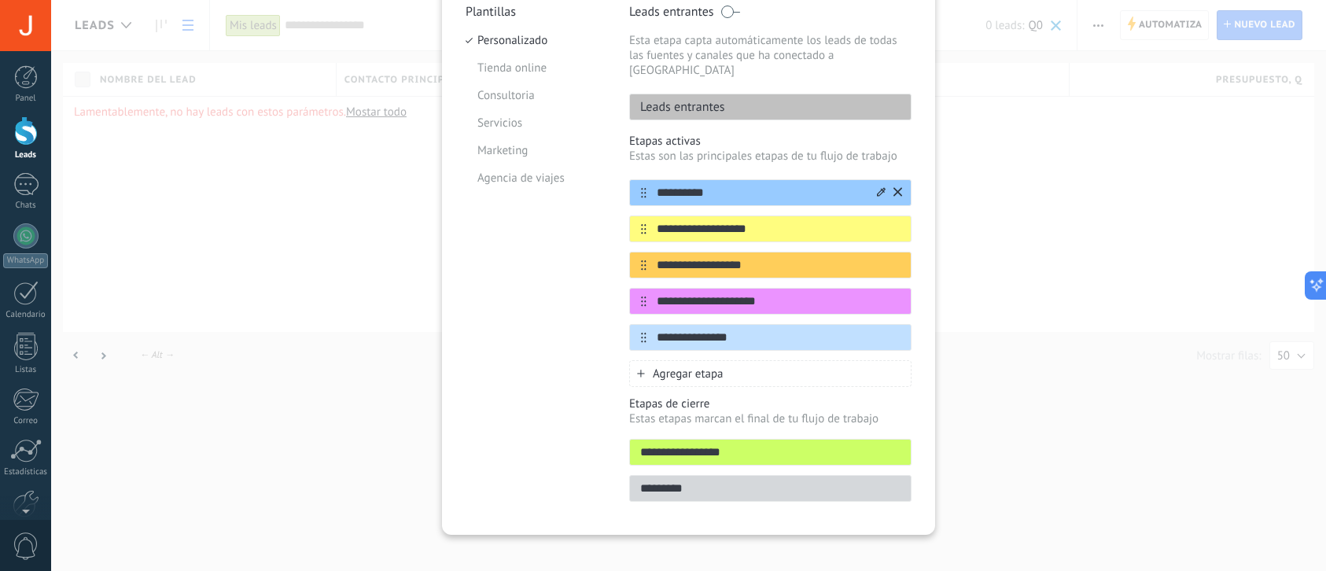
click at [694, 185] on input "**********" at bounding box center [760, 193] width 228 height 17
click at [688, 99] on p "Leads entrantes" at bounding box center [677, 107] width 95 height 16
click at [687, 185] on input "**********" at bounding box center [760, 193] width 228 height 17
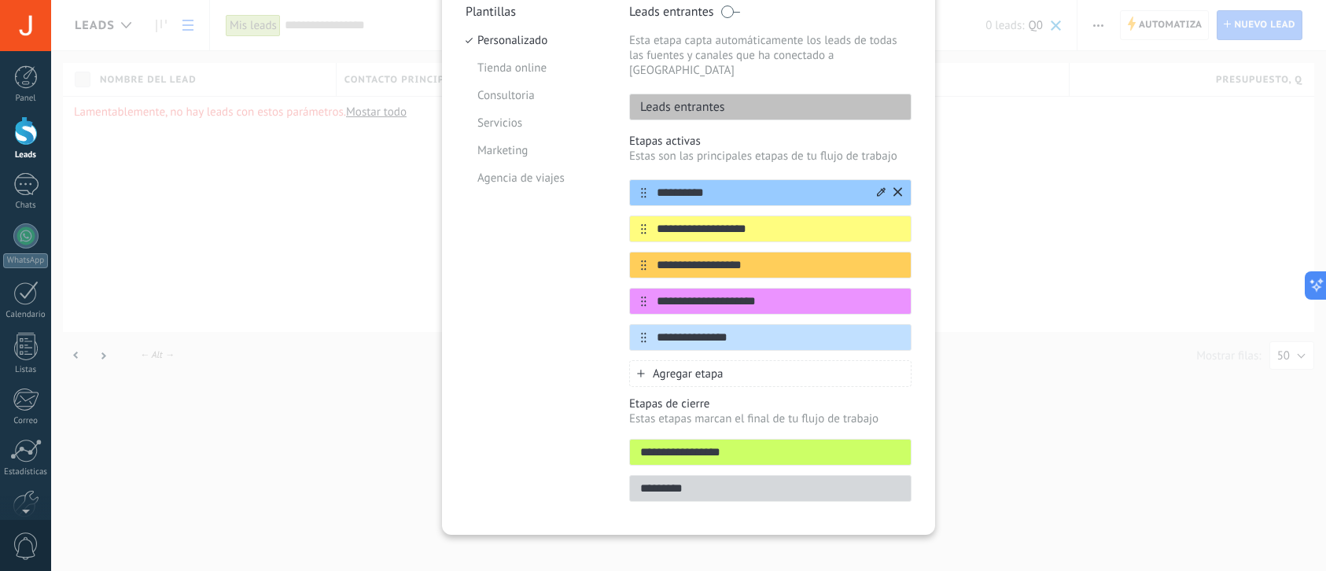
click at [687, 185] on input "**********" at bounding box center [760, 193] width 228 height 17
click at [705, 221] on input "**********" at bounding box center [760, 229] width 228 height 17
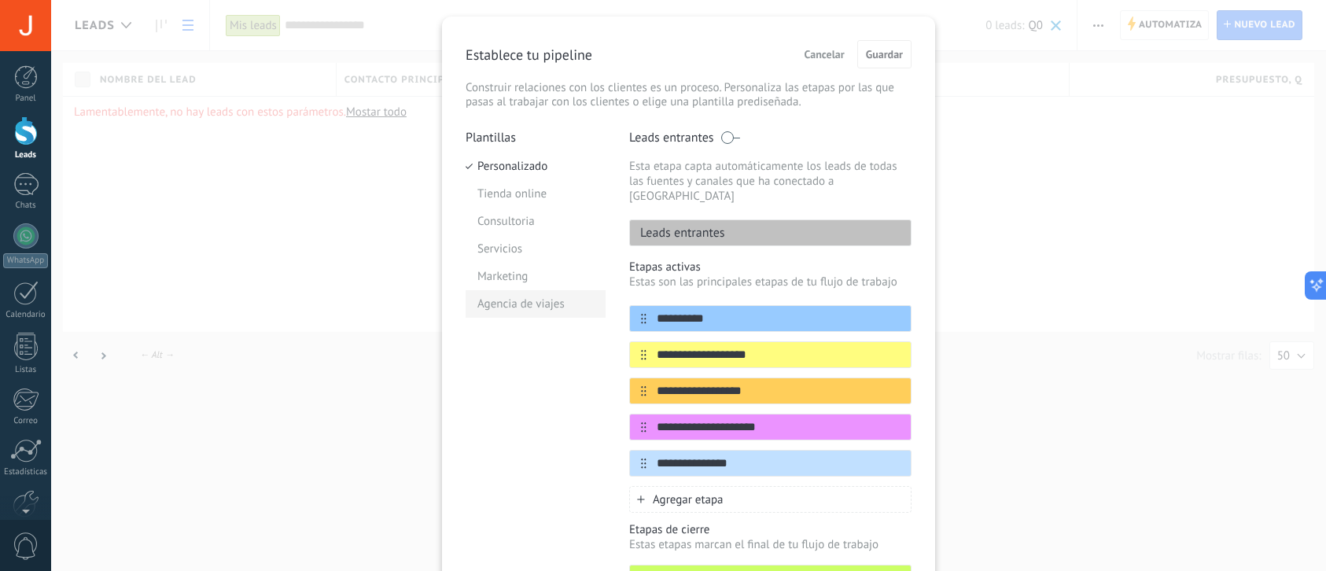
scroll to position [0, 0]
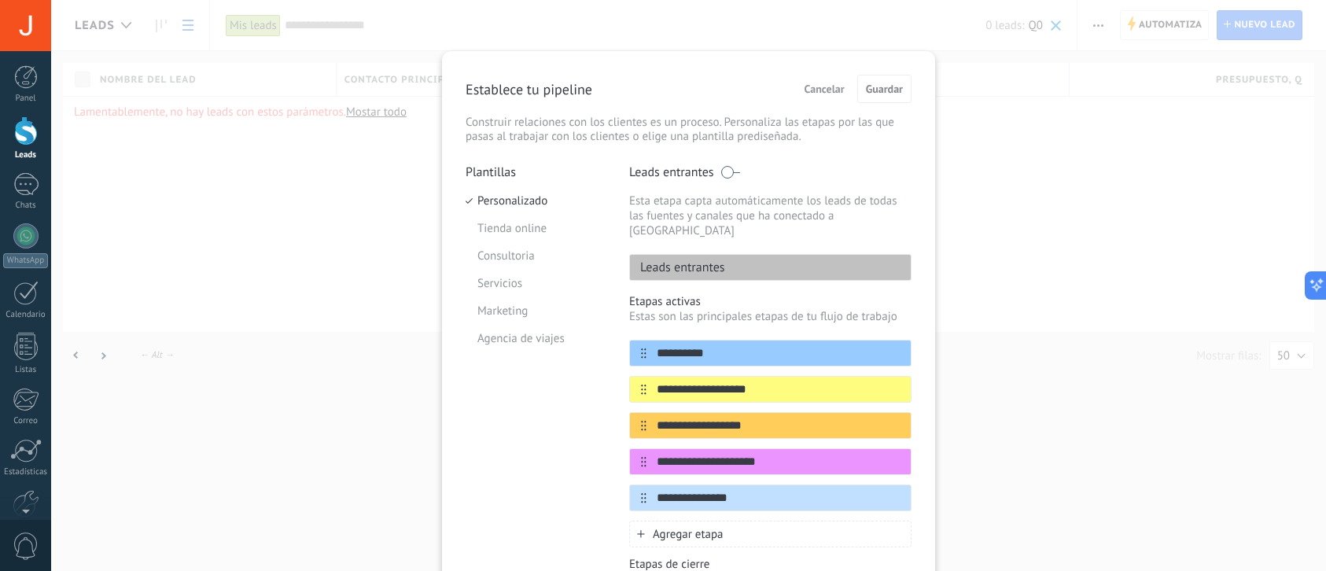
click at [826, 94] on span "Cancelar" at bounding box center [824, 88] width 40 height 11
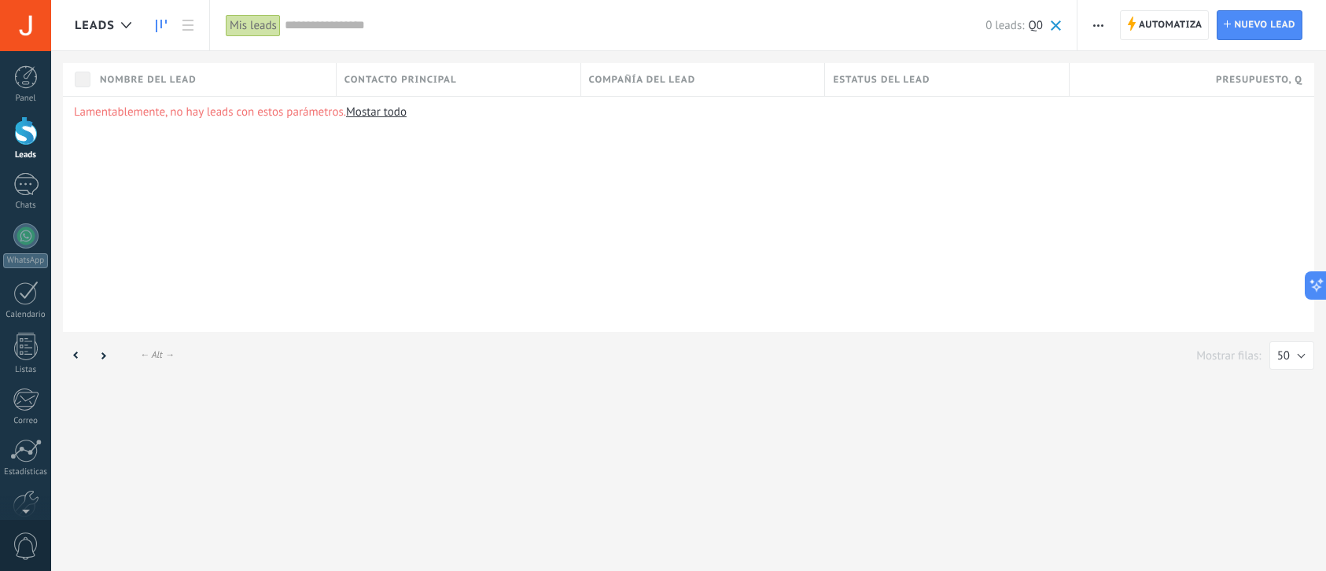
click at [154, 28] on link at bounding box center [161, 25] width 27 height 31
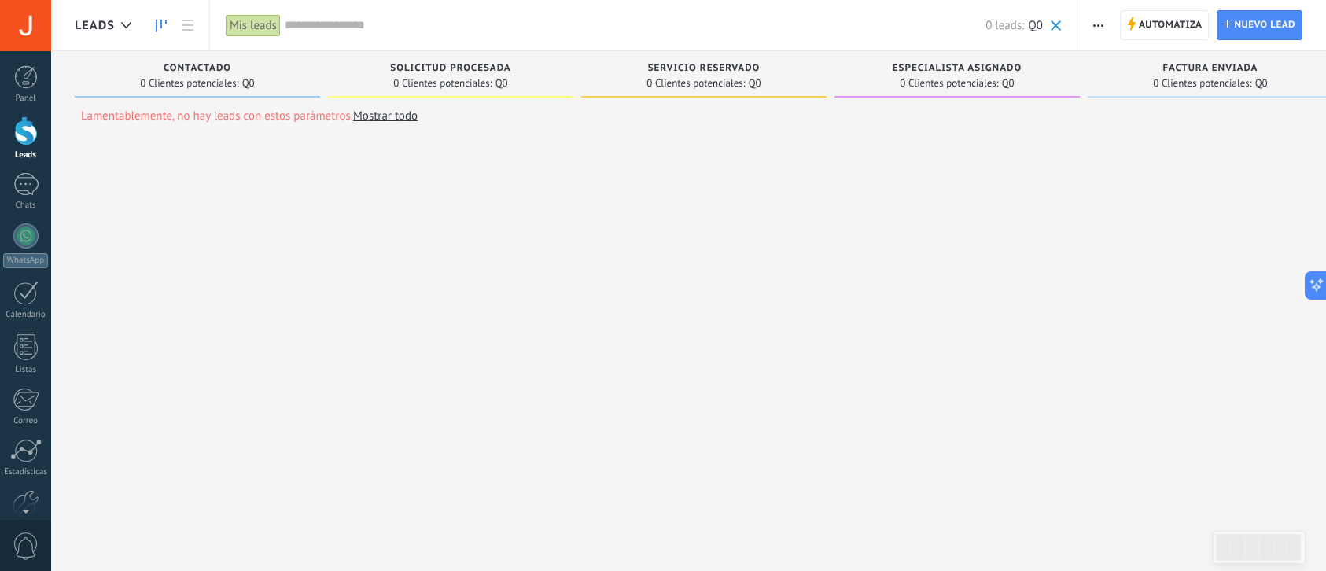
click at [215, 68] on span "Contactado" at bounding box center [198, 68] width 68 height 11
